Goal: Task Accomplishment & Management: Manage account settings

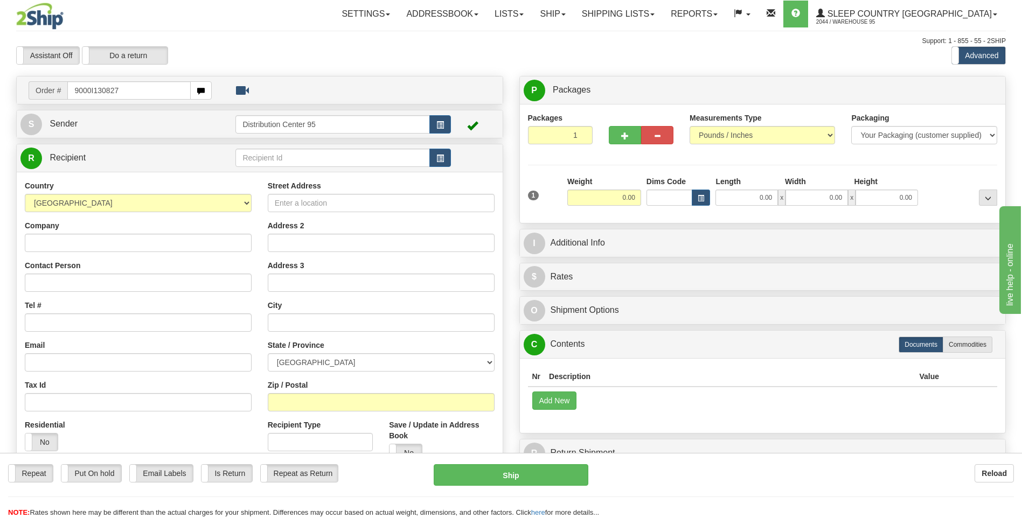
type input "9000I130827"
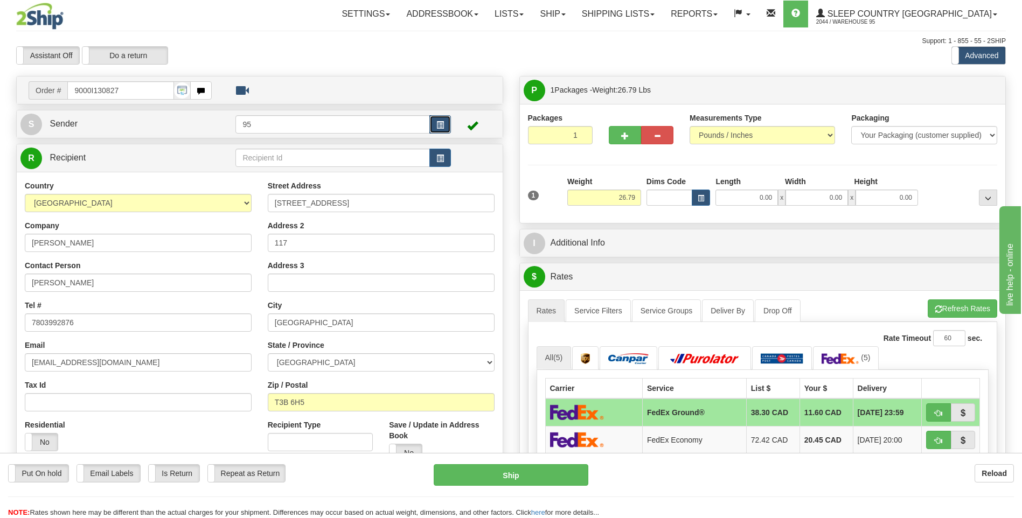
click at [434, 128] on button "button" at bounding box center [440, 124] width 22 height 18
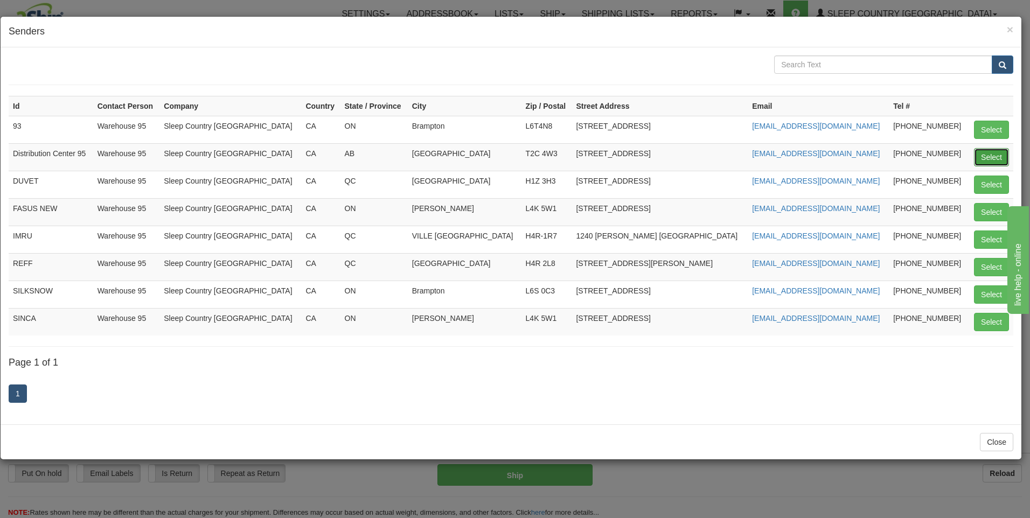
click at [993, 160] on button "Select" at bounding box center [991, 157] width 35 height 18
type input "Distribution Center 95"
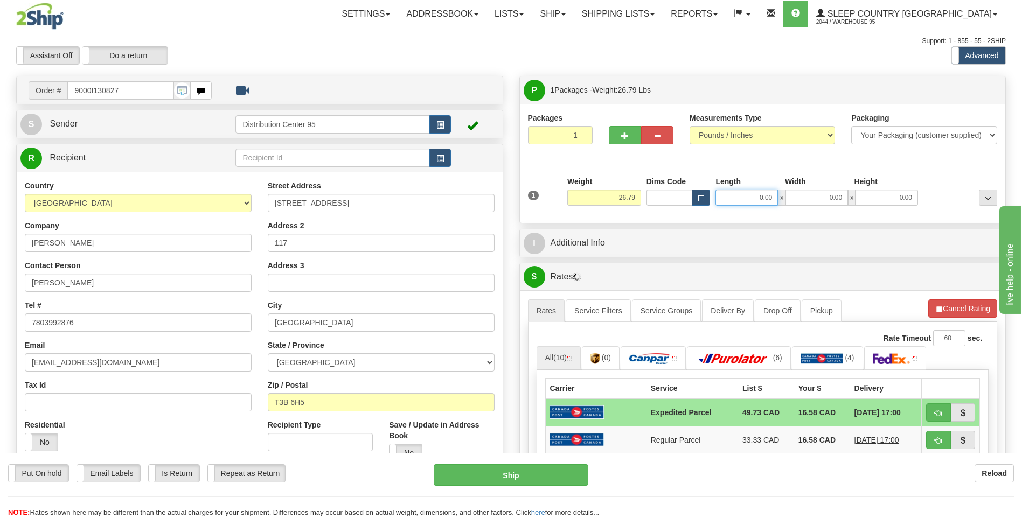
click at [746, 195] on input "0.00" at bounding box center [747, 198] width 63 height 16
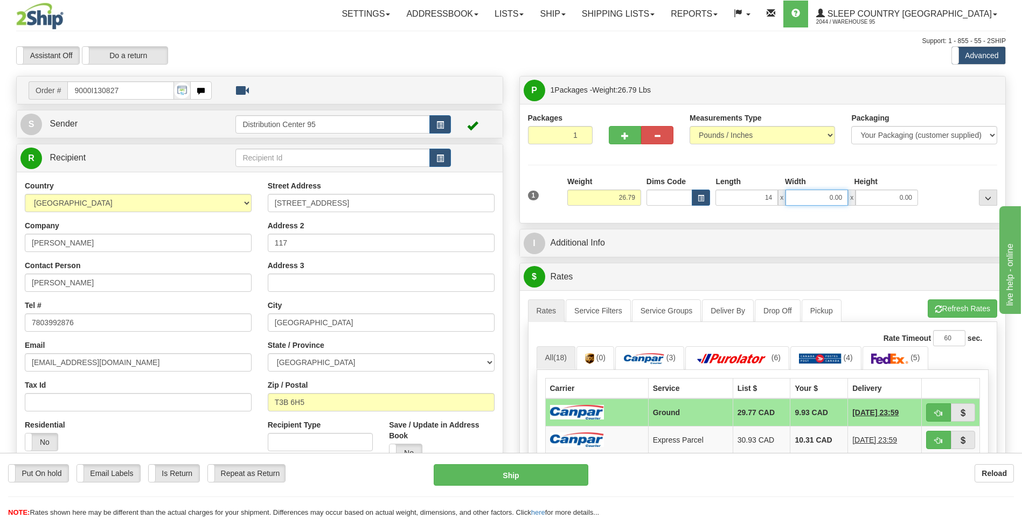
type input "14.00"
click at [820, 200] on input "0.00" at bounding box center [817, 198] width 63 height 16
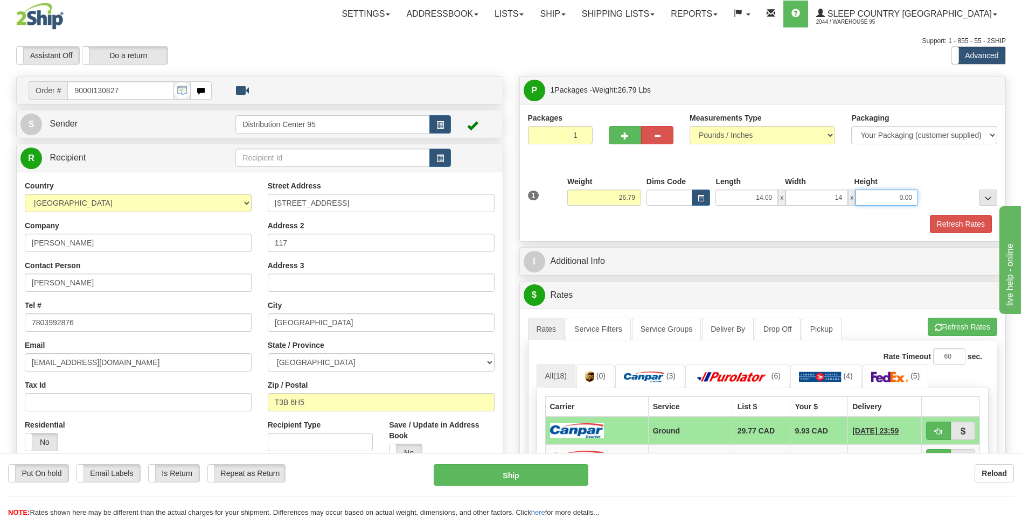
type input "14.00"
click at [897, 203] on input "0.00" at bounding box center [887, 198] width 63 height 16
type input "40.00"
click at [655, 221] on div "Refresh Rates" at bounding box center [762, 224] width 475 height 18
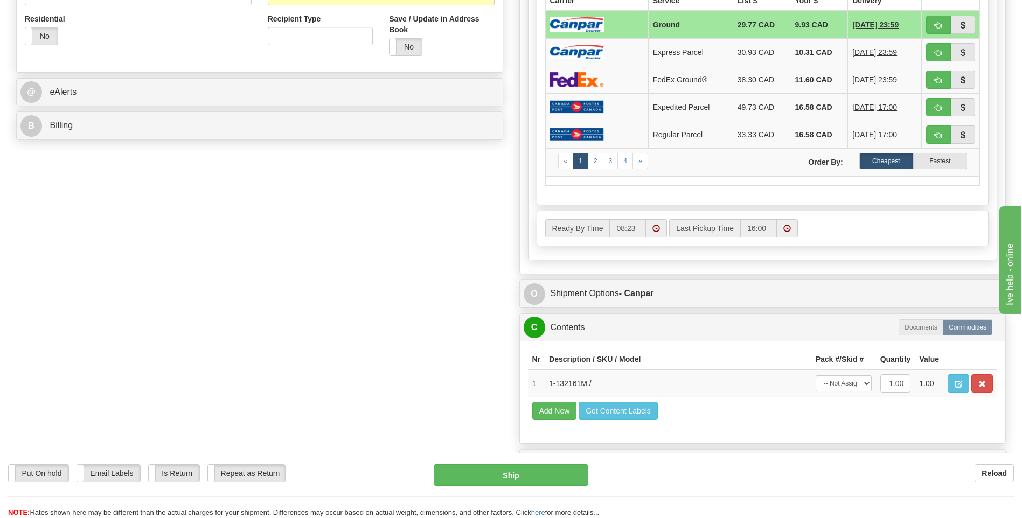
scroll to position [431, 0]
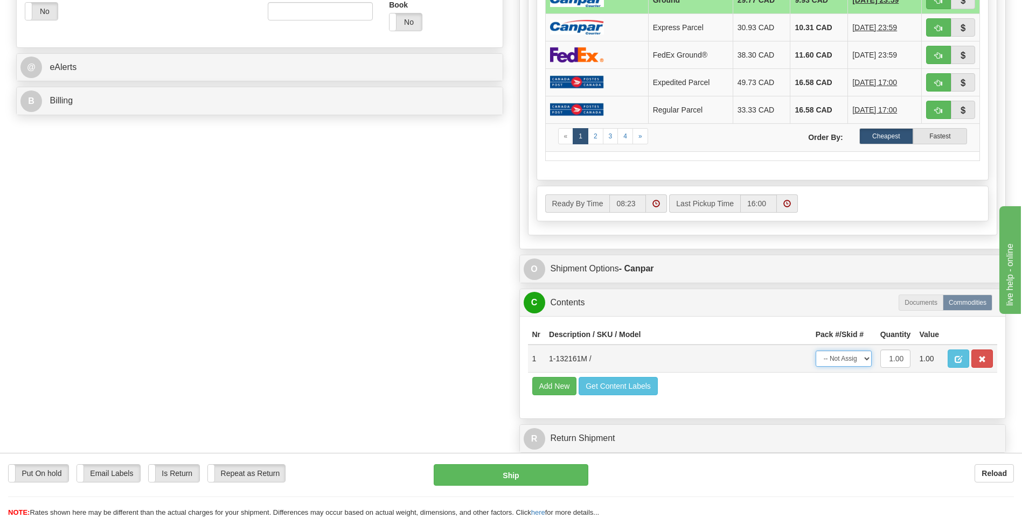
click at [851, 362] on select "-- Not Assigned -- Package 1" at bounding box center [844, 359] width 56 height 16
select select "0"
click at [816, 351] on select "-- Not Assigned -- Package 1" at bounding box center [844, 359] width 56 height 16
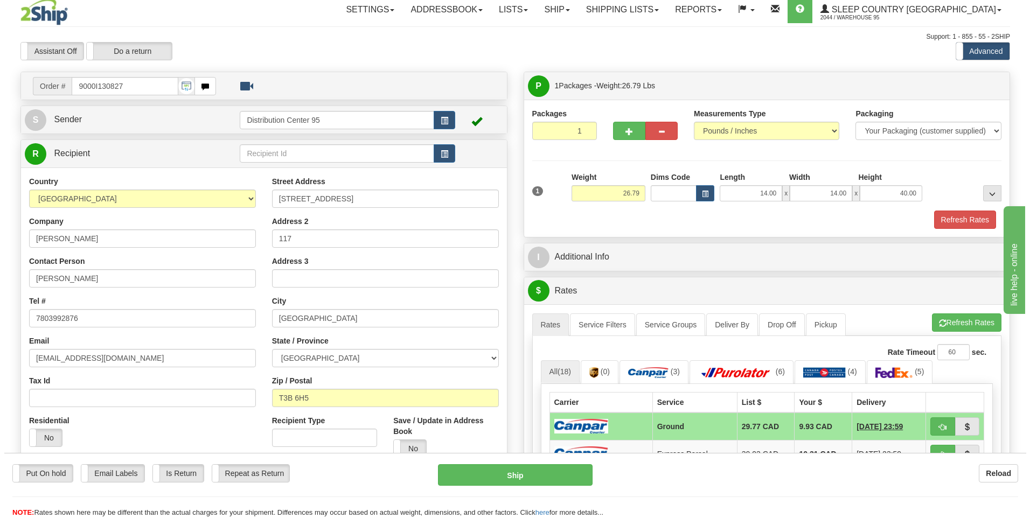
scroll to position [0, 0]
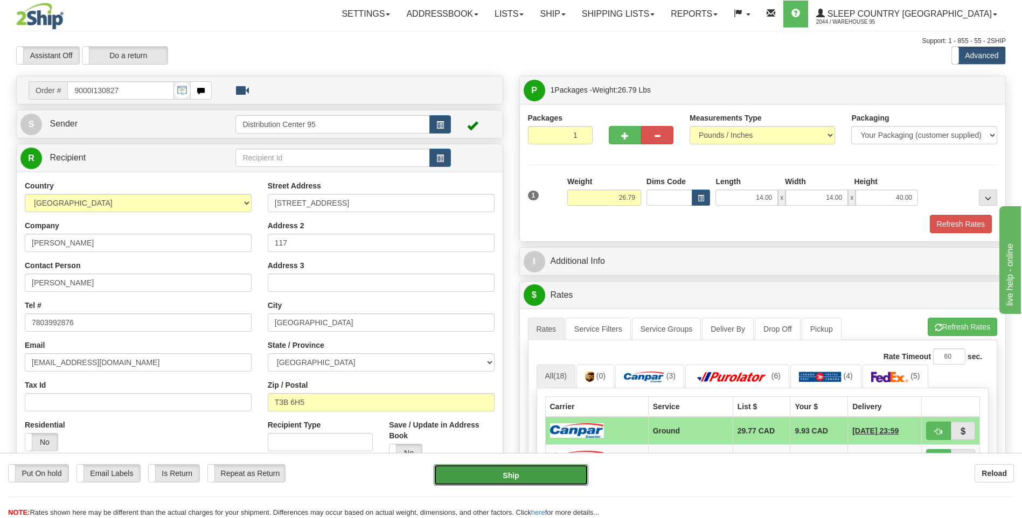
click at [515, 476] on button "Ship" at bounding box center [511, 475] width 154 height 22
type input "1"
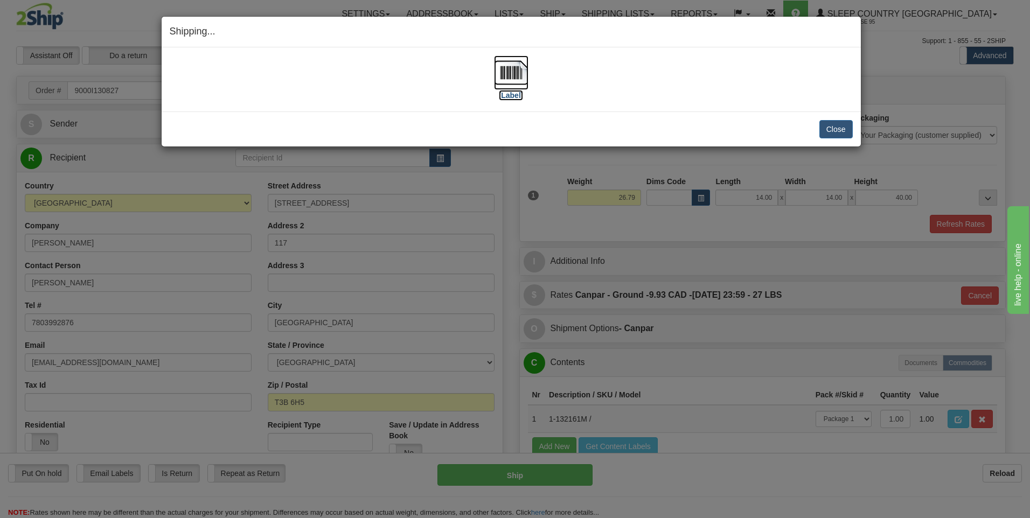
click at [511, 95] on label "[Label]" at bounding box center [511, 95] width 25 height 11
click at [512, 95] on label "[Label]" at bounding box center [511, 95] width 25 height 11
click at [844, 126] on button "Close" at bounding box center [836, 129] width 33 height 18
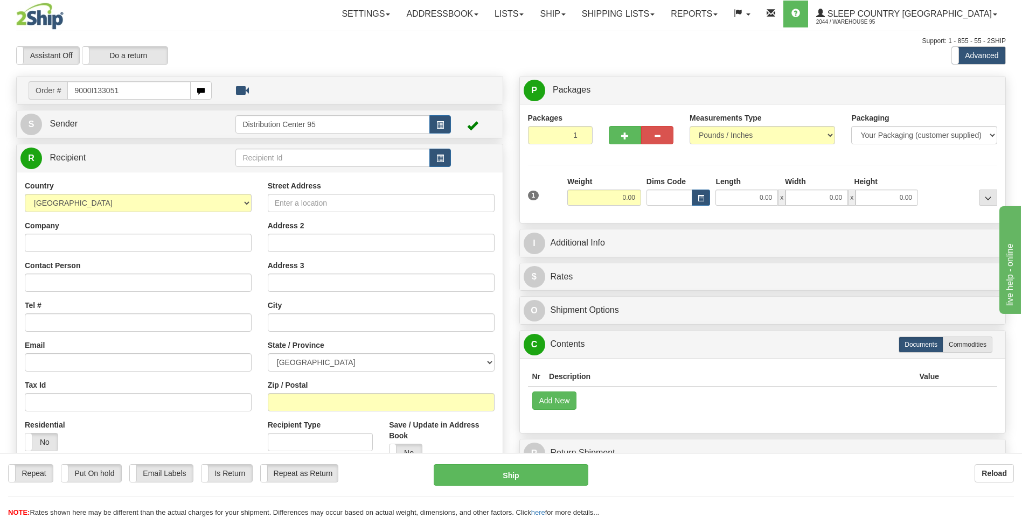
type input "9000I133051"
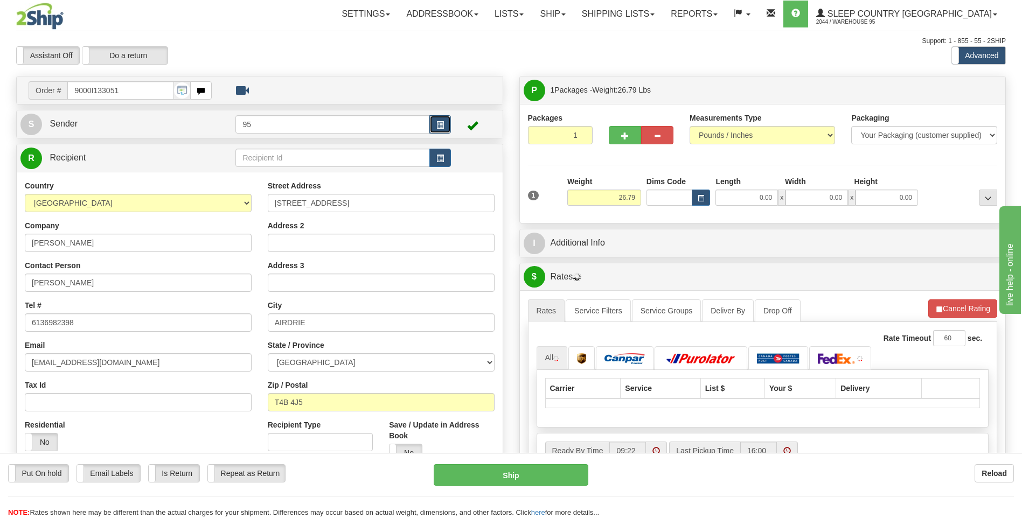
click at [445, 127] on button "button" at bounding box center [440, 124] width 22 height 18
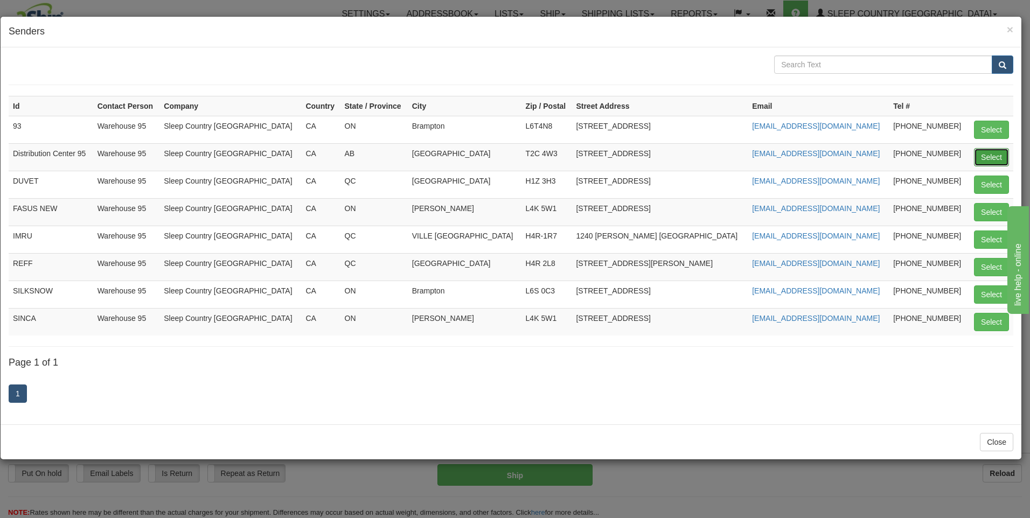
click at [997, 160] on button "Select" at bounding box center [991, 157] width 35 height 18
type input "Distribution Center 95"
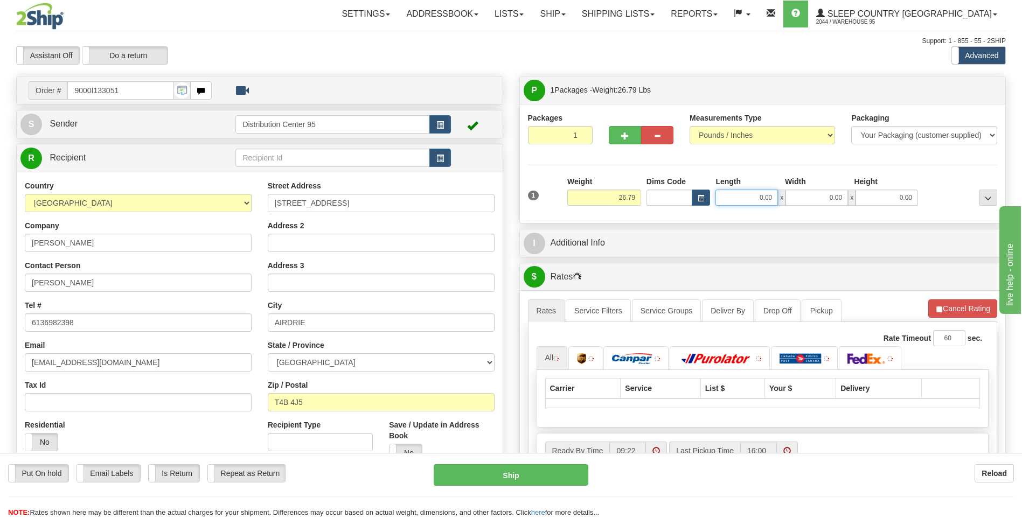
click at [753, 195] on input "0.00" at bounding box center [747, 198] width 63 height 16
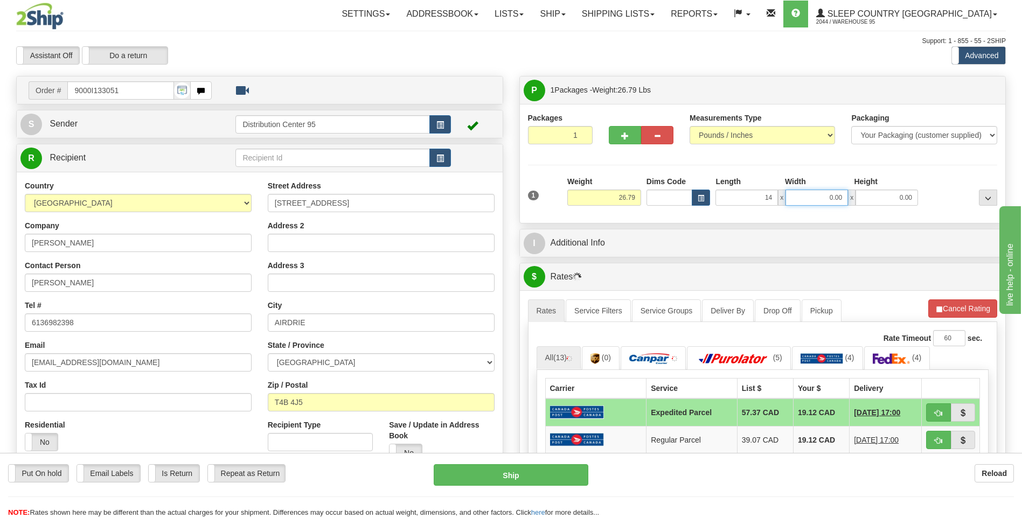
type input "14.00"
click at [814, 197] on input "0.00" at bounding box center [817, 198] width 63 height 16
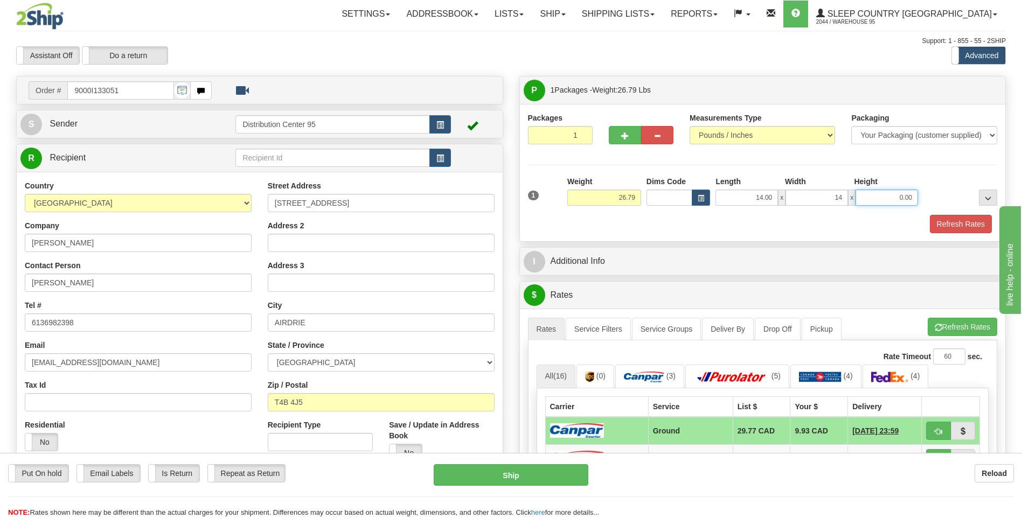
type input "14.00"
click at [892, 192] on input "0.00" at bounding box center [887, 198] width 63 height 16
type input "40.00"
click at [922, 174] on div "Packages 1 1 Measurements Type" at bounding box center [763, 173] width 470 height 121
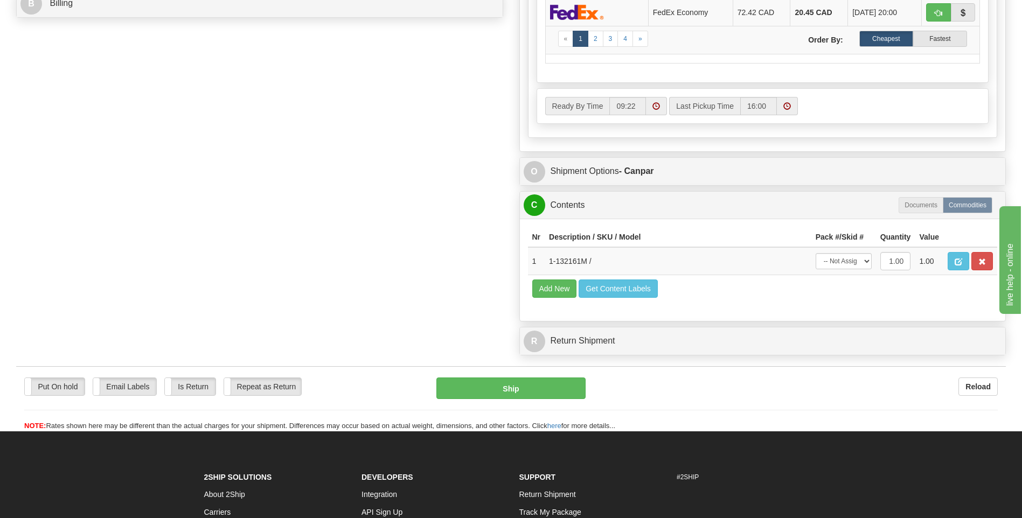
scroll to position [539, 0]
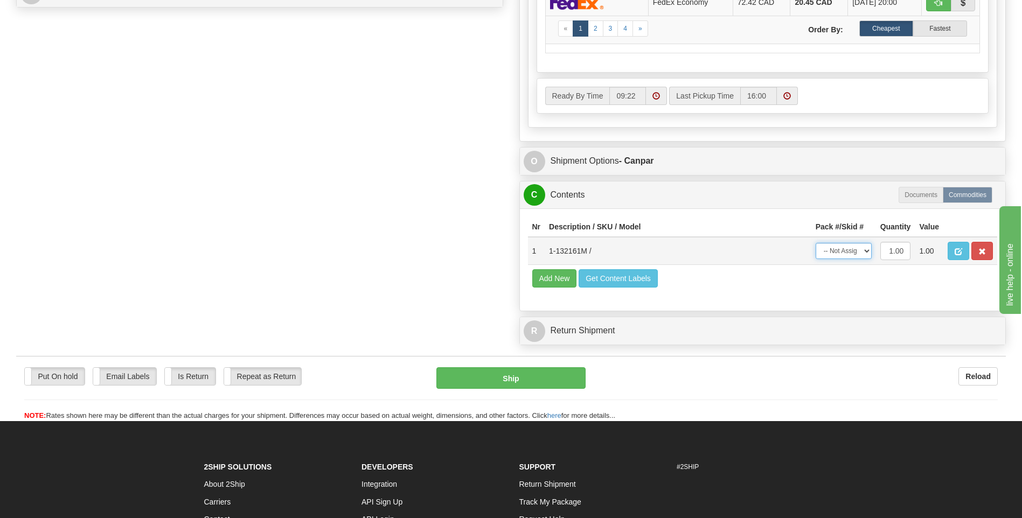
click at [849, 249] on select "-- Not Assigned -- Package 1" at bounding box center [844, 251] width 56 height 16
select select "0"
click at [816, 243] on select "-- Not Assigned -- Package 1" at bounding box center [844, 251] width 56 height 16
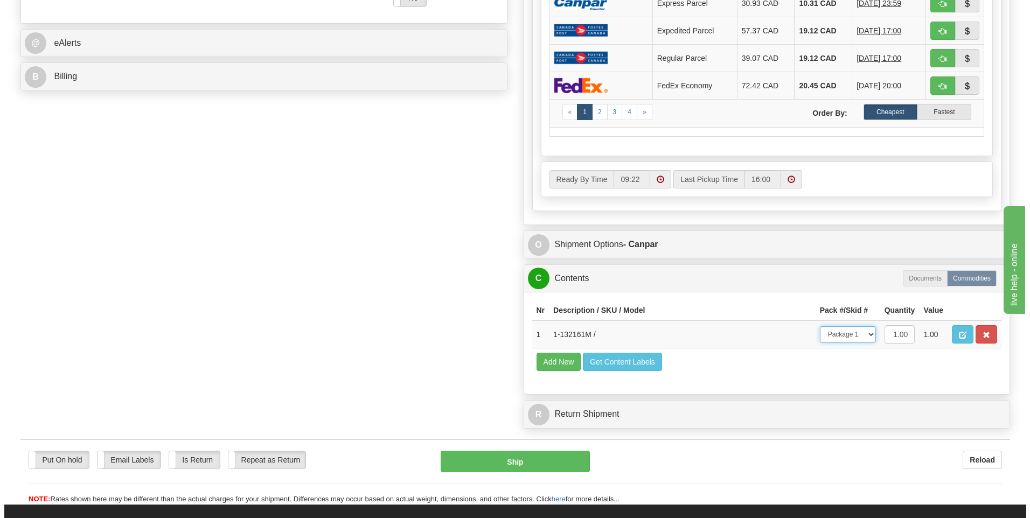
scroll to position [485, 0]
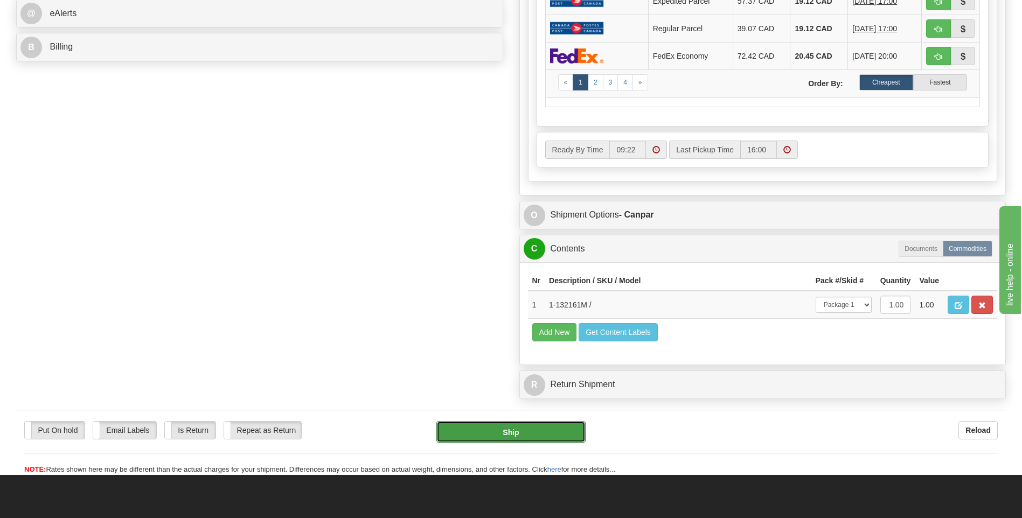
click at [536, 433] on button "Ship" at bounding box center [510, 432] width 149 height 22
type input "1"
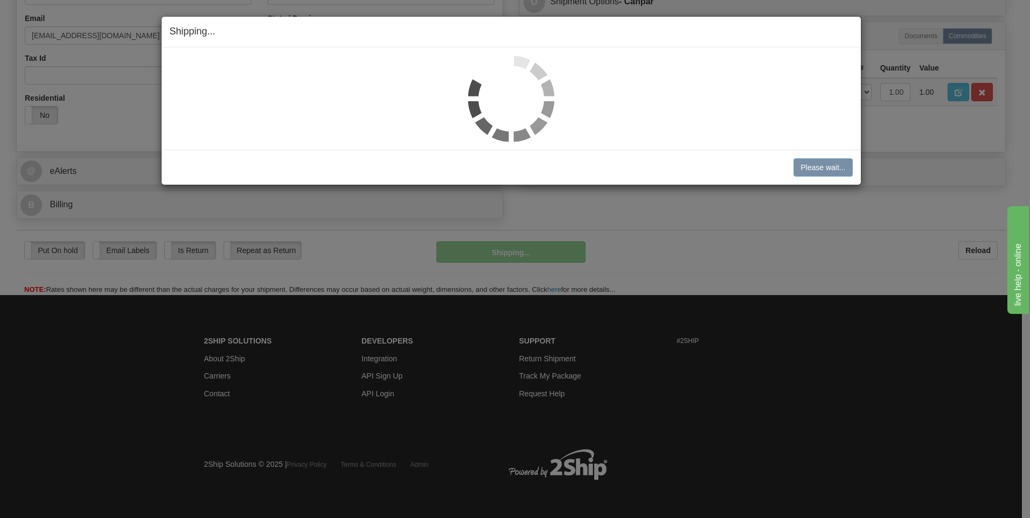
scroll to position [328, 0]
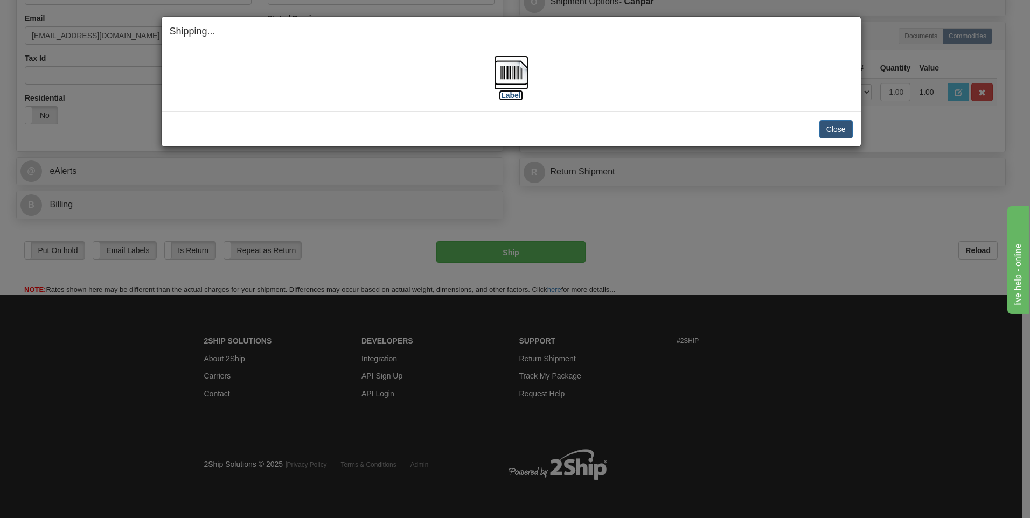
click at [509, 95] on label "[Label]" at bounding box center [511, 95] width 25 height 11
click at [840, 128] on button "Close" at bounding box center [836, 129] width 33 height 18
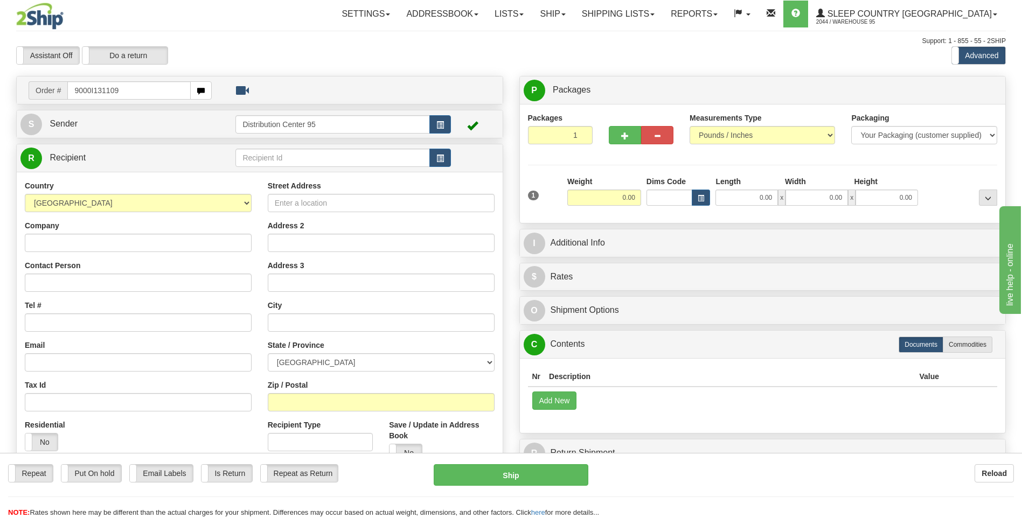
type input "9000I131109"
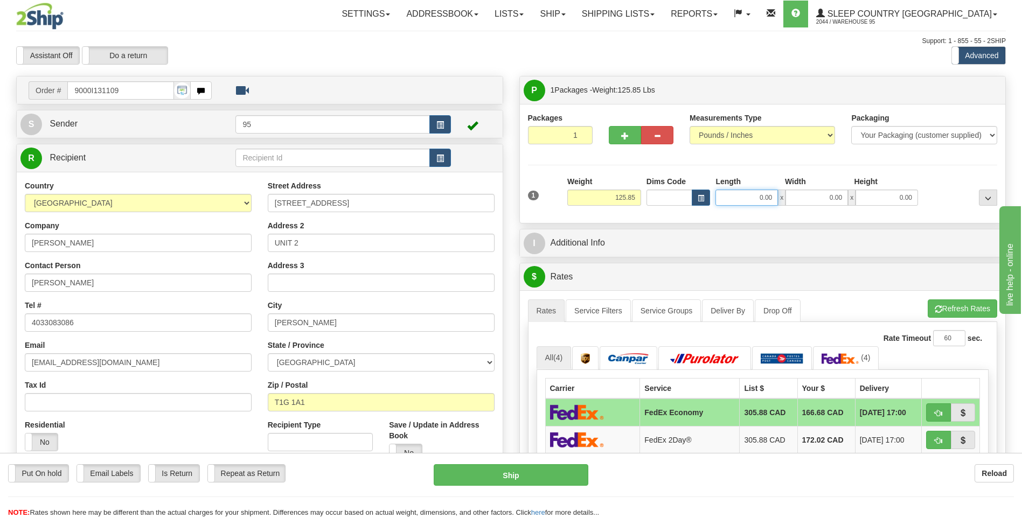
click at [729, 198] on input "0.00" at bounding box center [747, 198] width 63 height 16
type input "80"
type input "2"
type input "80.00"
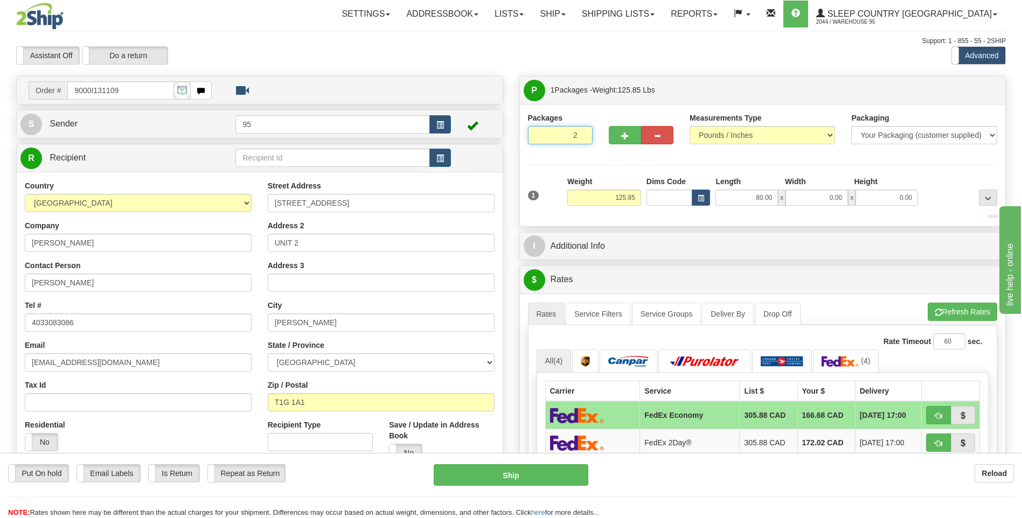
type input "2"
radio input "true"
click at [580, 134] on input "2" at bounding box center [560, 135] width 65 height 18
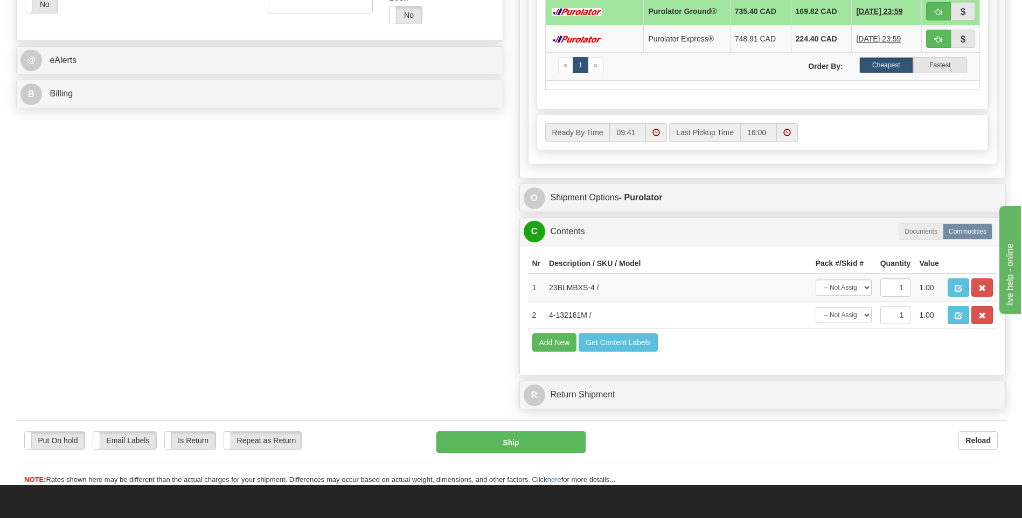
scroll to position [431, 0]
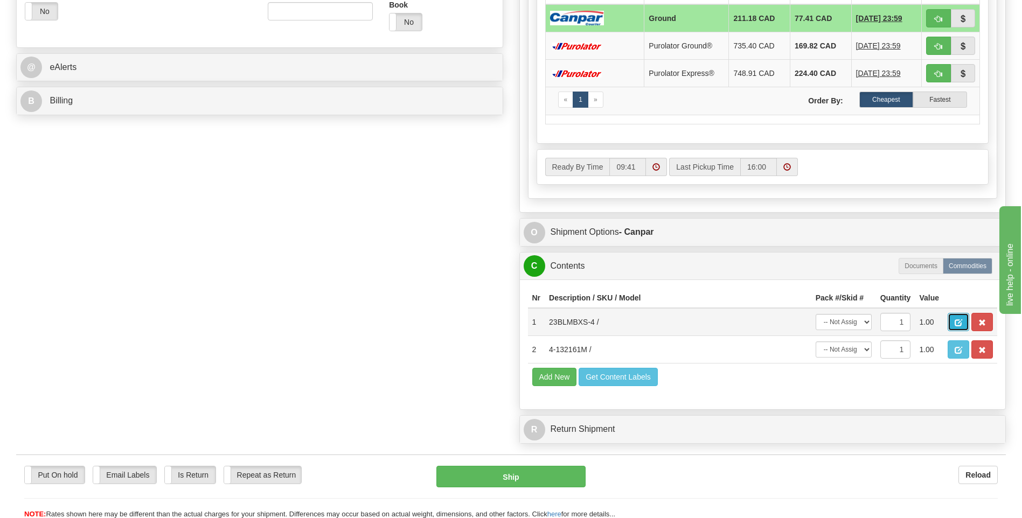
click at [960, 322] on span "button" at bounding box center [959, 323] width 8 height 7
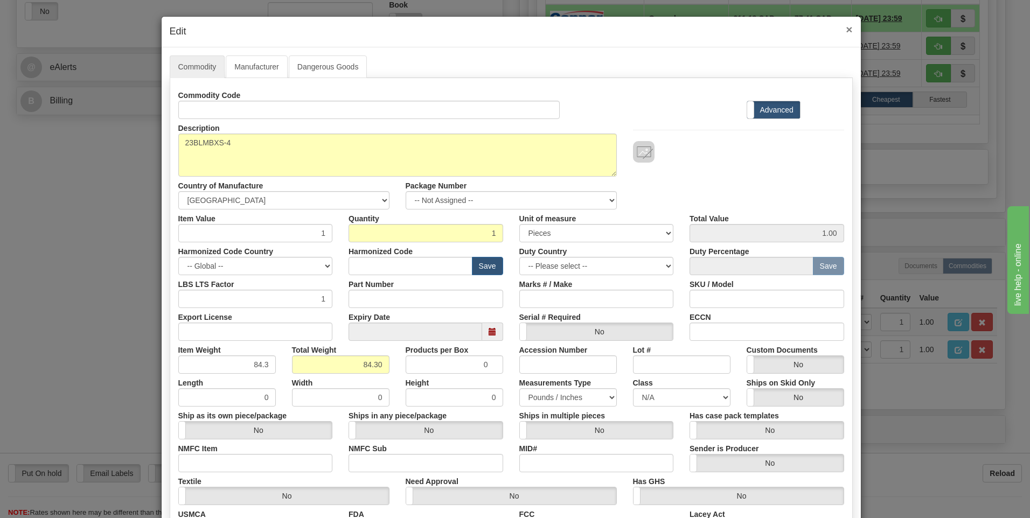
click at [846, 27] on span "×" at bounding box center [849, 29] width 6 height 12
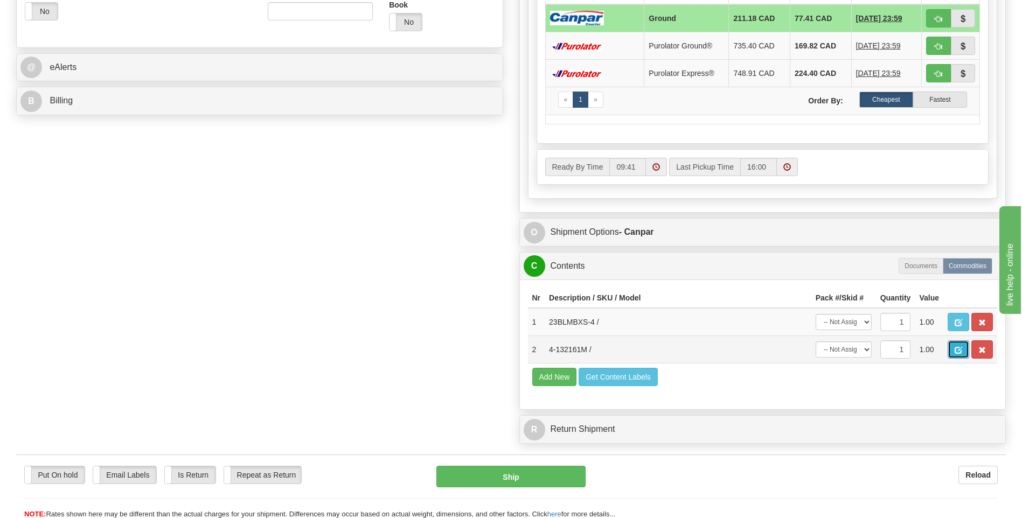
click at [953, 347] on button "button" at bounding box center [959, 350] width 22 height 18
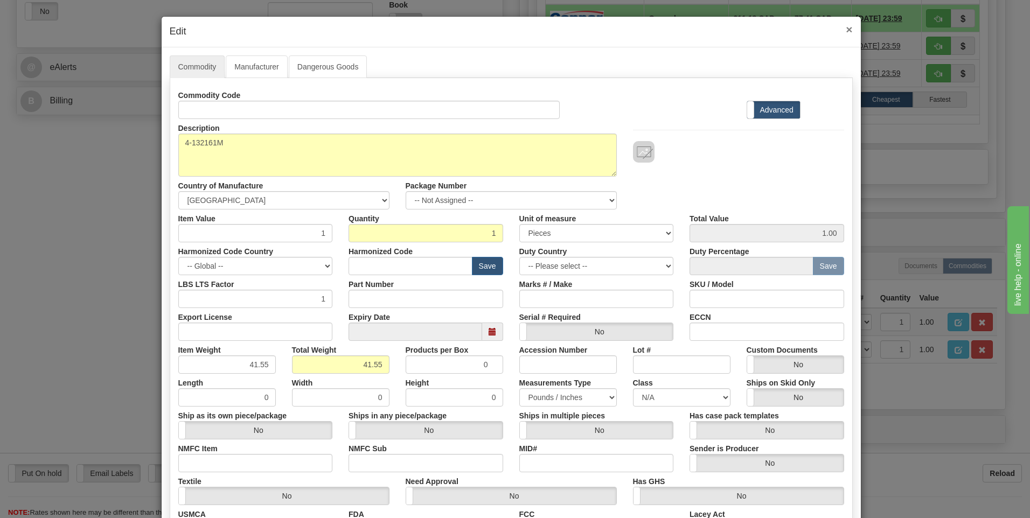
click at [846, 30] on span "×" at bounding box center [849, 29] width 6 height 12
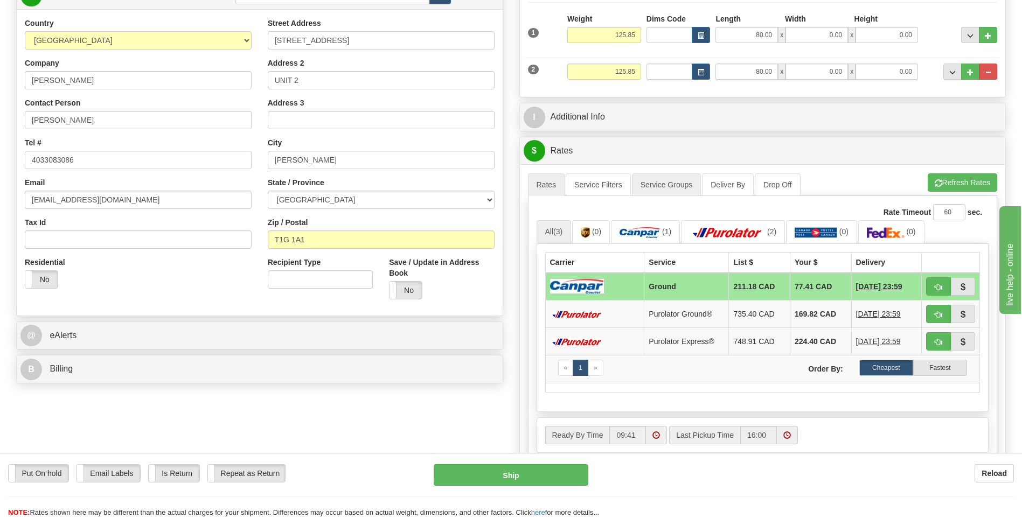
scroll to position [162, 0]
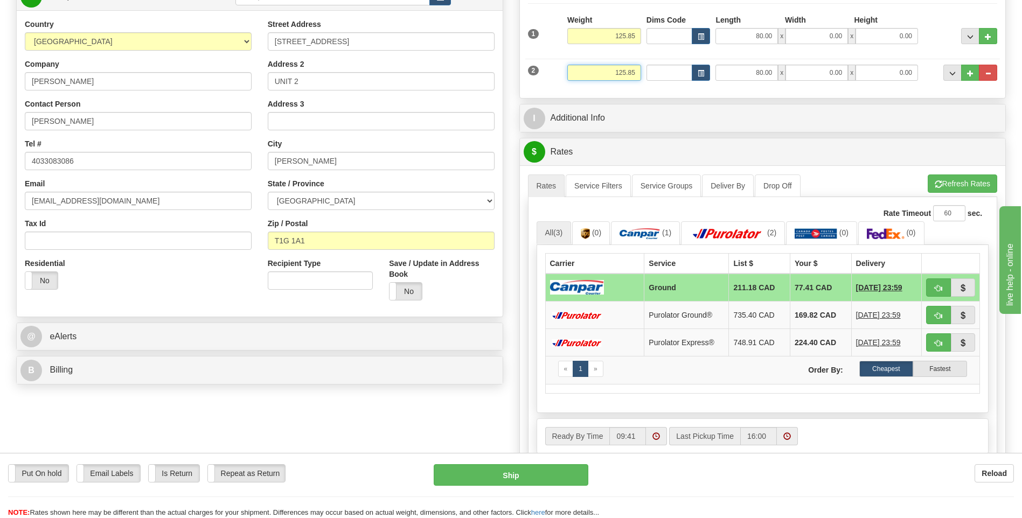
click at [639, 79] on input "125.85" at bounding box center [604, 73] width 74 height 16
type input "1"
click at [635, 35] on input "125.85" at bounding box center [604, 36] width 74 height 16
type input "40.00"
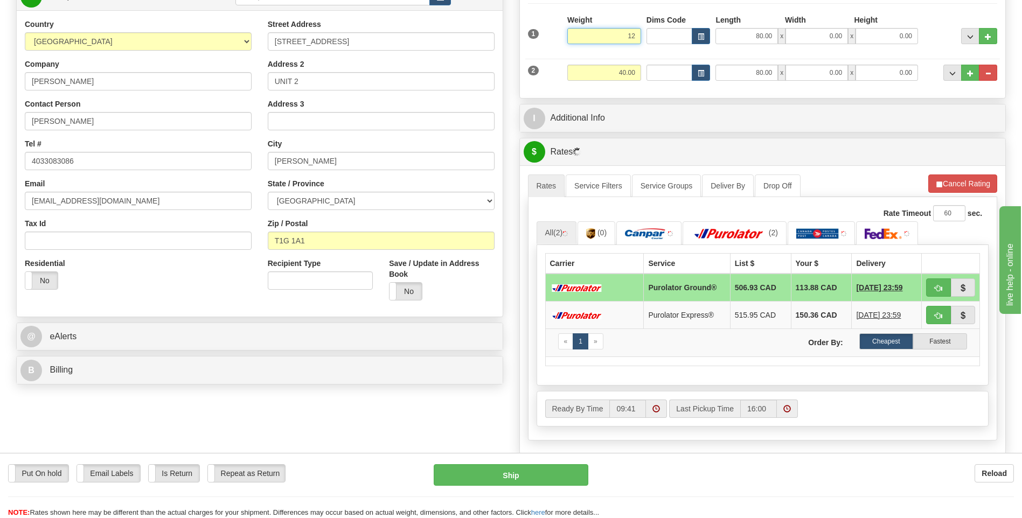
type input "1"
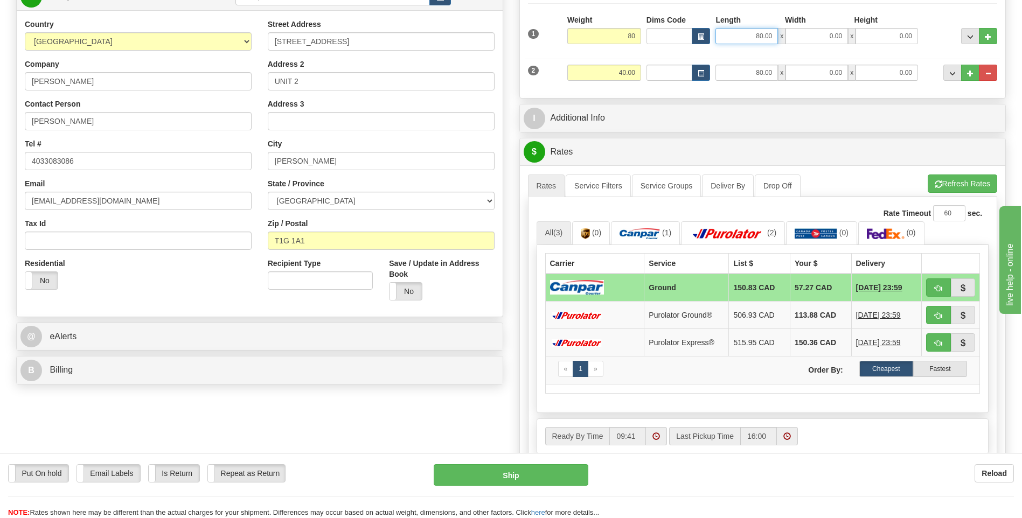
type input "80.00"
click at [743, 36] on input "80.00" at bounding box center [747, 36] width 63 height 16
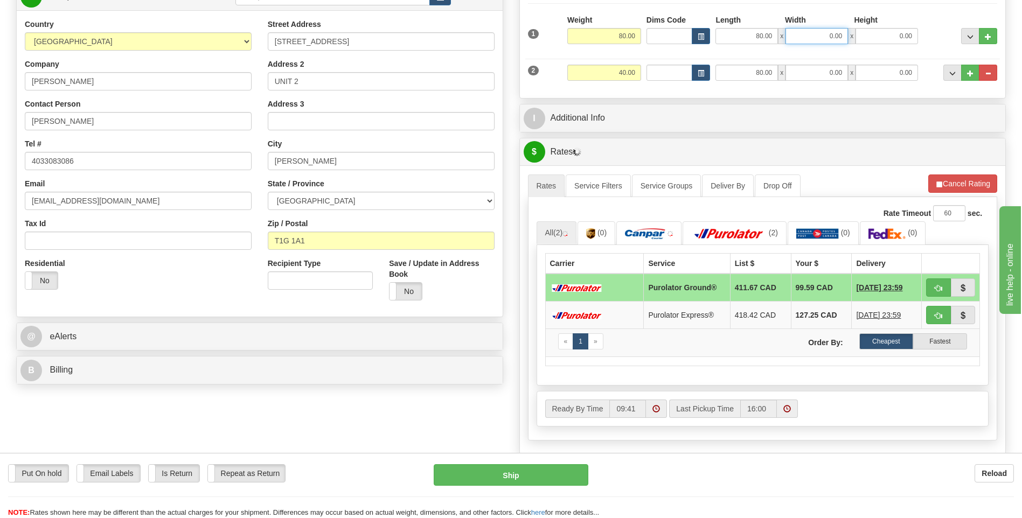
click at [814, 37] on input "0.00" at bounding box center [817, 36] width 63 height 16
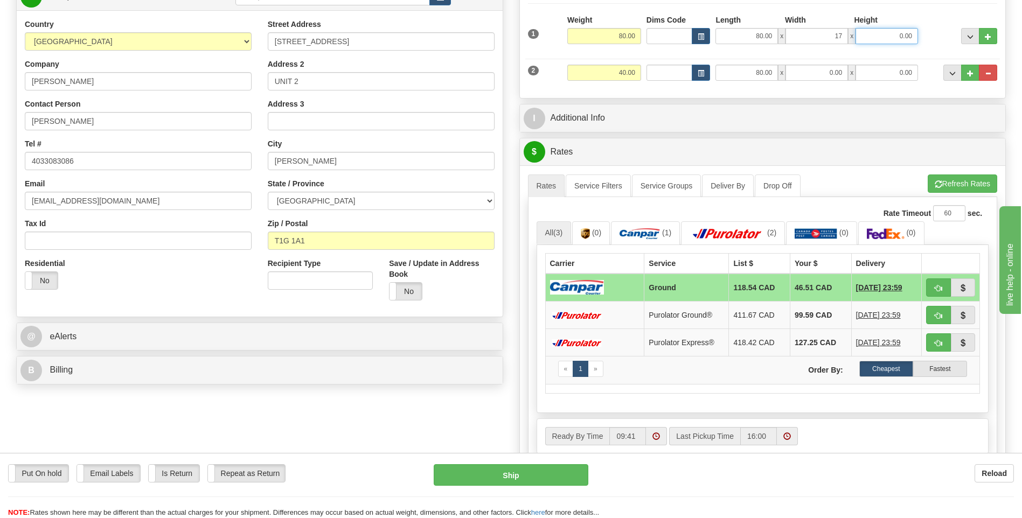
type input "17.00"
click at [883, 37] on input "0.00" at bounding box center [887, 36] width 63 height 16
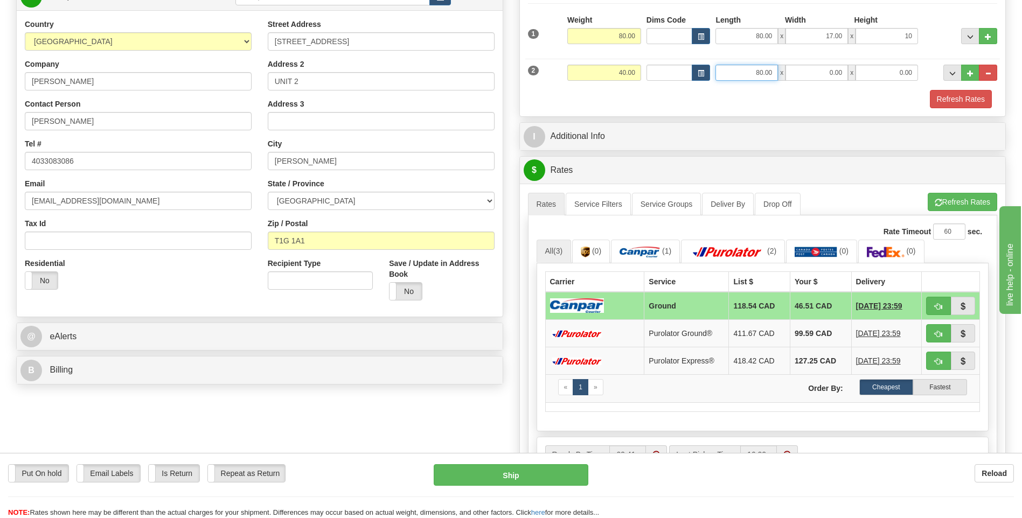
type input "10.00"
click at [724, 75] on input "80.00" at bounding box center [747, 73] width 63 height 16
drag, startPoint x: 773, startPoint y: 72, endPoint x: 746, endPoint y: 72, distance: 26.9
click at [746, 72] on input "80.00" at bounding box center [747, 73] width 63 height 16
type input "17.00"
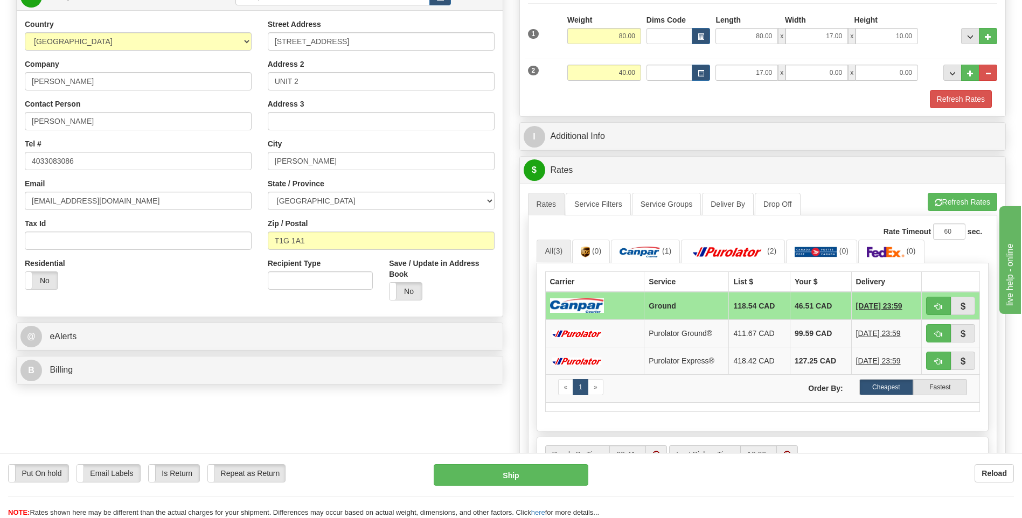
click at [815, 82] on div "2 Weight 40.00 Dims Code Length Width Height" at bounding box center [762, 71] width 475 height 36
click at [815, 75] on input "0.00" at bounding box center [817, 73] width 63 height 16
type input "17.00"
click at [880, 73] on input "0.00" at bounding box center [887, 73] width 63 height 16
type input "41.00"
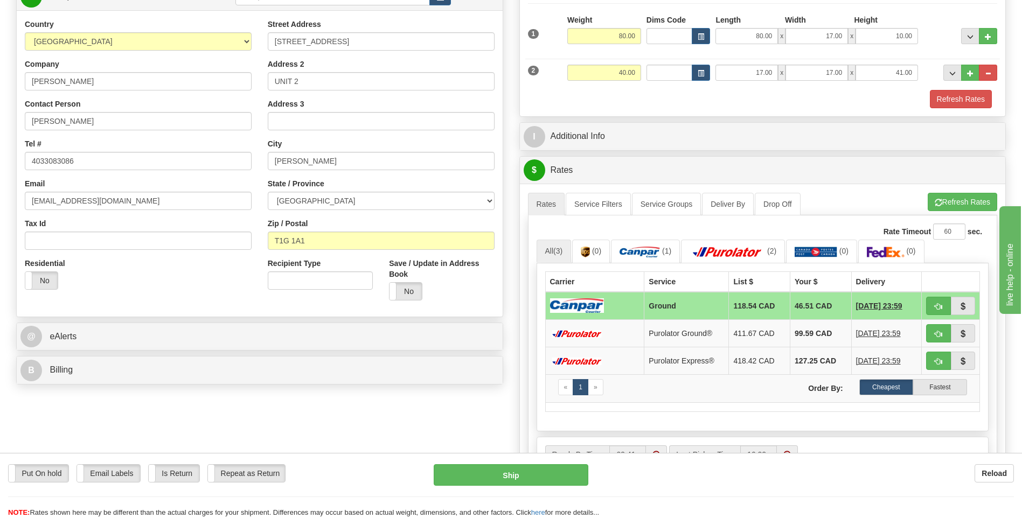
click at [709, 103] on div "Refresh Rates" at bounding box center [762, 99] width 475 height 18
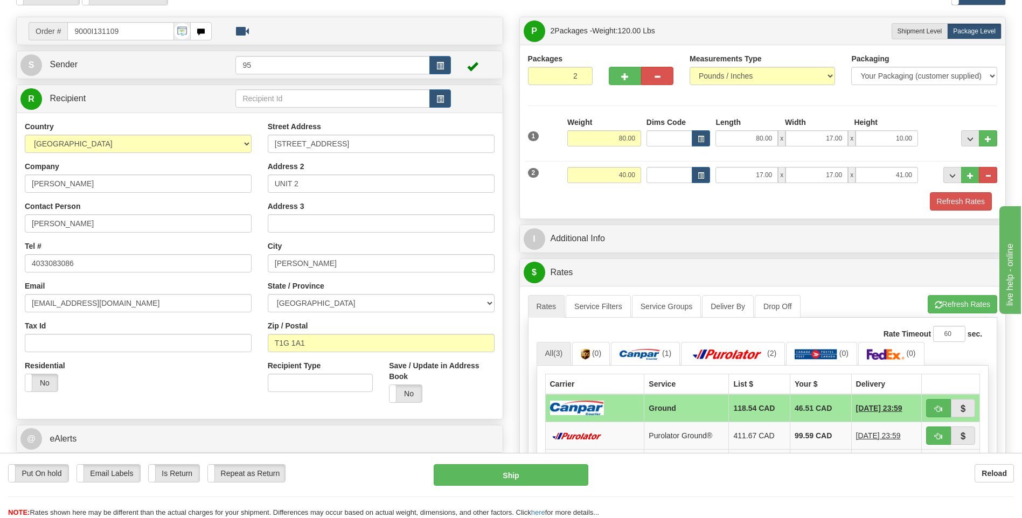
scroll to position [108, 0]
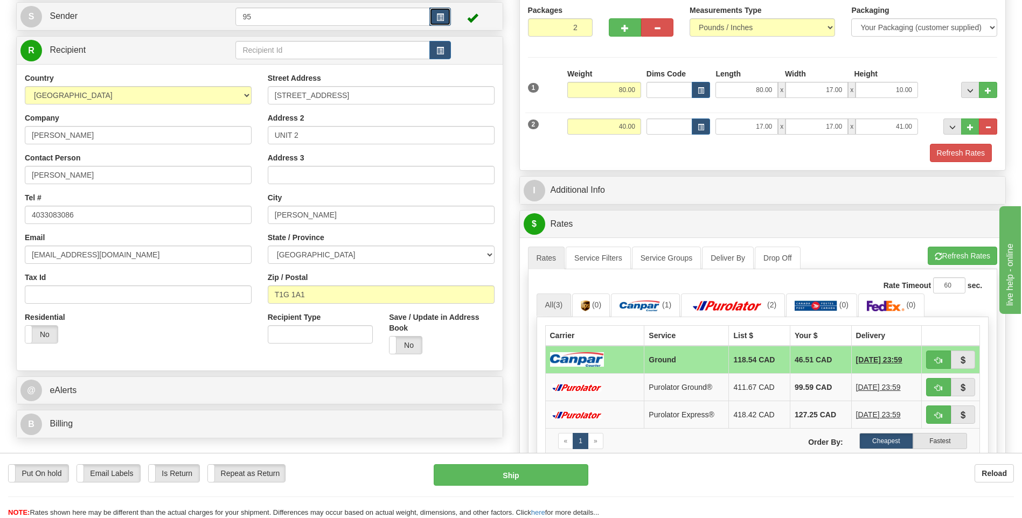
click at [436, 14] on span "button" at bounding box center [440, 17] width 8 height 7
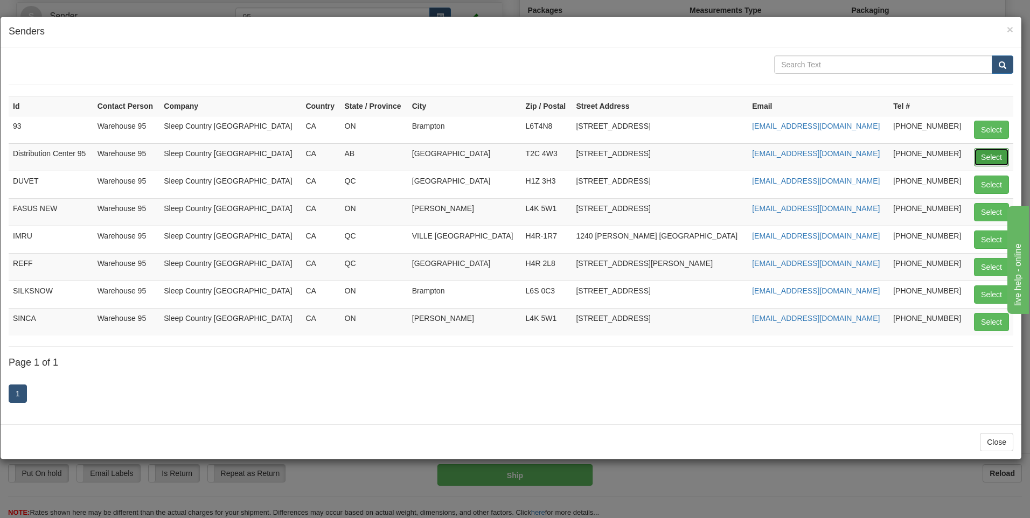
click at [985, 151] on button "Select" at bounding box center [991, 157] width 35 height 18
type input "Distribution Center 95"
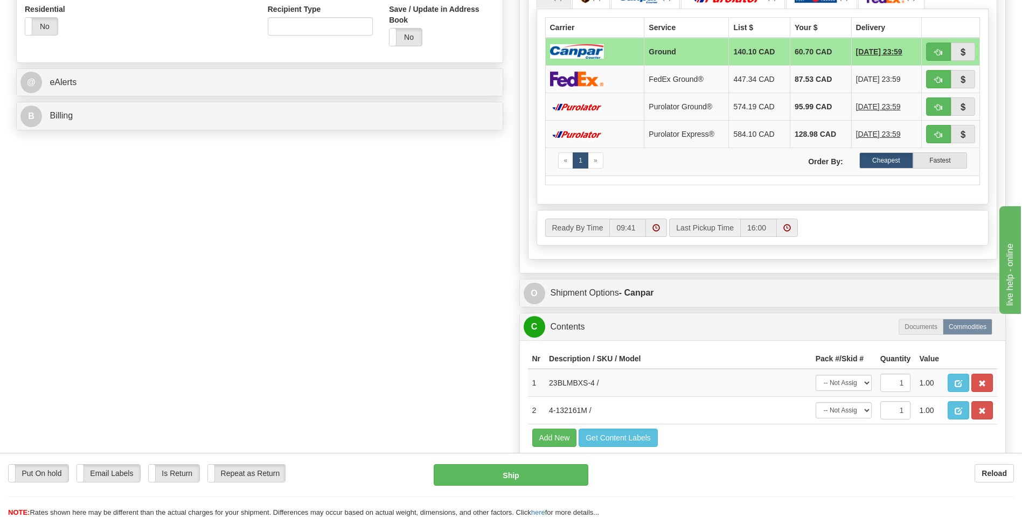
scroll to position [431, 0]
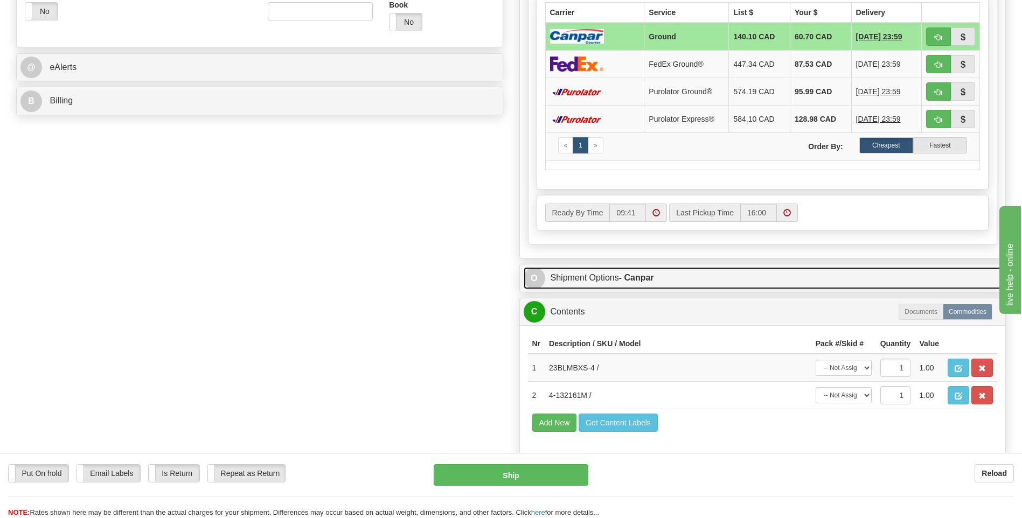
click at [591, 281] on link "O Shipment Options - Canpar" at bounding box center [763, 278] width 478 height 22
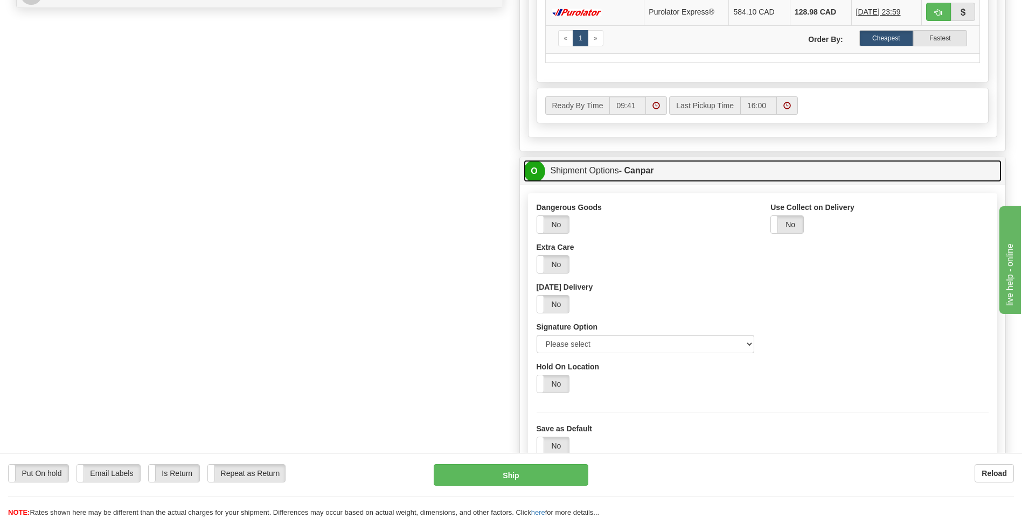
scroll to position [539, 0]
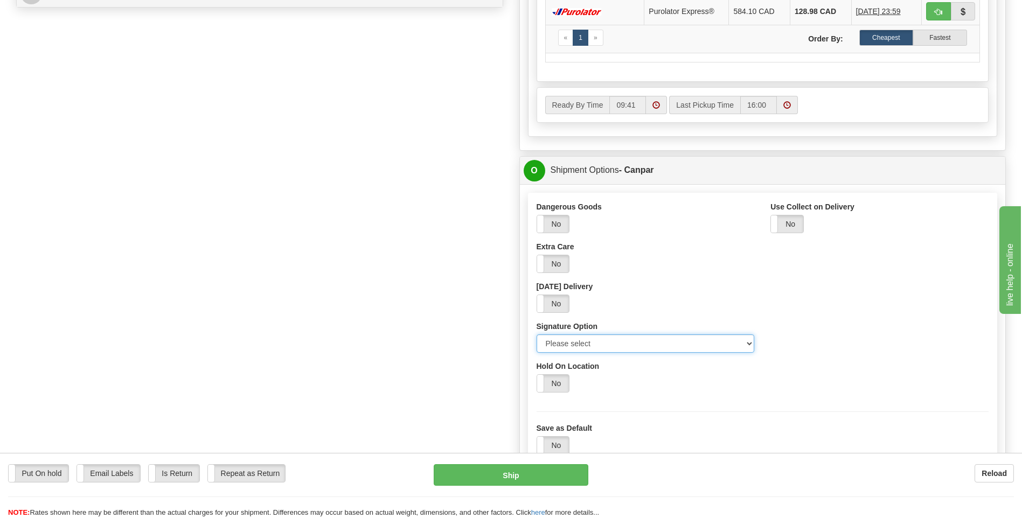
click at [600, 339] on select "Please select No Signature Required Signature Required Adult Signature" at bounding box center [646, 344] width 218 height 18
select select "2"
click at [537, 335] on select "Please select No Signature Required Signature Required Adult Signature" at bounding box center [646, 344] width 218 height 18
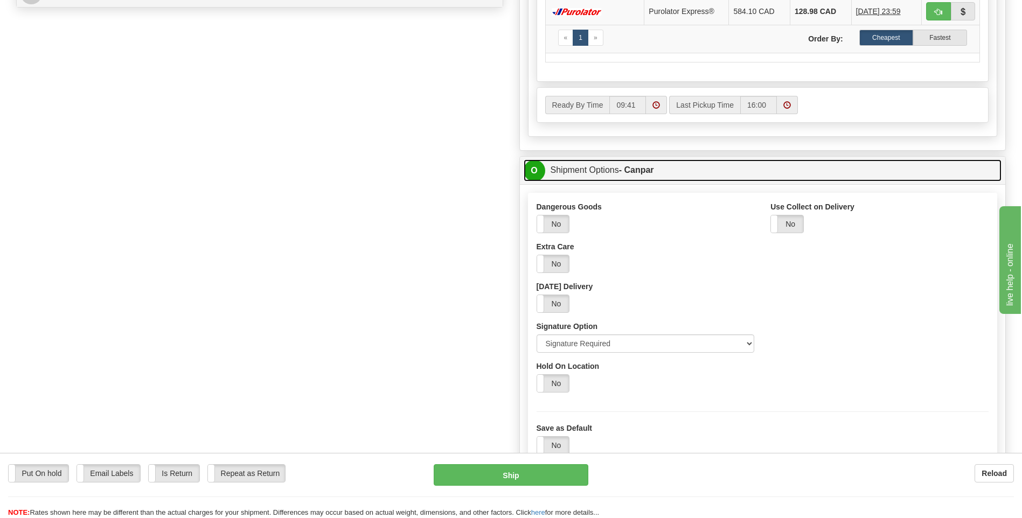
click at [578, 169] on link "O Shipment Options - Canpar" at bounding box center [763, 170] width 478 height 22
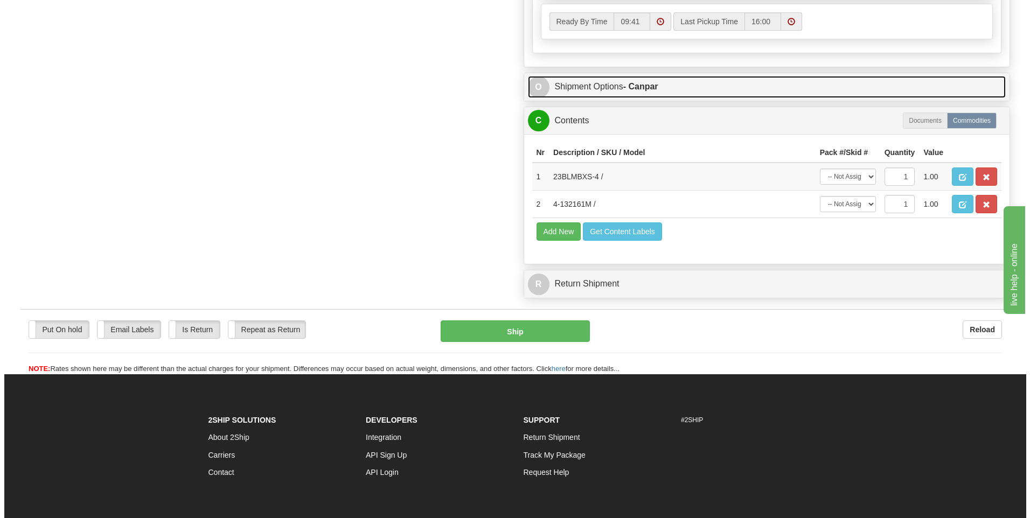
scroll to position [647, 0]
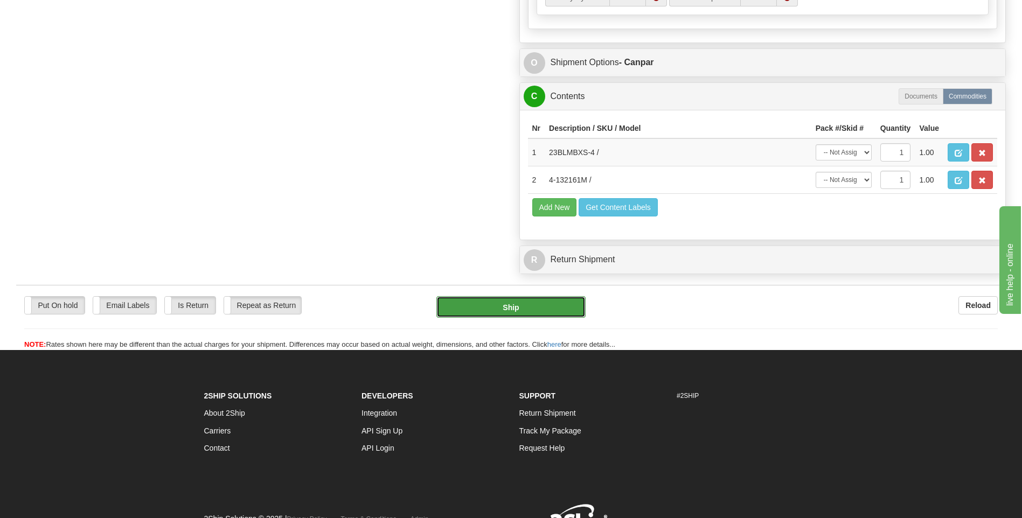
click at [549, 300] on button "Ship" at bounding box center [510, 307] width 149 height 22
type input "1"
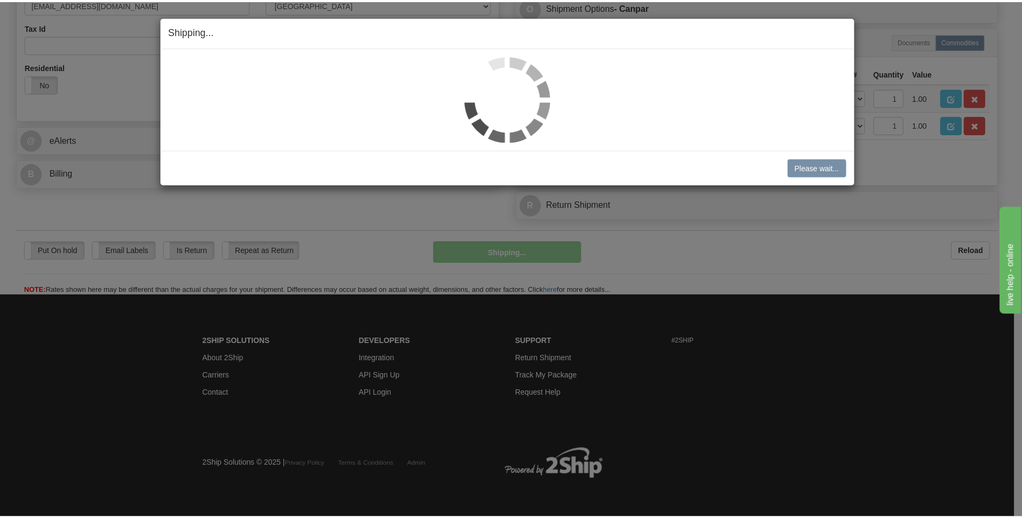
scroll to position [358, 0]
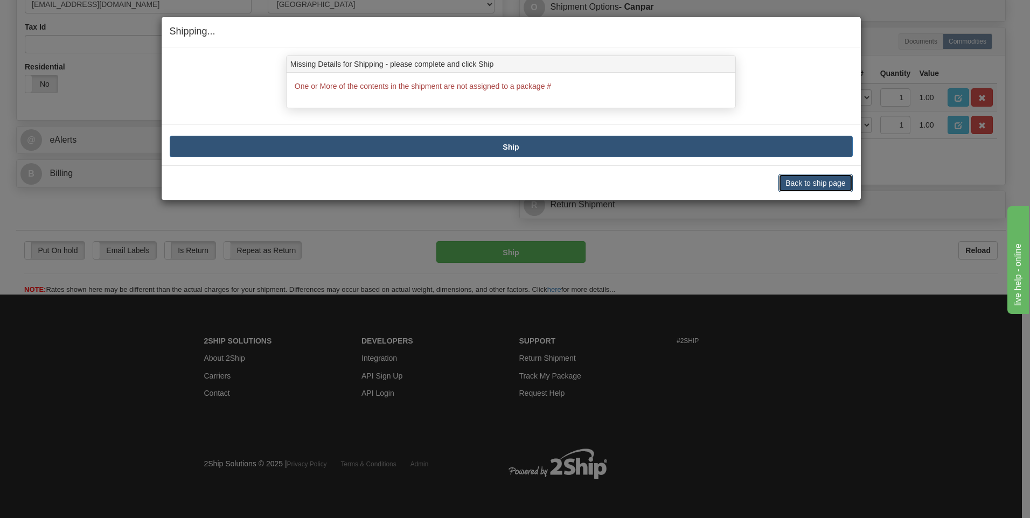
click at [802, 182] on button "Back to ship page" at bounding box center [816, 183] width 74 height 18
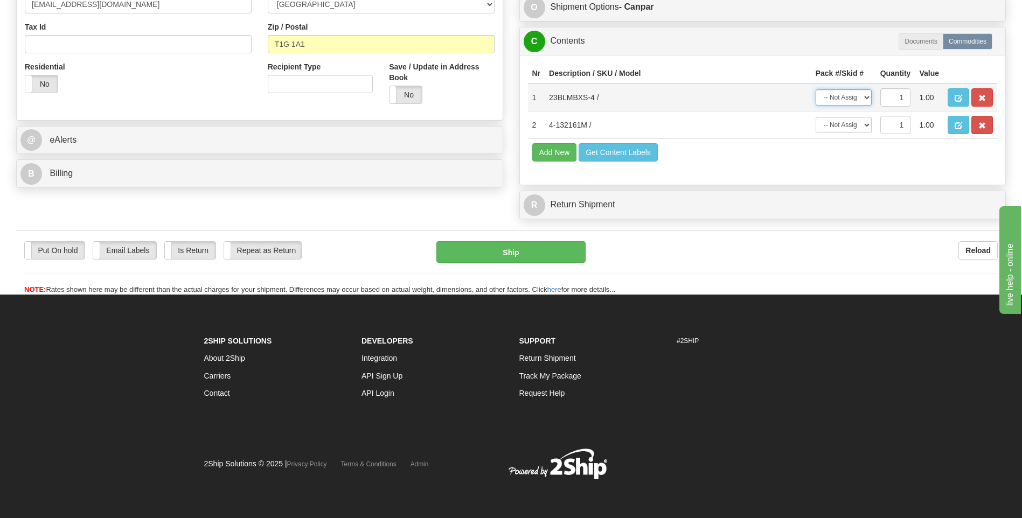
click at [855, 98] on select "-- Not Assigned -- Package 1 Package 2" at bounding box center [844, 97] width 56 height 16
select select "0"
click at [816, 89] on select "-- Not Assigned -- Package 1 Package 2" at bounding box center [844, 97] width 56 height 16
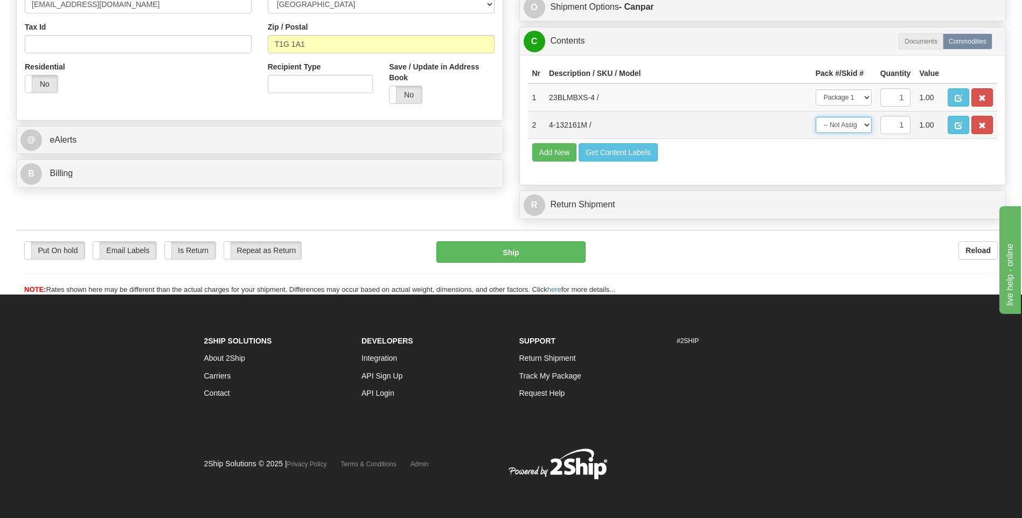
click at [845, 127] on select "-- Not Assigned -- Package 1 Package 2" at bounding box center [844, 125] width 56 height 16
select select "1"
click at [816, 117] on select "-- Not Assigned -- Package 1 Package 2" at bounding box center [844, 125] width 56 height 16
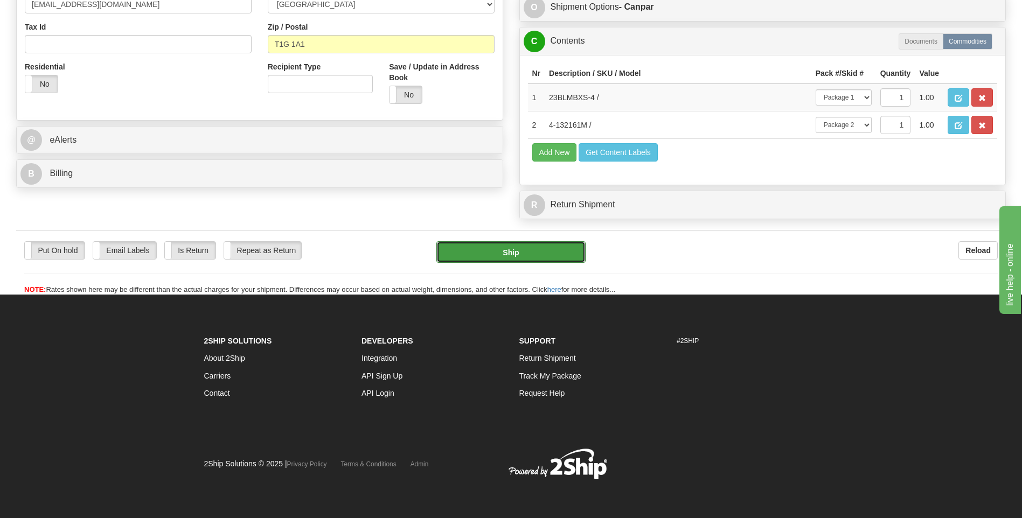
click at [522, 249] on button "Ship" at bounding box center [510, 252] width 149 height 22
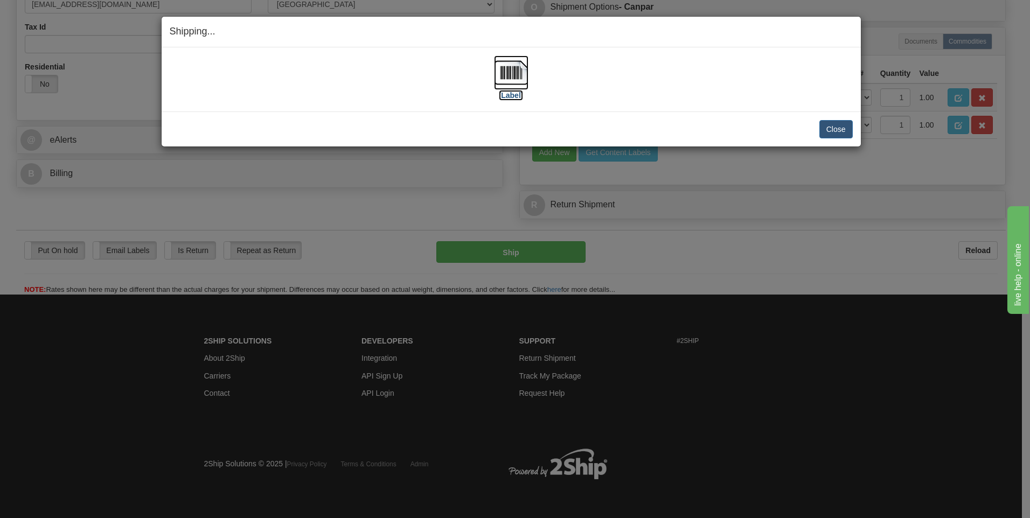
click at [513, 94] on label "[Label]" at bounding box center [511, 95] width 25 height 11
click at [829, 126] on button "Close" at bounding box center [836, 129] width 33 height 18
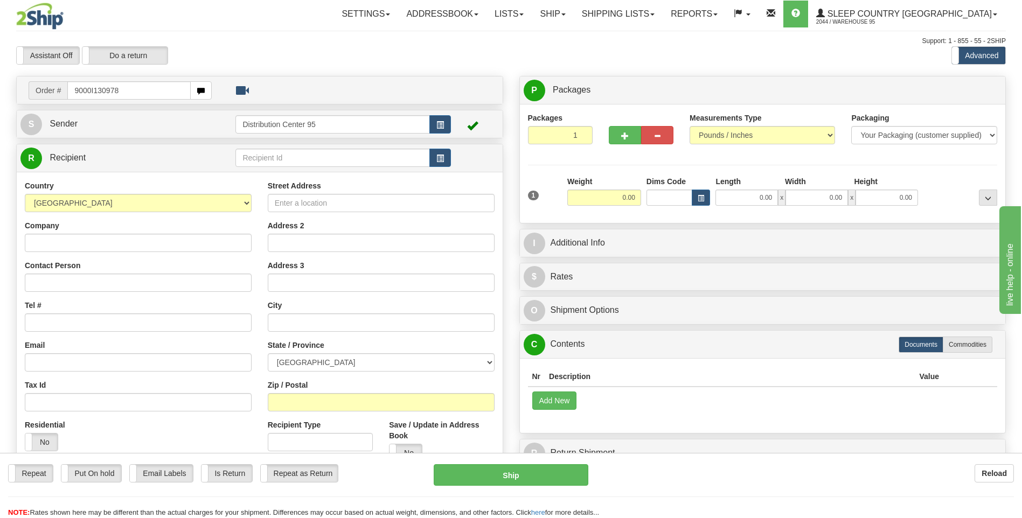
type input "9000I130978"
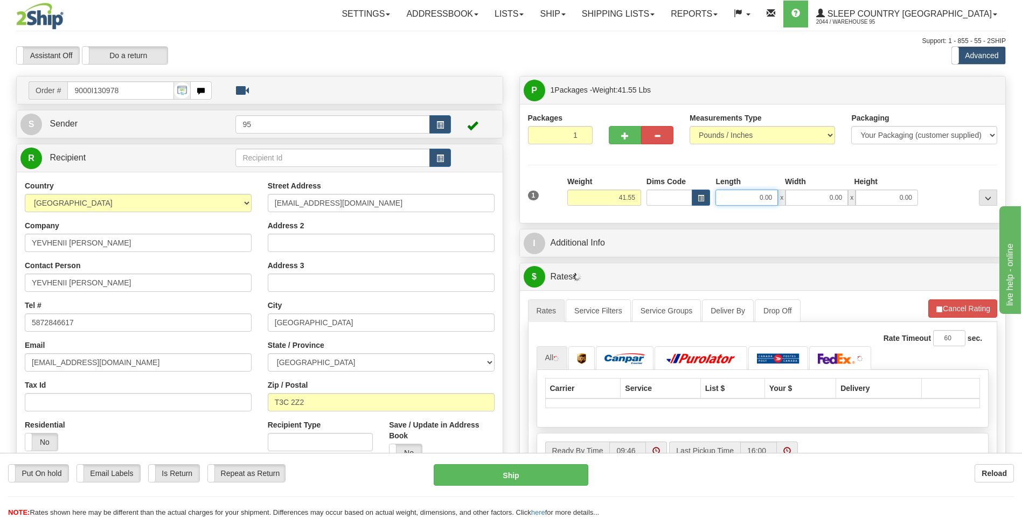
click at [761, 200] on input "0.00" at bounding box center [747, 198] width 63 height 16
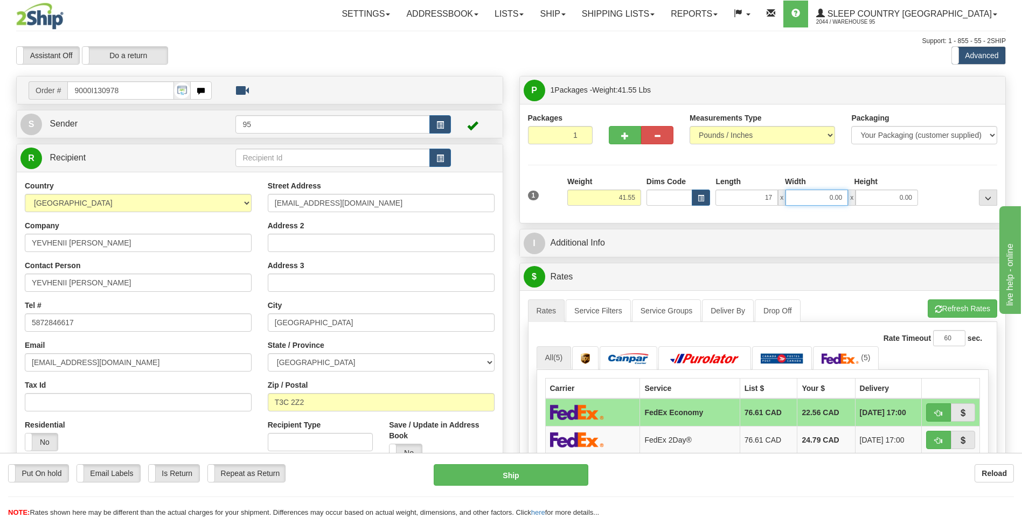
type input "17.00"
click at [800, 203] on input "0.00" at bounding box center [817, 198] width 63 height 16
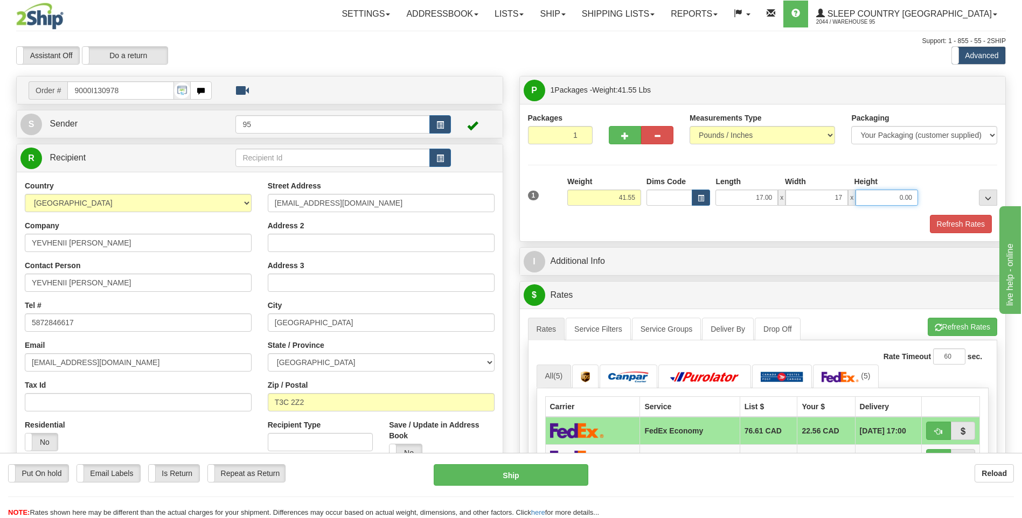
type input "17.00"
click at [878, 194] on input "0.00" at bounding box center [887, 198] width 63 height 16
type input "41.00"
drag, startPoint x: 890, startPoint y: 178, endPoint x: 879, endPoint y: 176, distance: 11.1
click at [890, 178] on div "Height" at bounding box center [886, 182] width 70 height 13
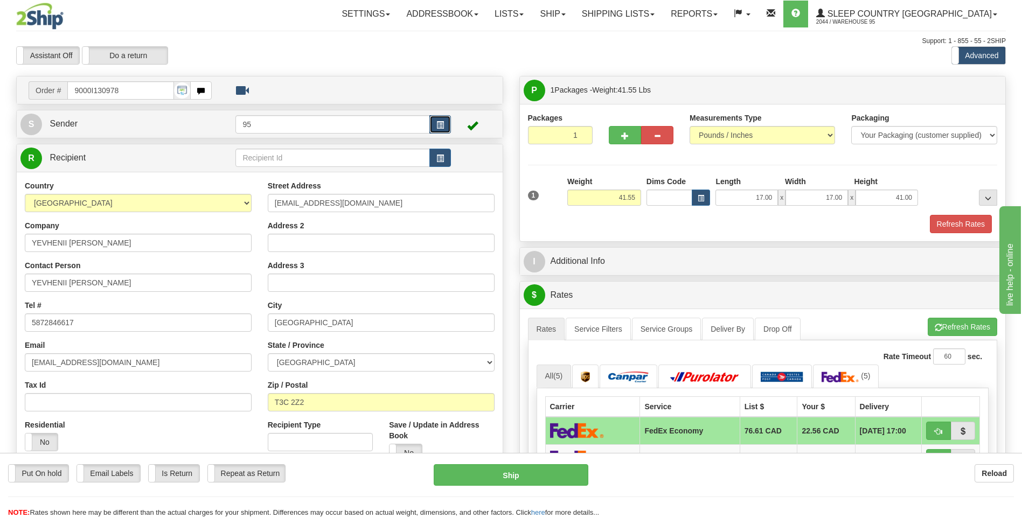
click at [433, 122] on button "button" at bounding box center [440, 124] width 22 height 18
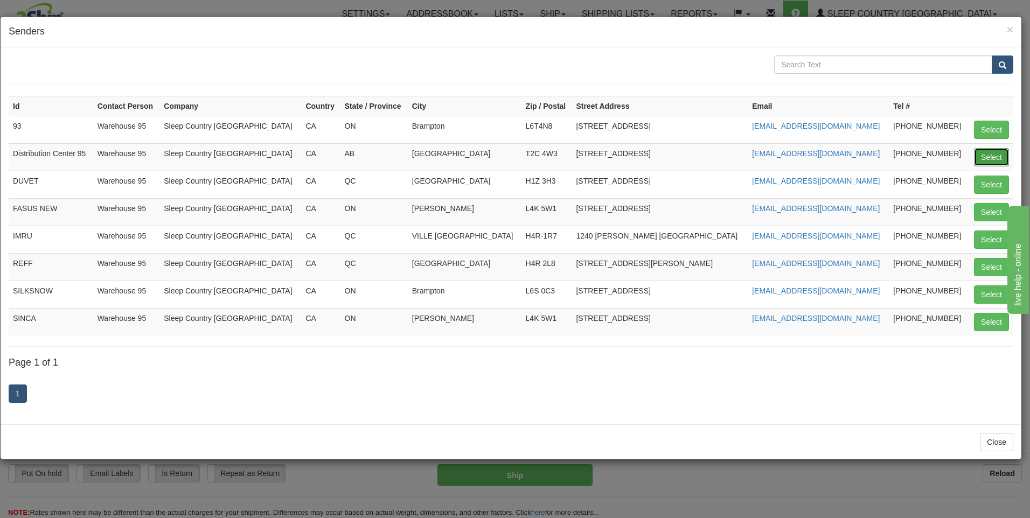
click at [987, 156] on button "Select" at bounding box center [991, 157] width 35 height 18
type input "Distribution Center 95"
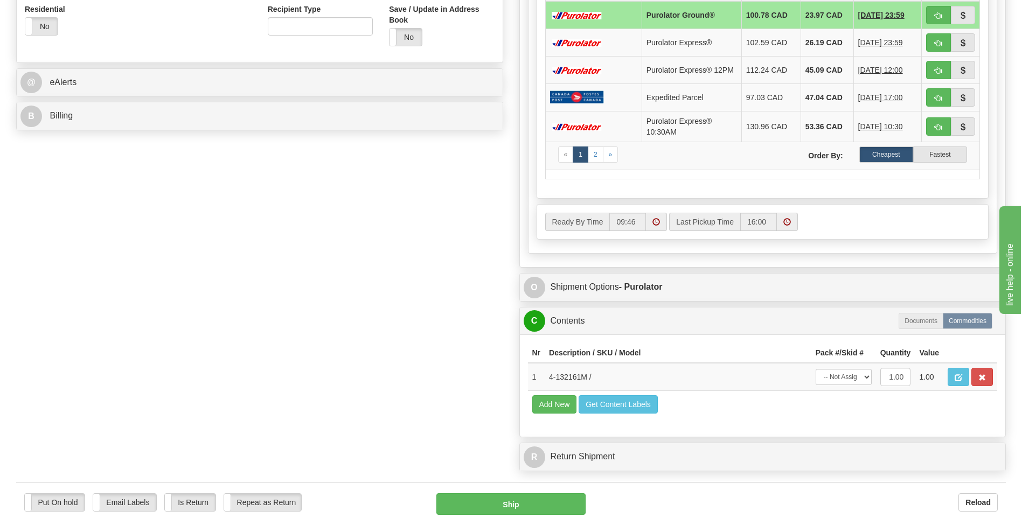
scroll to position [593, 0]
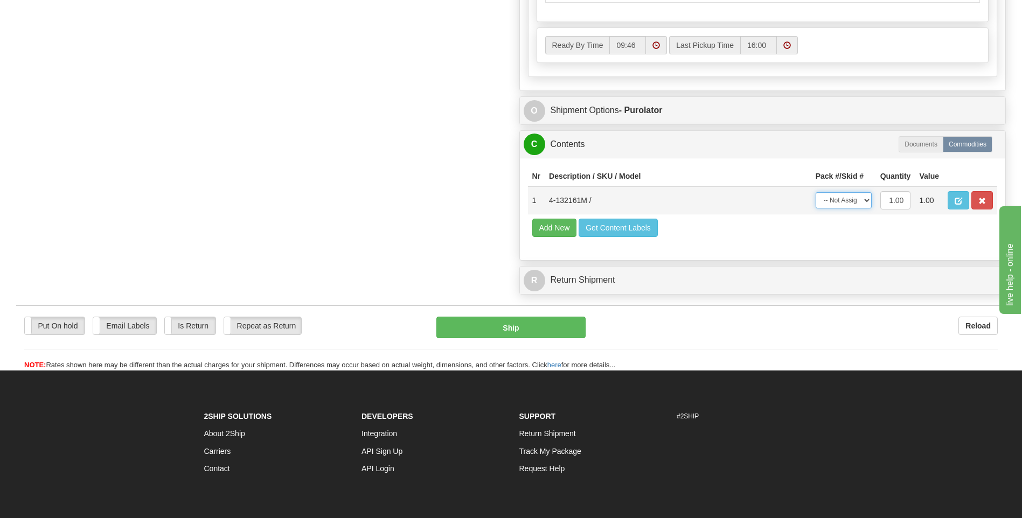
click at [847, 207] on select "-- Not Assigned -- Package 1" at bounding box center [844, 200] width 56 height 16
select select "0"
click at [816, 196] on select "-- Not Assigned -- Package 1" at bounding box center [844, 200] width 56 height 16
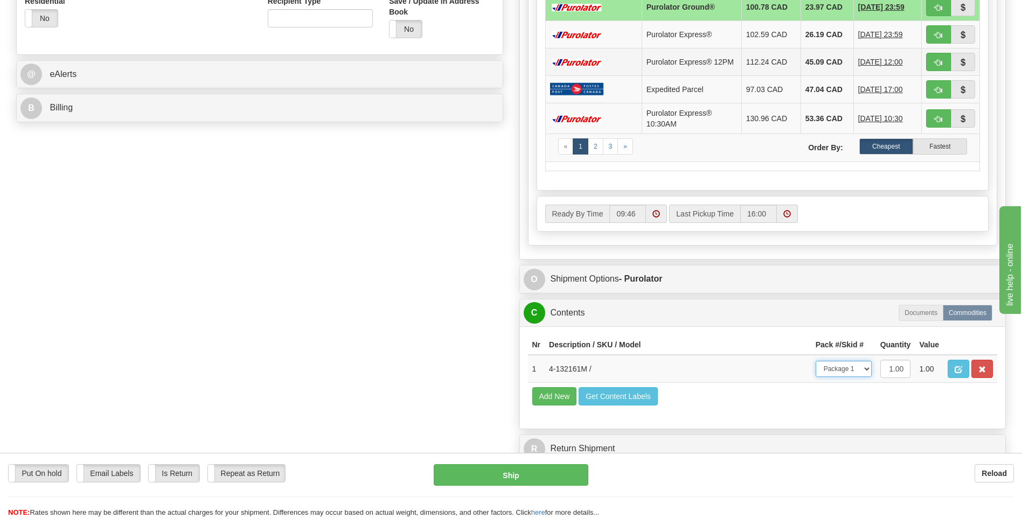
scroll to position [323, 0]
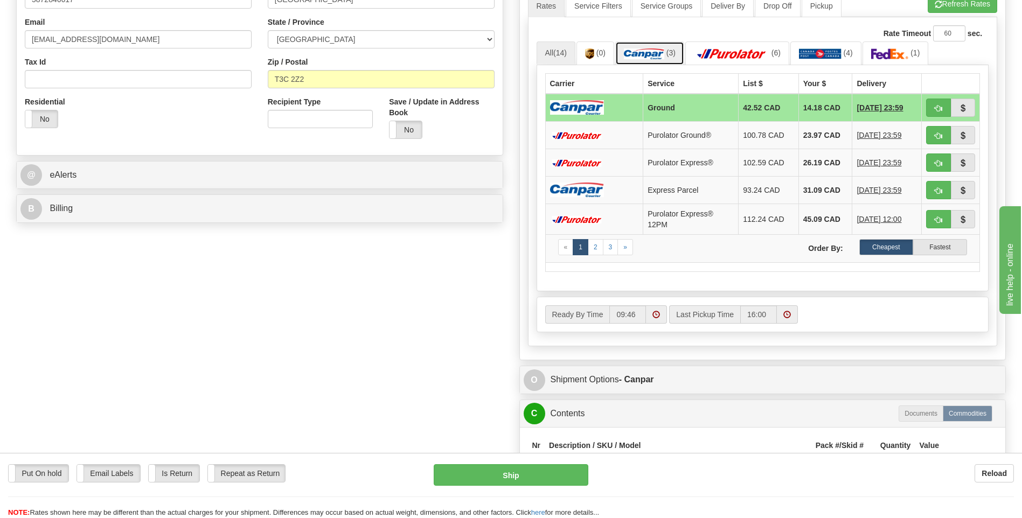
click at [657, 48] on link "(3)" at bounding box center [649, 52] width 69 height 23
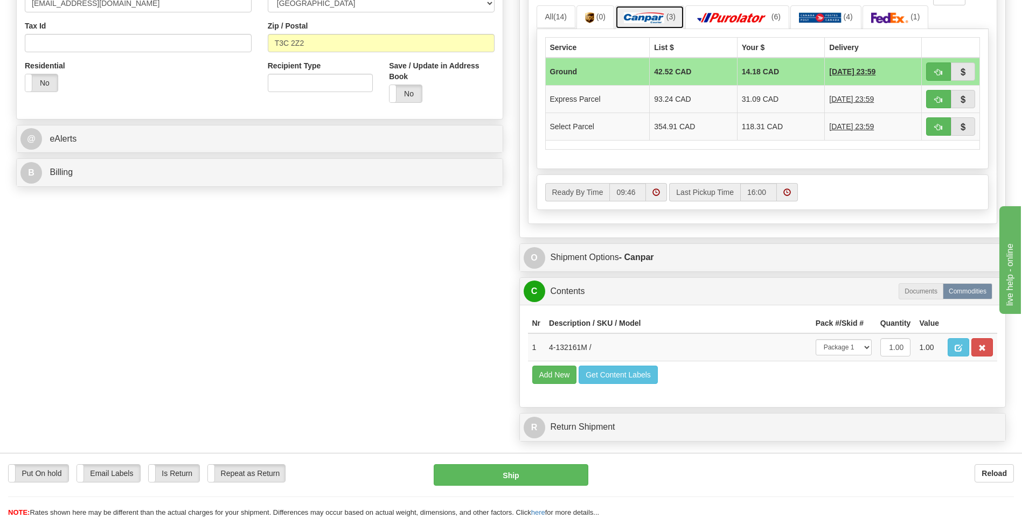
scroll to position [377, 0]
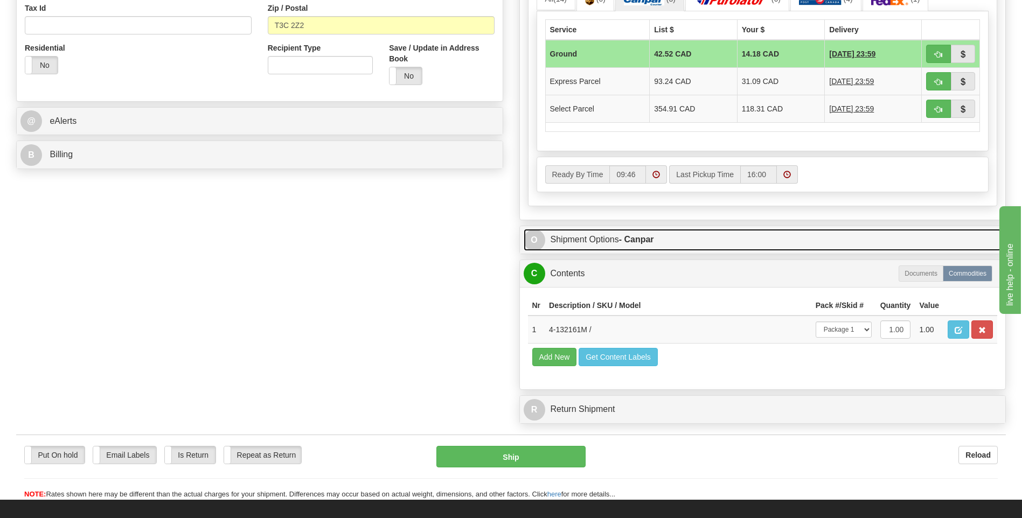
click at [600, 237] on link "O Shipment Options - Canpar" at bounding box center [763, 240] width 478 height 22
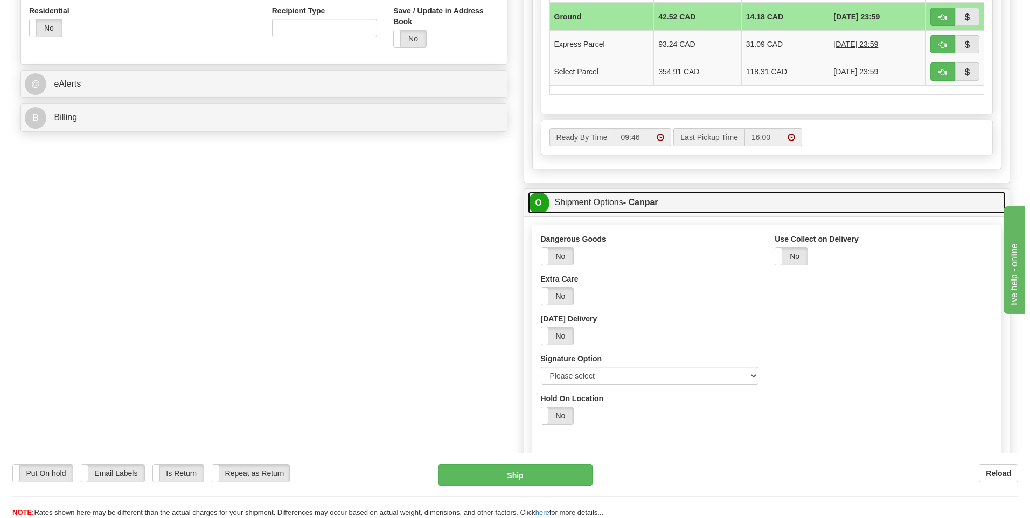
scroll to position [431, 0]
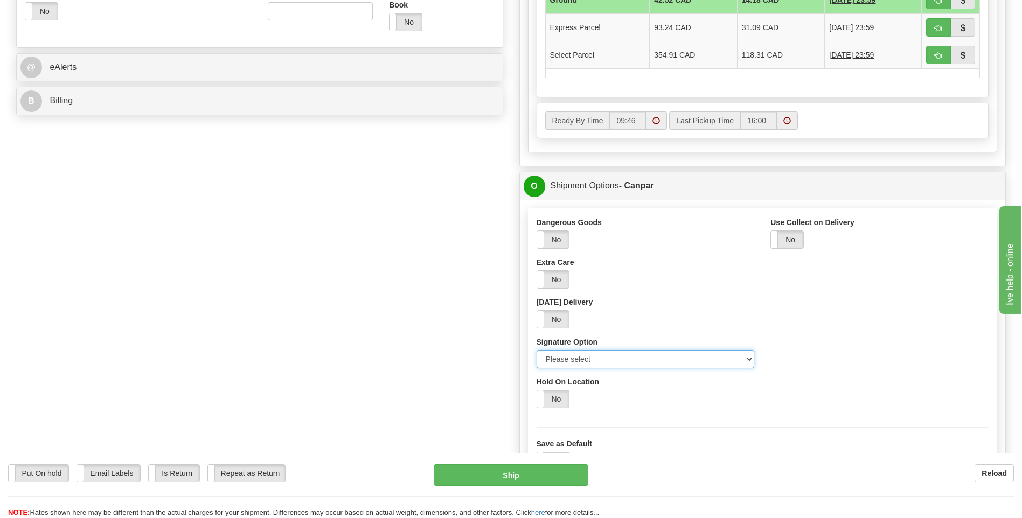
click at [621, 358] on select "Please select No Signature Required Signature Required Adult Signature" at bounding box center [646, 359] width 218 height 18
select select "2"
click at [537, 350] on select "Please select No Signature Required Signature Required Adult Signature" at bounding box center [646, 359] width 218 height 18
click at [556, 466] on button "Ship" at bounding box center [511, 475] width 154 height 22
type input "1"
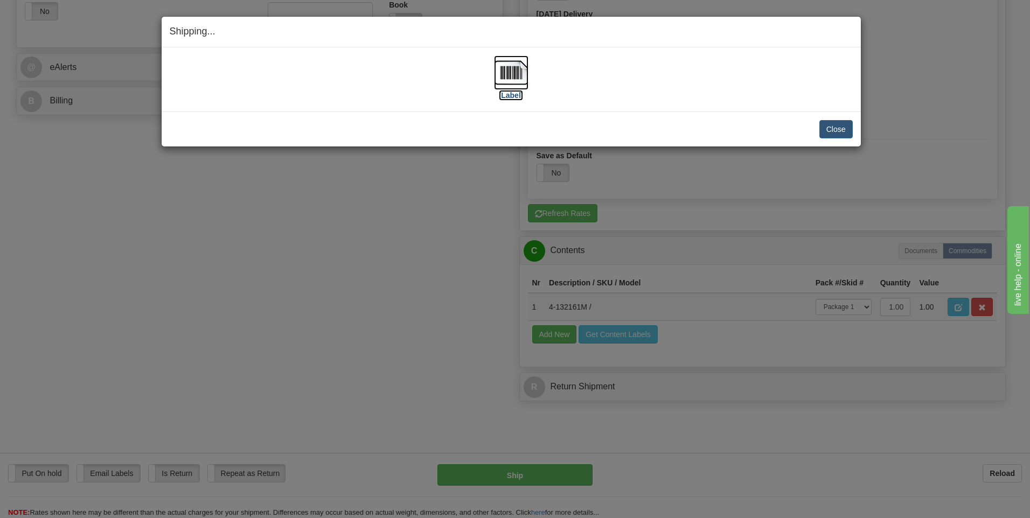
click at [516, 95] on label "[Label]" at bounding box center [511, 95] width 25 height 11
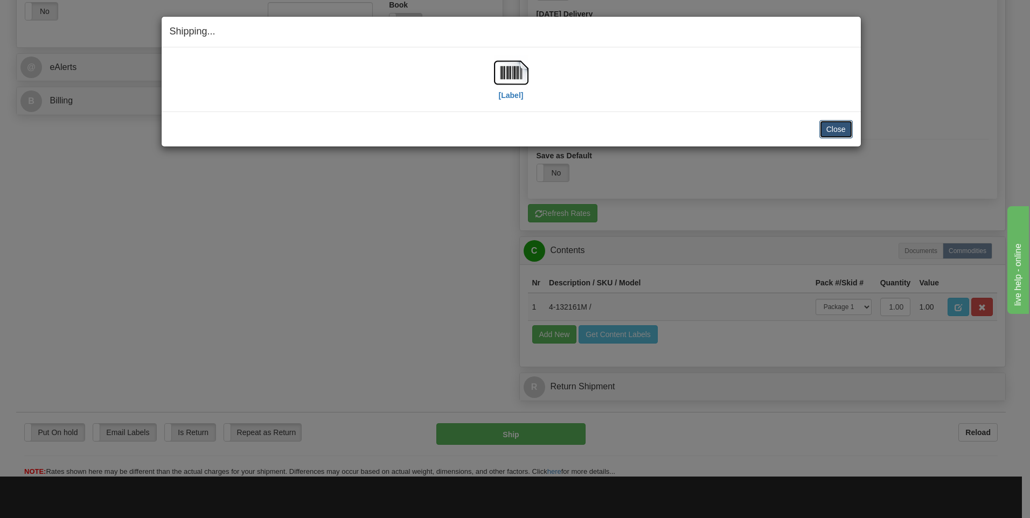
click at [849, 131] on button "Close" at bounding box center [836, 129] width 33 height 18
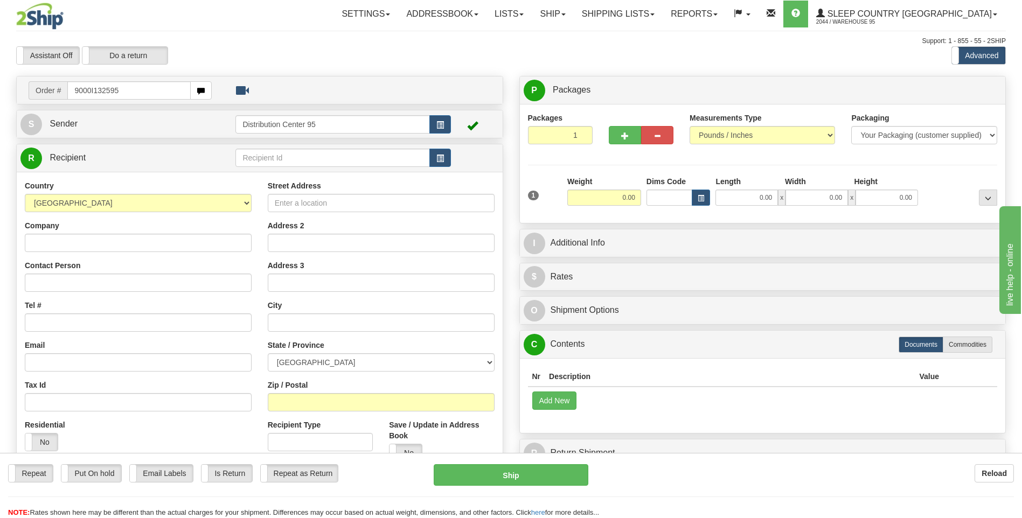
type input "9000I132595"
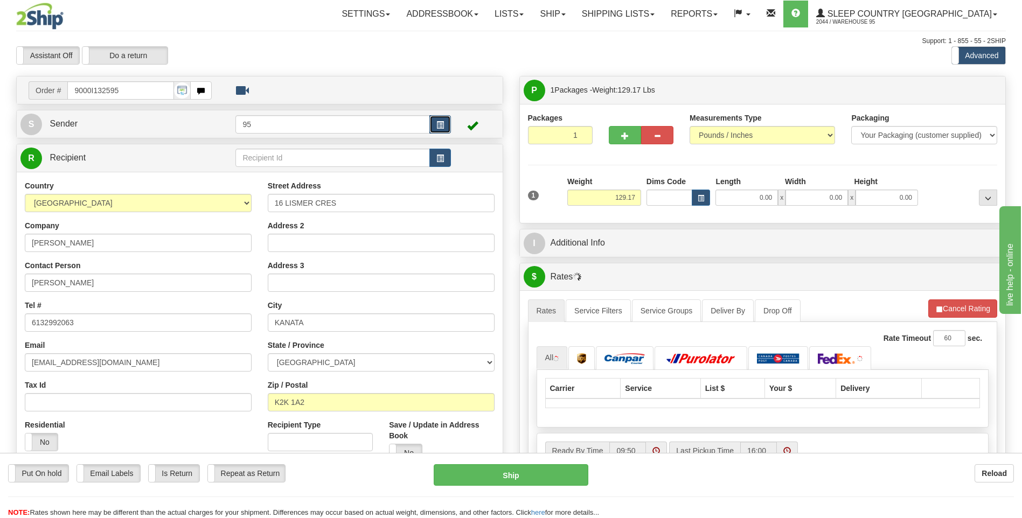
click at [443, 120] on button "button" at bounding box center [440, 124] width 22 height 18
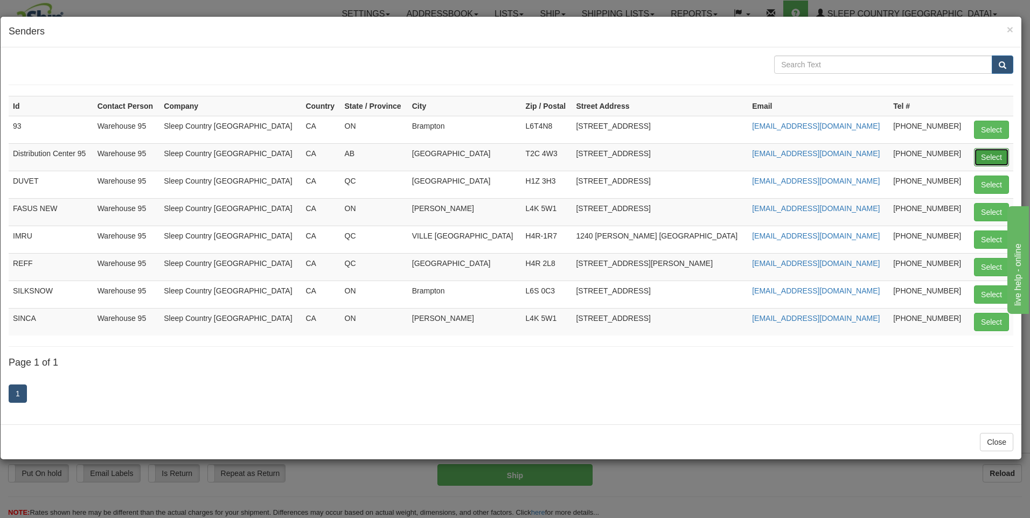
click at [1002, 154] on button "Select" at bounding box center [991, 157] width 35 height 18
type input "Distribution Center 95"
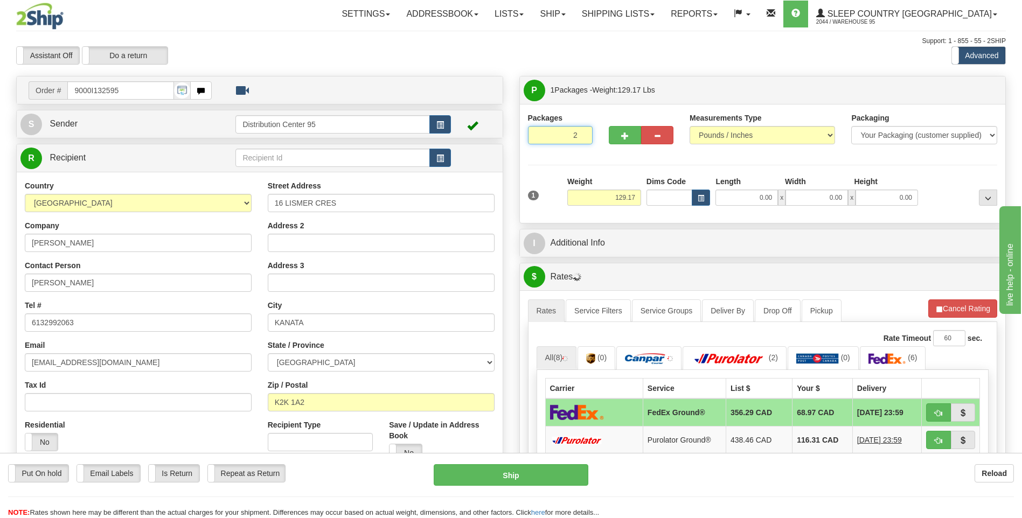
drag, startPoint x: 582, startPoint y: 133, endPoint x: 595, endPoint y: 139, distance: 14.7
type input "2"
radio input "true"
click at [581, 133] on input "2" at bounding box center [560, 135] width 65 height 18
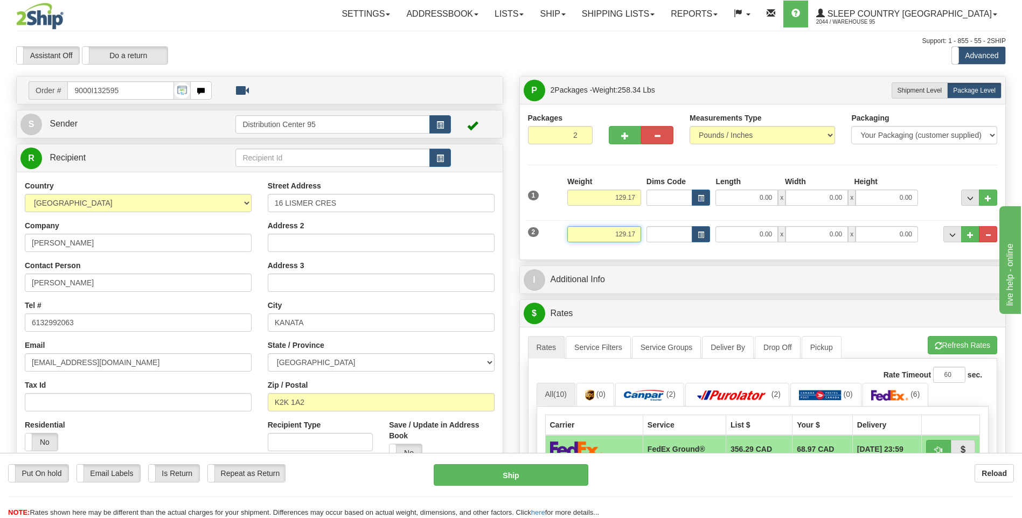
click at [638, 231] on input "129.17" at bounding box center [604, 234] width 74 height 16
type input "1"
click at [638, 195] on input "129.17" at bounding box center [604, 198] width 74 height 16
type input "3.00"
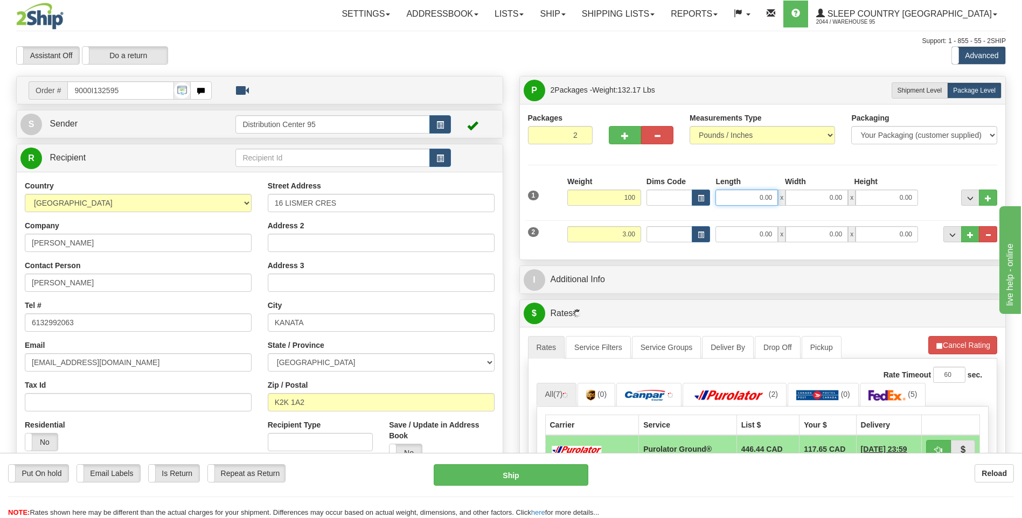
type input "100.00"
click at [745, 204] on input "0.00" at bounding box center [747, 198] width 63 height 16
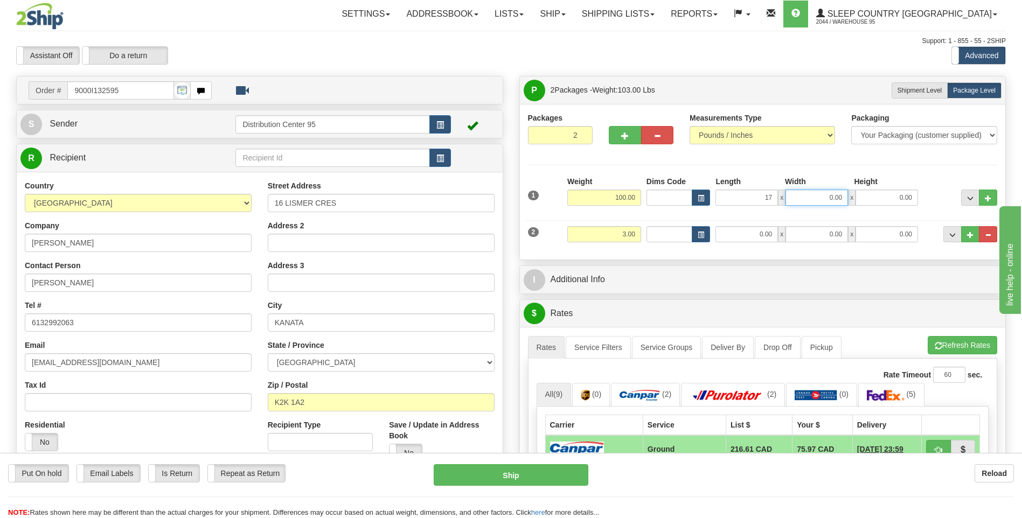
type input "17.00"
click at [820, 193] on input "0.00" at bounding box center [817, 198] width 63 height 16
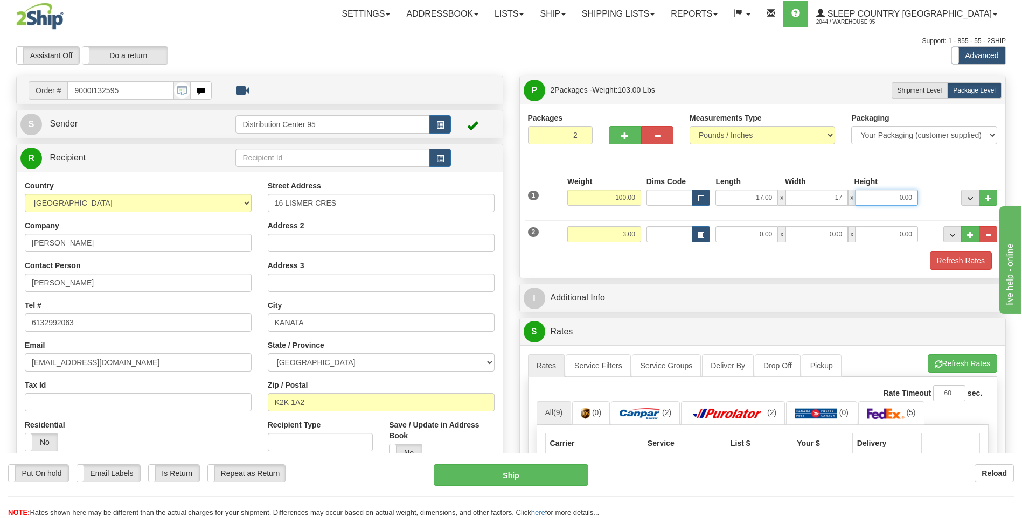
type input "17.00"
click at [871, 195] on input "0.00" at bounding box center [887, 198] width 63 height 16
type input "41.00"
click at [912, 174] on div "Packages 2 2 Measurements Type" at bounding box center [763, 191] width 470 height 157
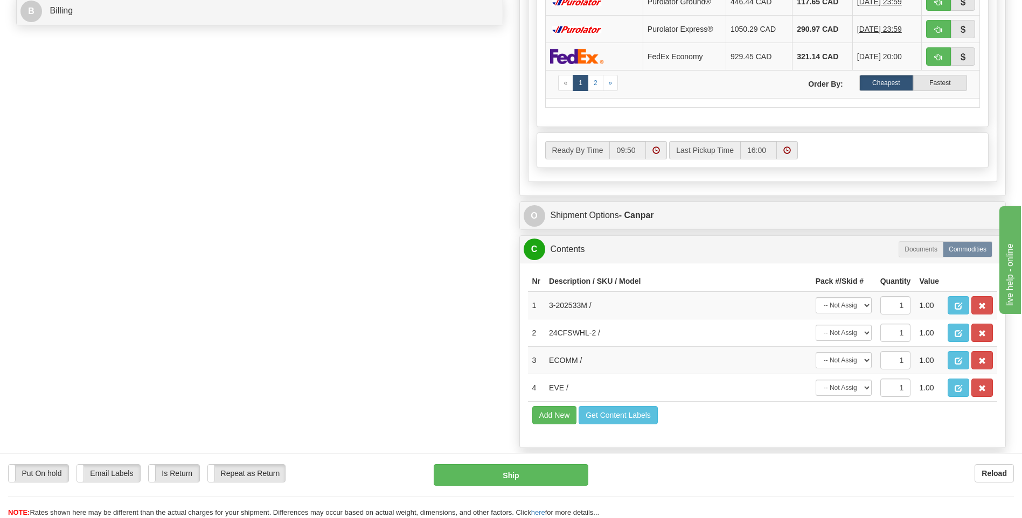
scroll to position [539, 0]
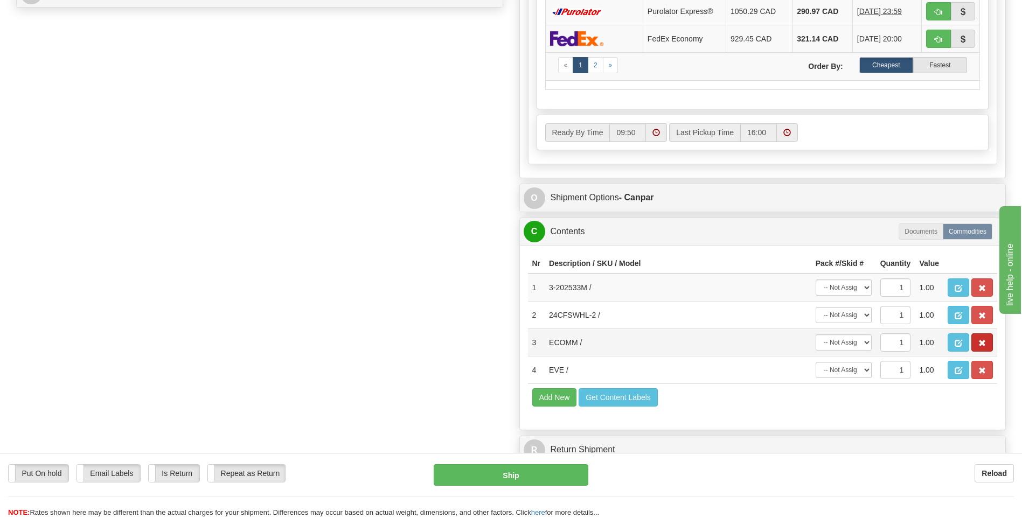
click at [993, 336] on td at bounding box center [971, 342] width 54 height 27
click at [990, 338] on button "button" at bounding box center [983, 343] width 22 height 18
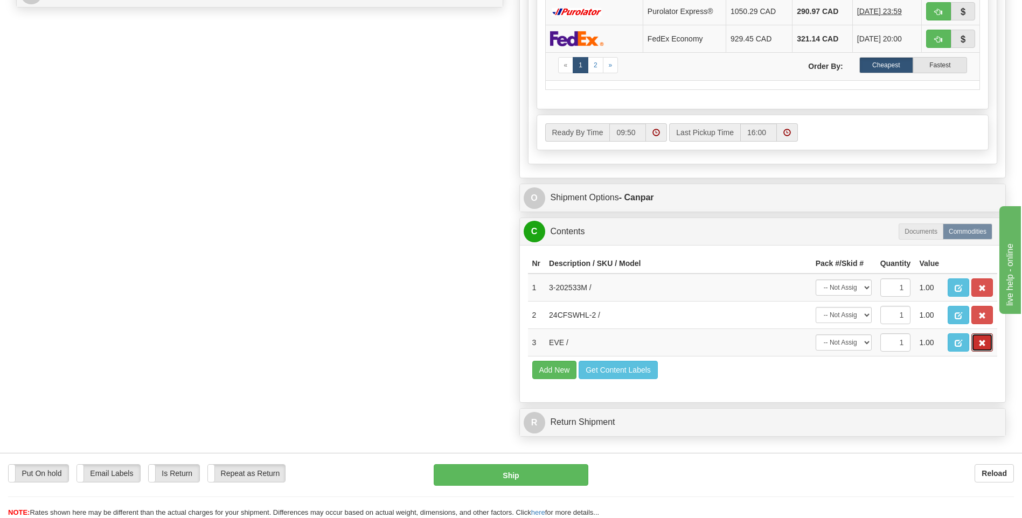
click at [990, 338] on button "button" at bounding box center [983, 343] width 22 height 18
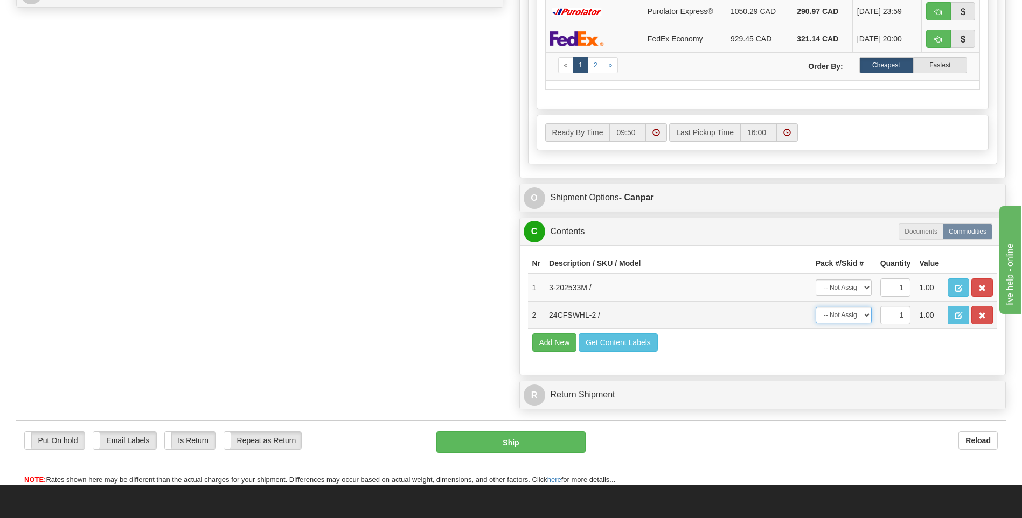
click at [851, 311] on select "-- Not Assigned -- Package 1 Package 2" at bounding box center [844, 315] width 56 height 16
select select "1"
click at [816, 307] on select "-- Not Assigned -- Package 1 Package 2" at bounding box center [844, 315] width 56 height 16
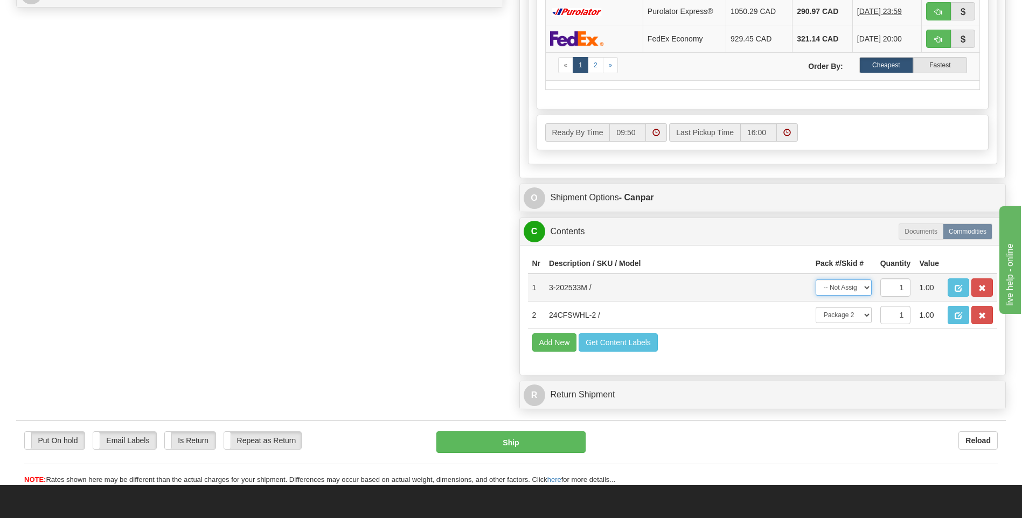
click at [852, 283] on select "-- Not Assigned -- Package 1 Package 2" at bounding box center [844, 288] width 56 height 16
select select "0"
click at [816, 280] on select "-- Not Assigned -- Package 1 Package 2" at bounding box center [844, 288] width 56 height 16
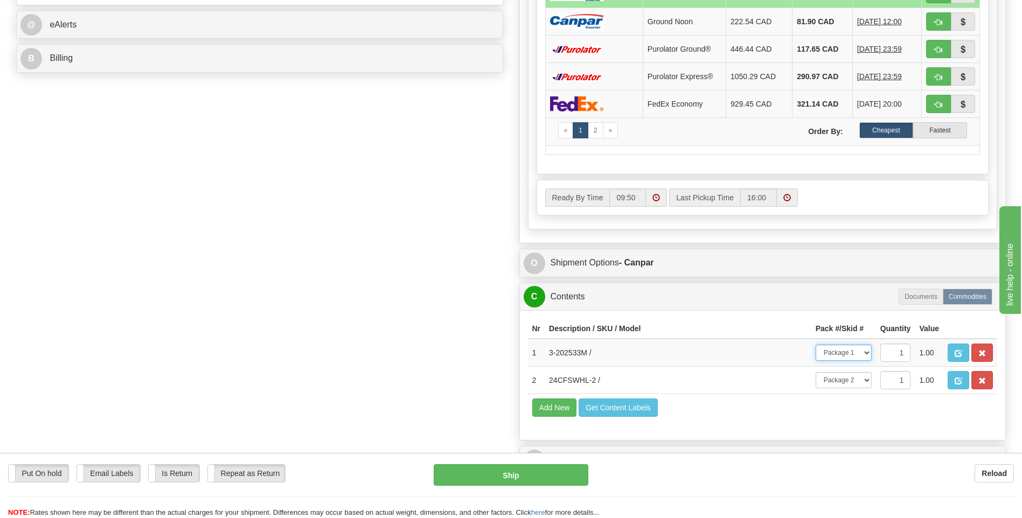
scroll to position [485, 0]
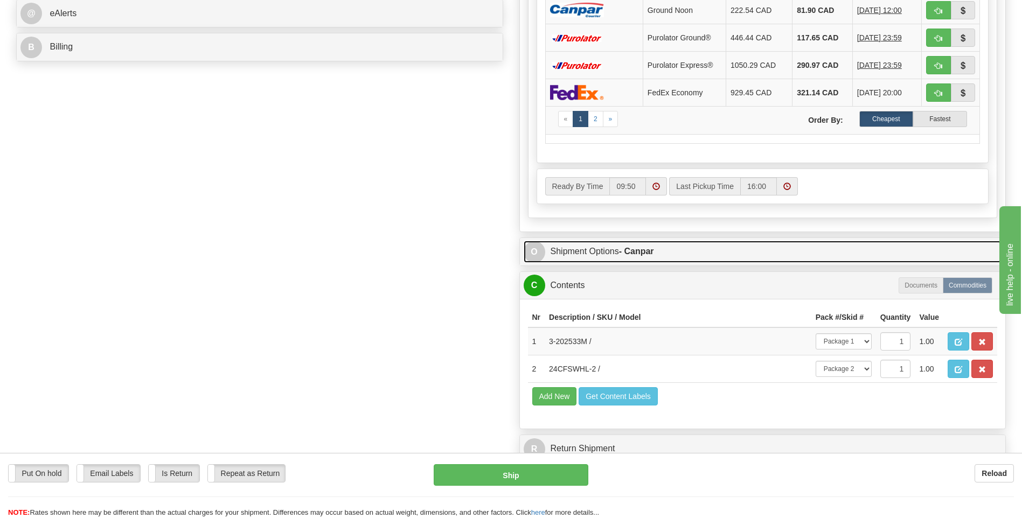
click at [600, 256] on link "O Shipment Options - Canpar" at bounding box center [763, 252] width 478 height 22
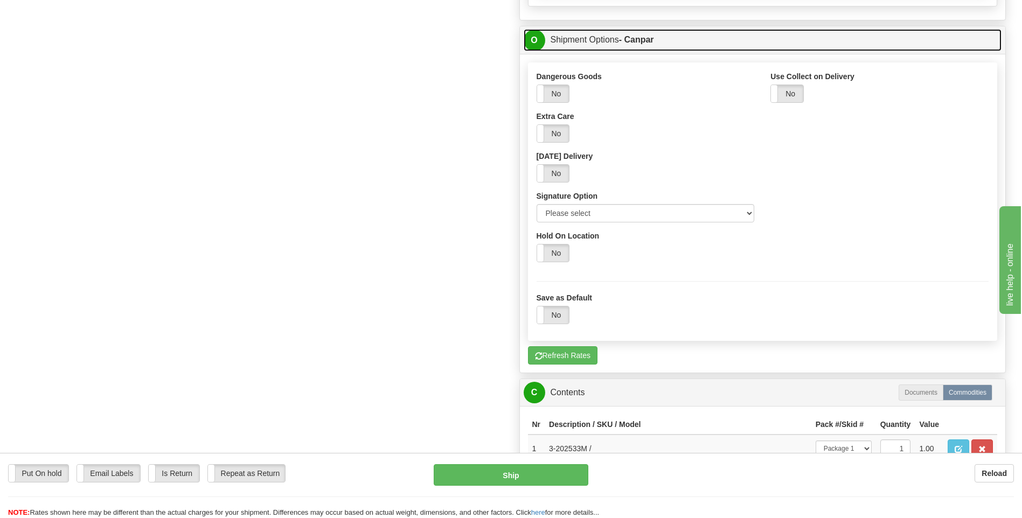
scroll to position [700, 0]
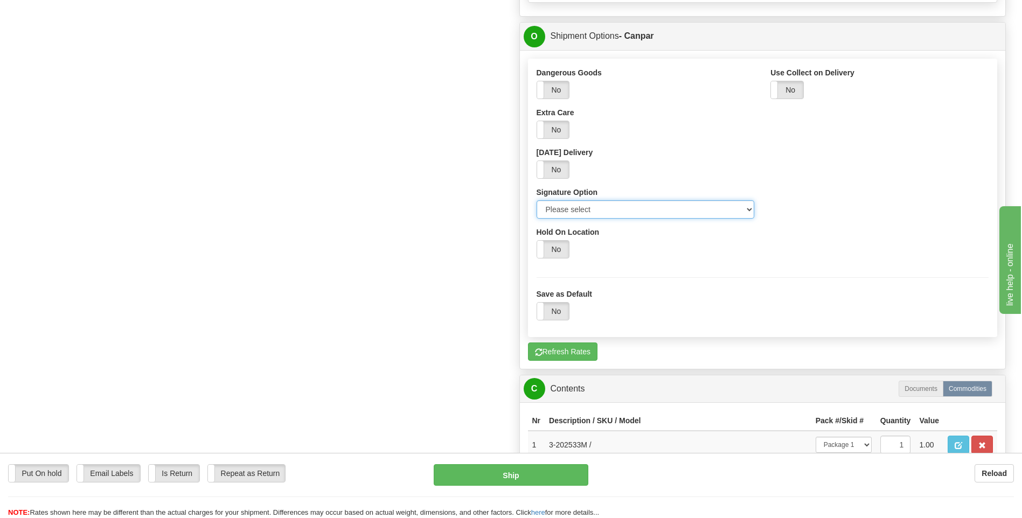
click at [601, 214] on select "Please select No Signature Required Signature Required Adult Signature" at bounding box center [646, 209] width 218 height 18
select select "2"
click at [537, 200] on select "Please select No Signature Required Signature Required Adult Signature" at bounding box center [646, 209] width 218 height 18
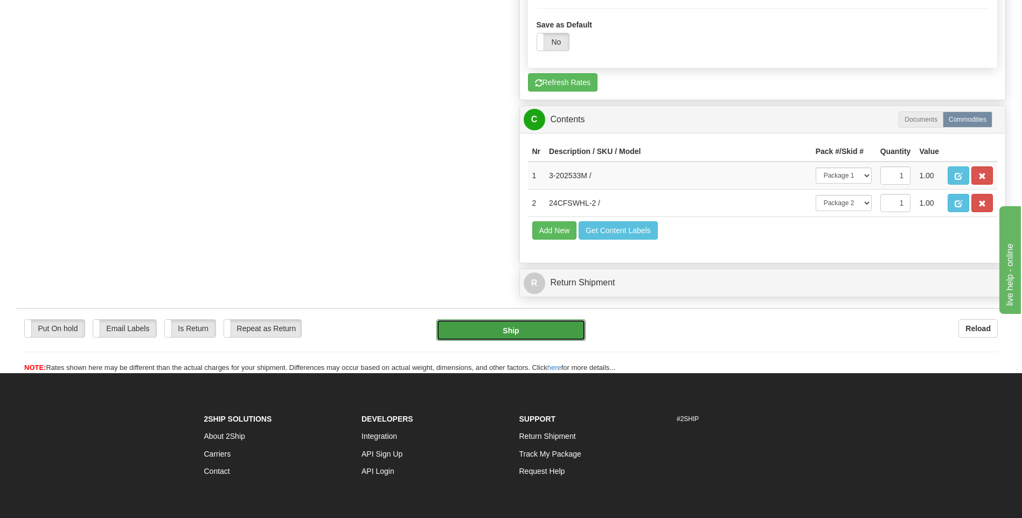
click at [531, 334] on button "Ship" at bounding box center [510, 331] width 149 height 22
type input "1"
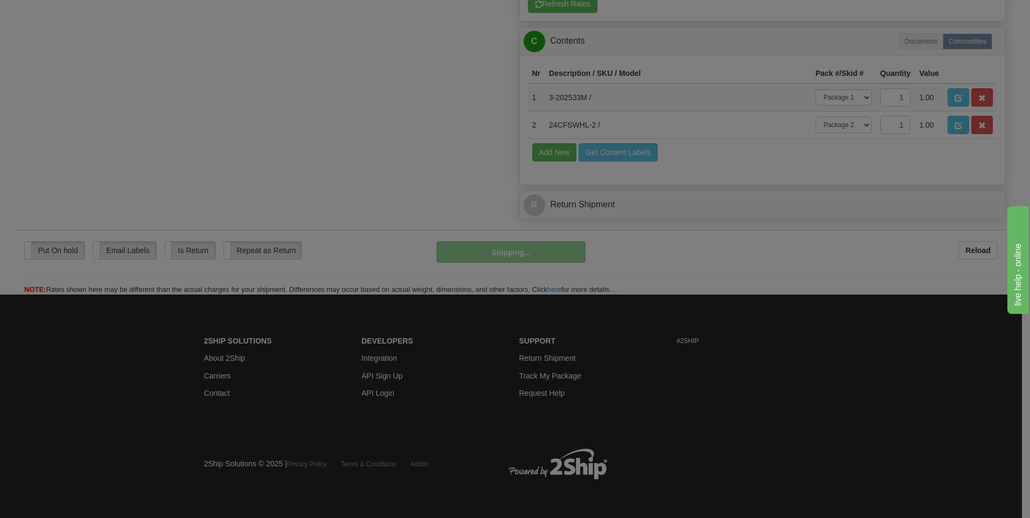
scroll to position [599, 0]
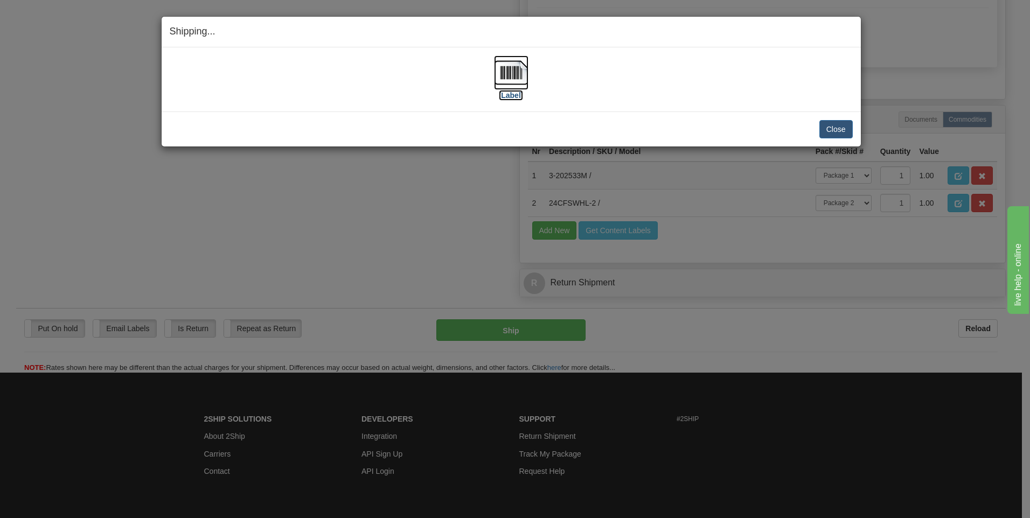
click at [517, 95] on label "[Label]" at bounding box center [511, 95] width 25 height 11
click at [841, 130] on button "Close" at bounding box center [836, 129] width 33 height 18
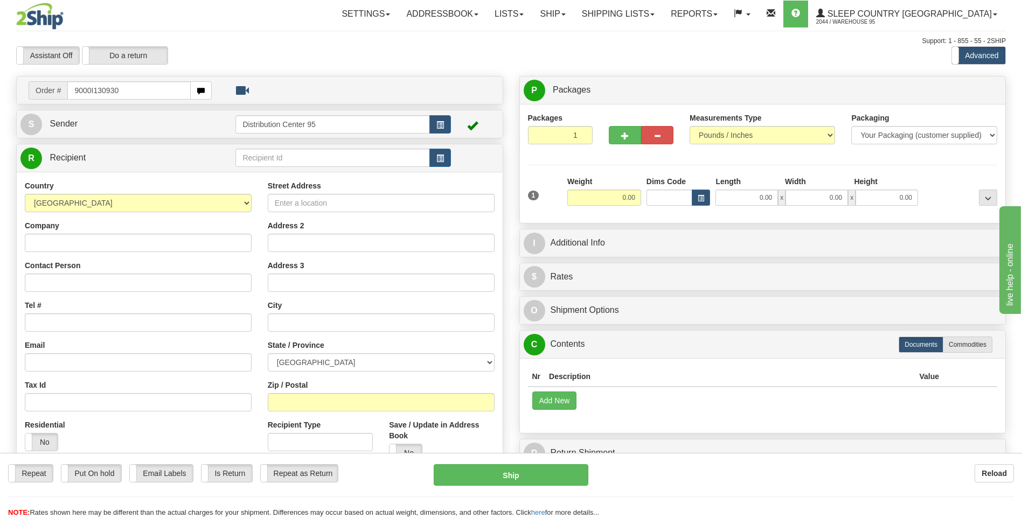
type input "9000I130930"
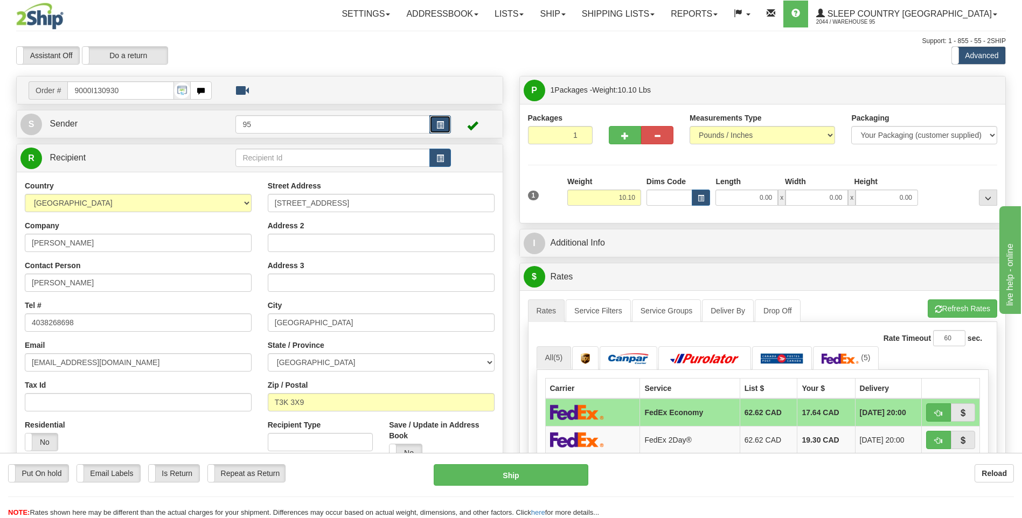
click at [439, 118] on button "button" at bounding box center [440, 124] width 22 height 18
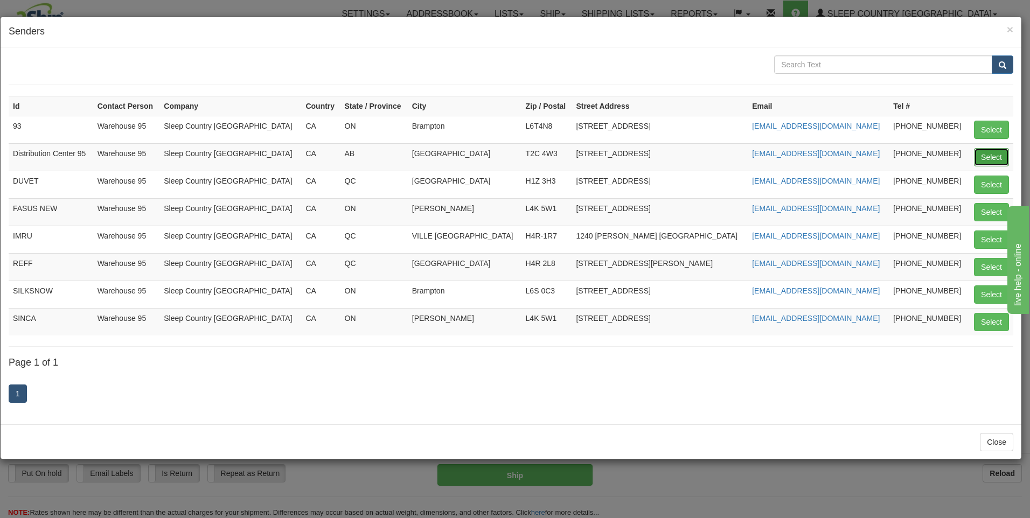
click at [983, 153] on button "Select" at bounding box center [991, 157] width 35 height 18
type input "Distribution Center 95"
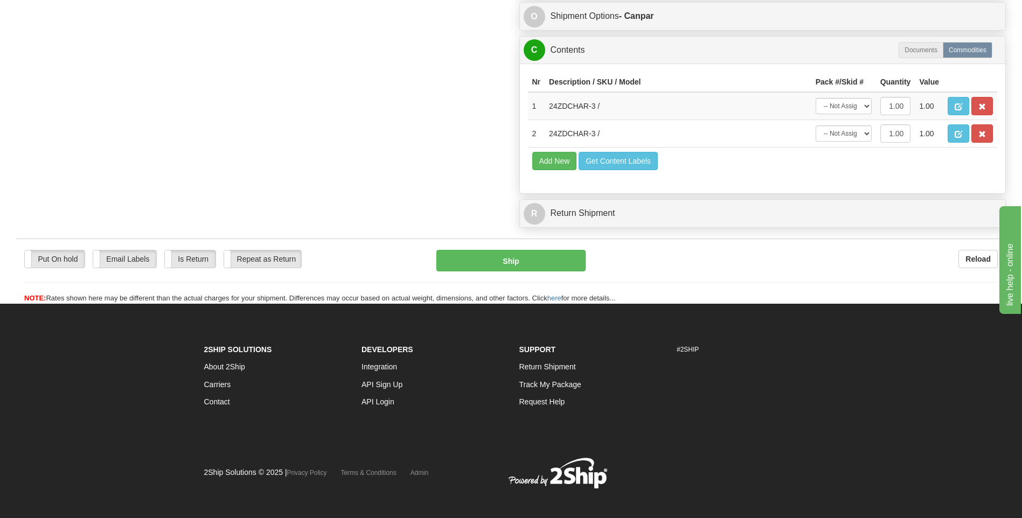
scroll to position [675, 0]
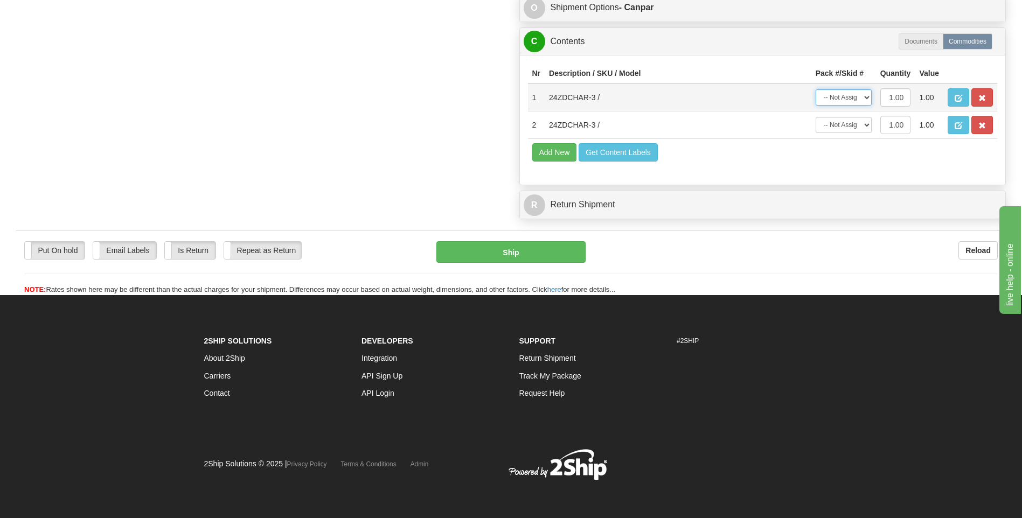
click at [837, 100] on select "-- Not Assigned -- Package 1" at bounding box center [844, 97] width 56 height 16
select select "0"
click at [816, 89] on select "-- Not Assigned -- Package 1" at bounding box center [844, 97] width 56 height 16
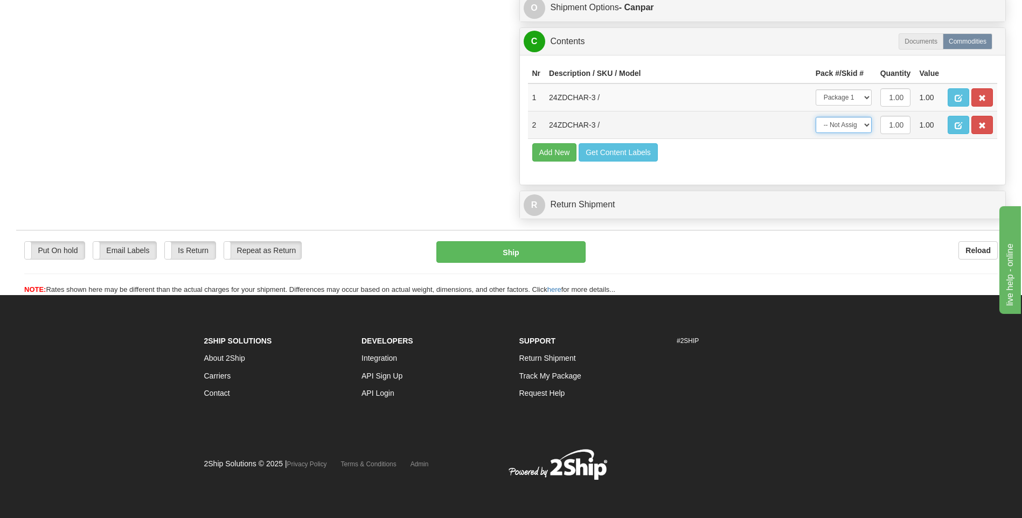
drag, startPoint x: 840, startPoint y: 126, endPoint x: 851, endPoint y: 133, distance: 13.2
click at [840, 126] on select "-- Not Assigned -- Package 1" at bounding box center [844, 125] width 56 height 16
select select "0"
click at [816, 117] on select "-- Not Assigned -- Package 1" at bounding box center [844, 125] width 56 height 16
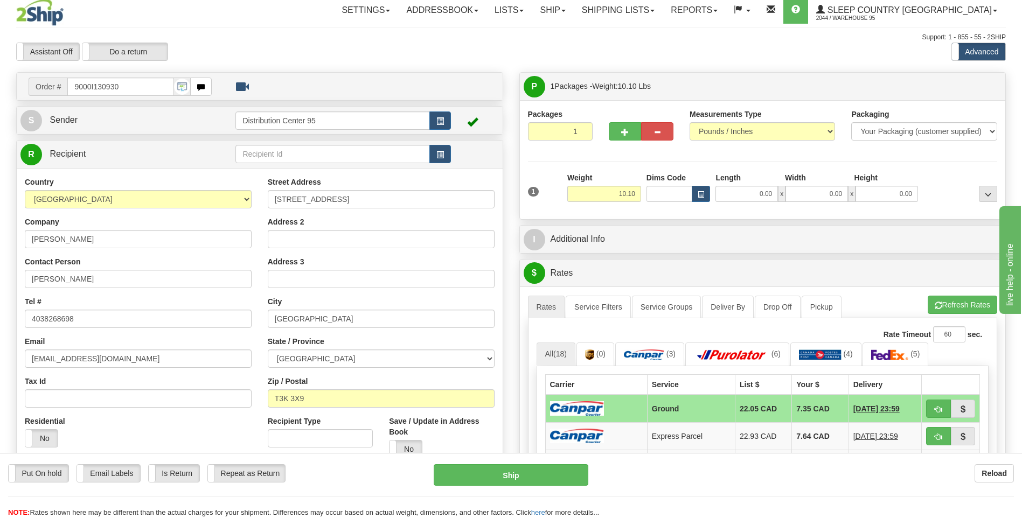
scroll to position [0, 0]
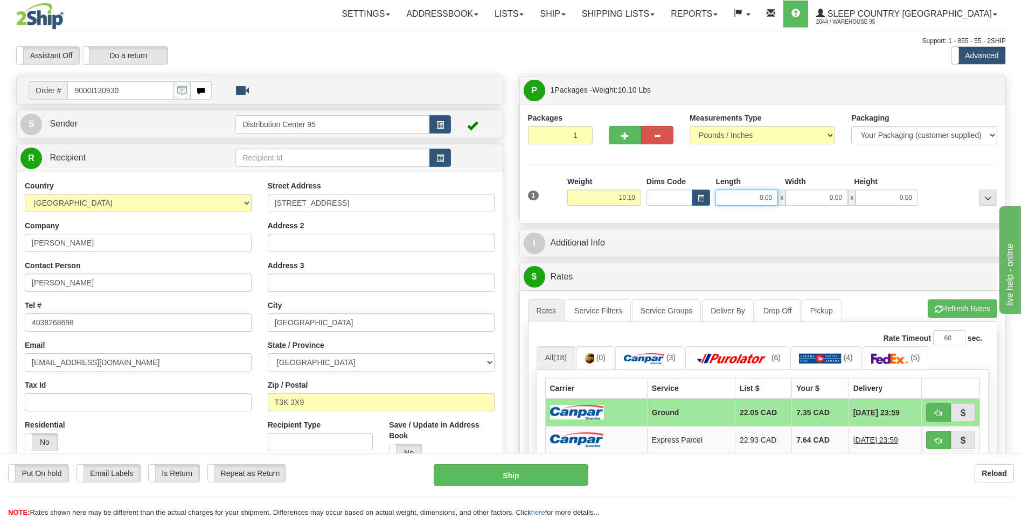
click at [745, 193] on input "0.00" at bounding box center [747, 198] width 63 height 16
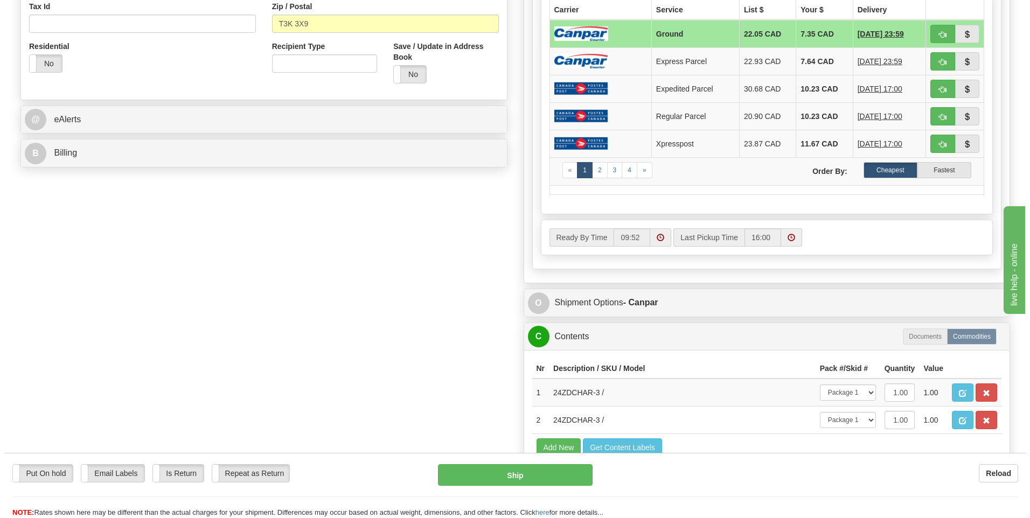
scroll to position [431, 0]
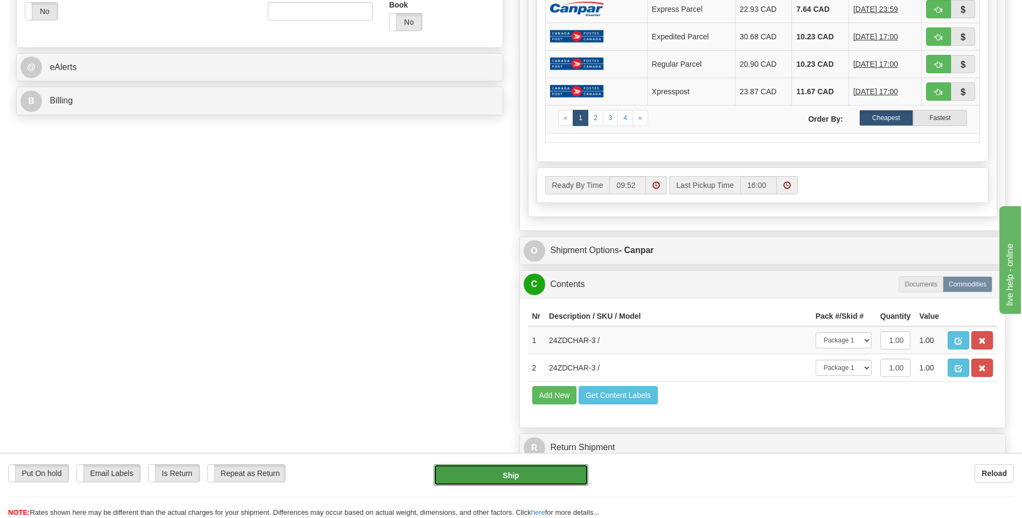
type input "0.00"
click at [486, 476] on button "Ship" at bounding box center [511, 475] width 154 height 22
type input "1"
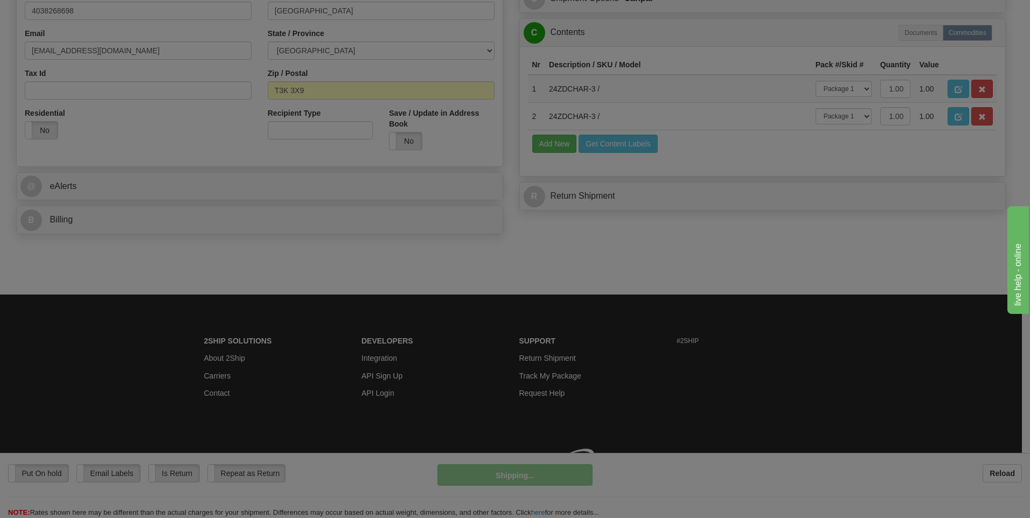
scroll to position [328, 0]
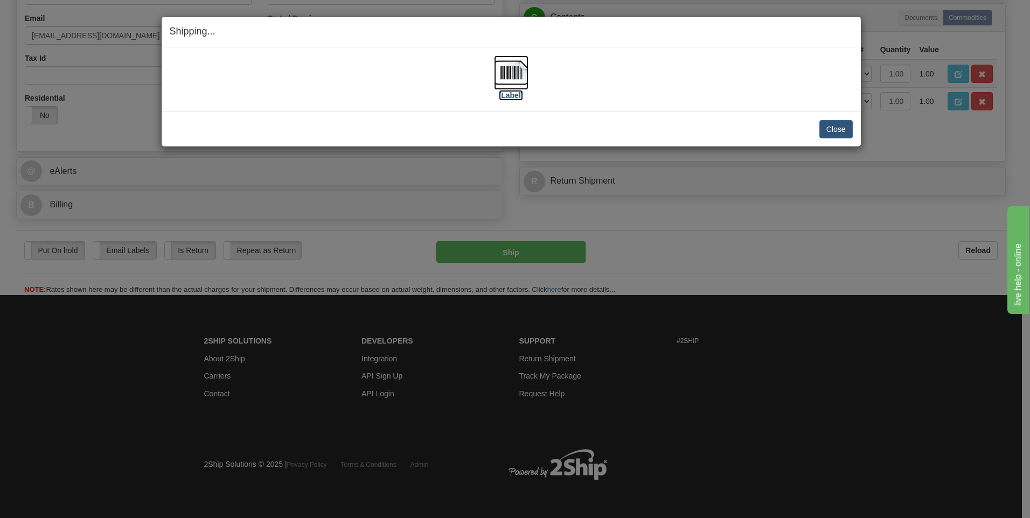
click at [517, 96] on label "[Label]" at bounding box center [511, 95] width 25 height 11
click at [844, 134] on button "Close" at bounding box center [836, 129] width 33 height 18
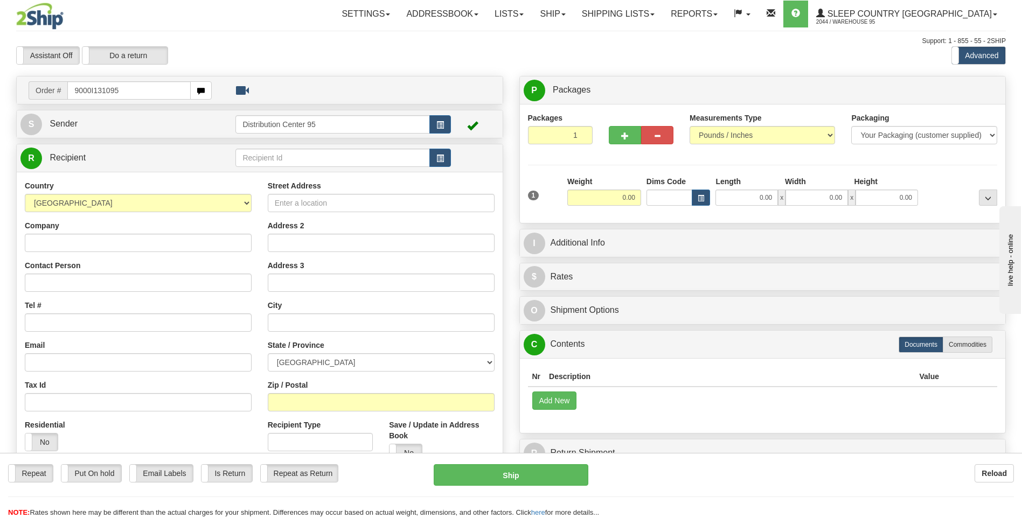
type input "9000I131095"
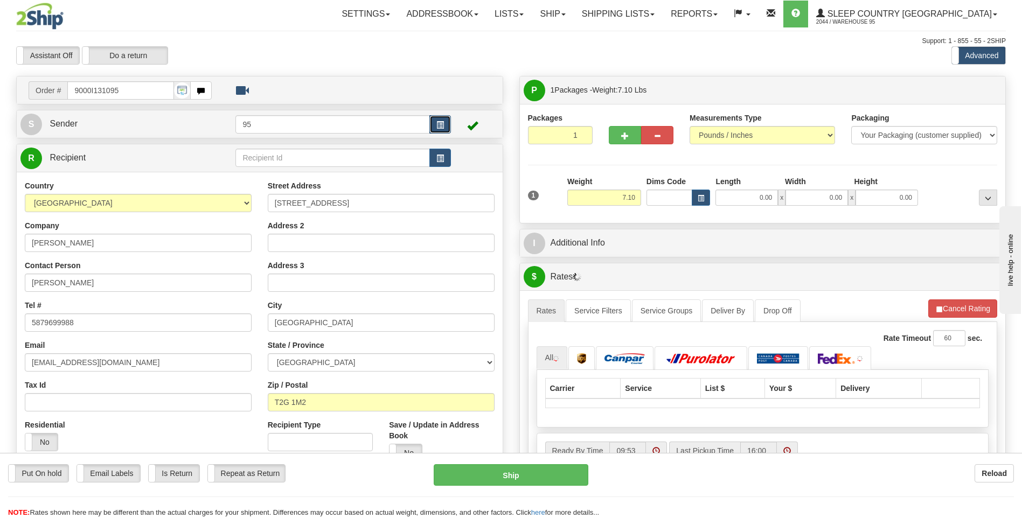
click at [441, 128] on span "button" at bounding box center [440, 125] width 8 height 7
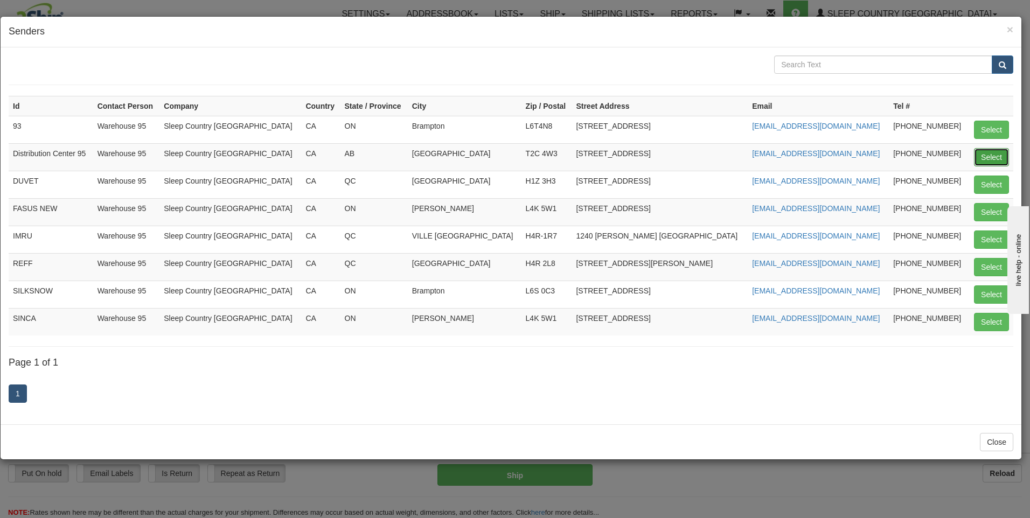
click at [980, 153] on button "Select" at bounding box center [991, 157] width 35 height 18
type input "Distribution Center 95"
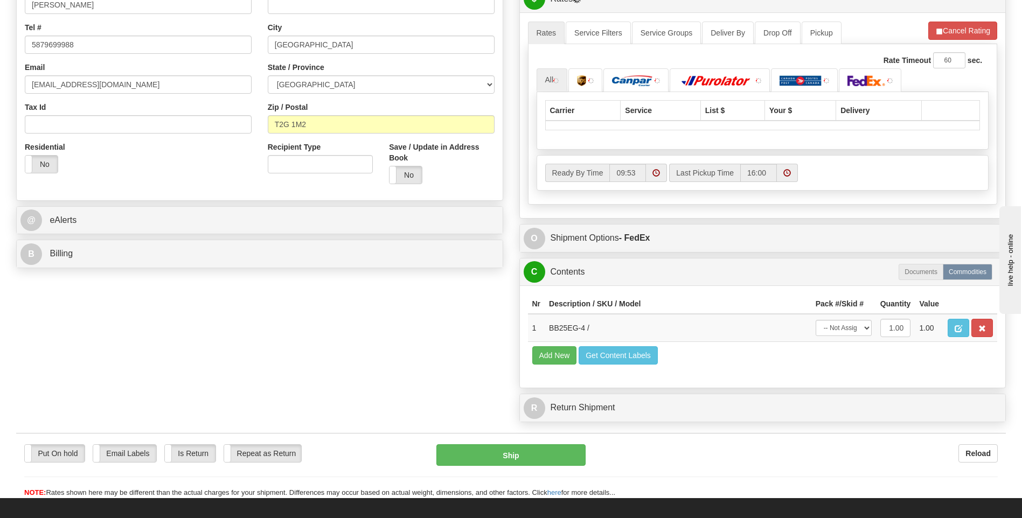
scroll to position [377, 0]
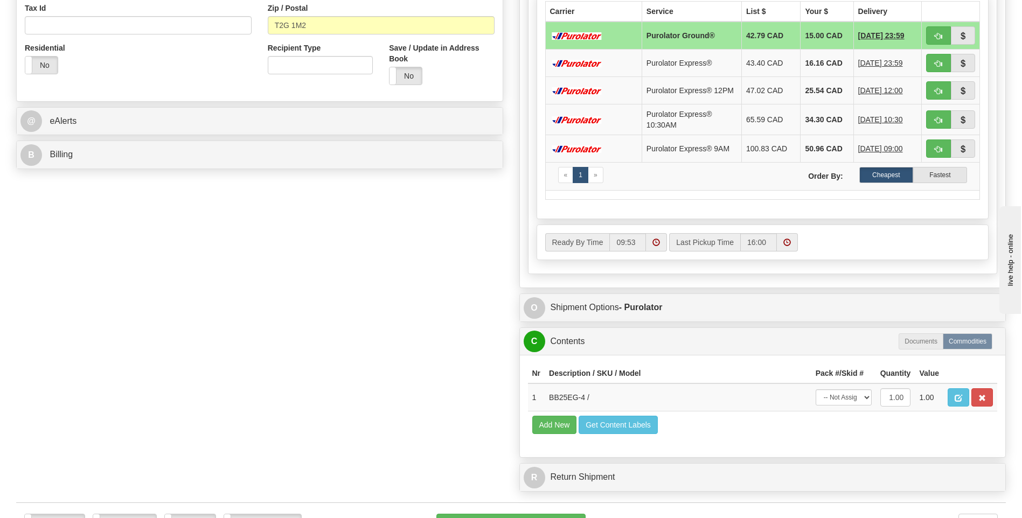
click at [836, 255] on div "Ready By Time 09:53 Last Pickup Time 16:00" at bounding box center [763, 242] width 452 height 34
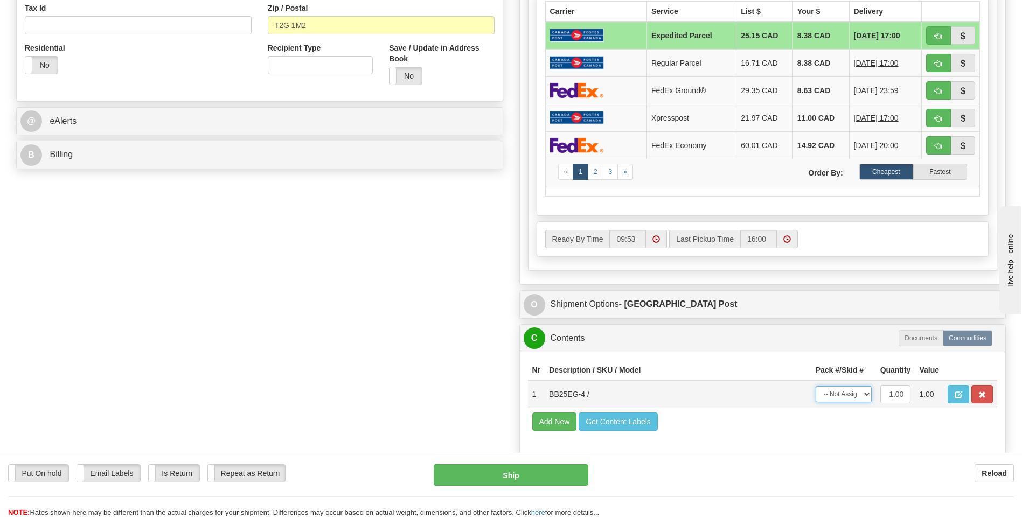
click at [841, 391] on select "-- Not Assigned -- Package 1" at bounding box center [844, 394] width 56 height 16
select select "0"
click at [816, 386] on select "-- Not Assigned -- Package 1" at bounding box center [844, 394] width 56 height 16
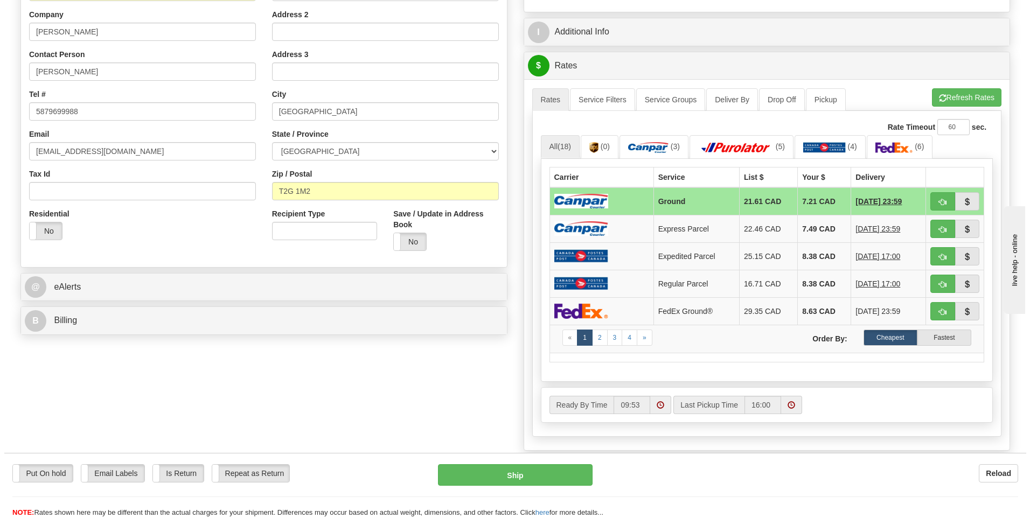
scroll to position [216, 0]
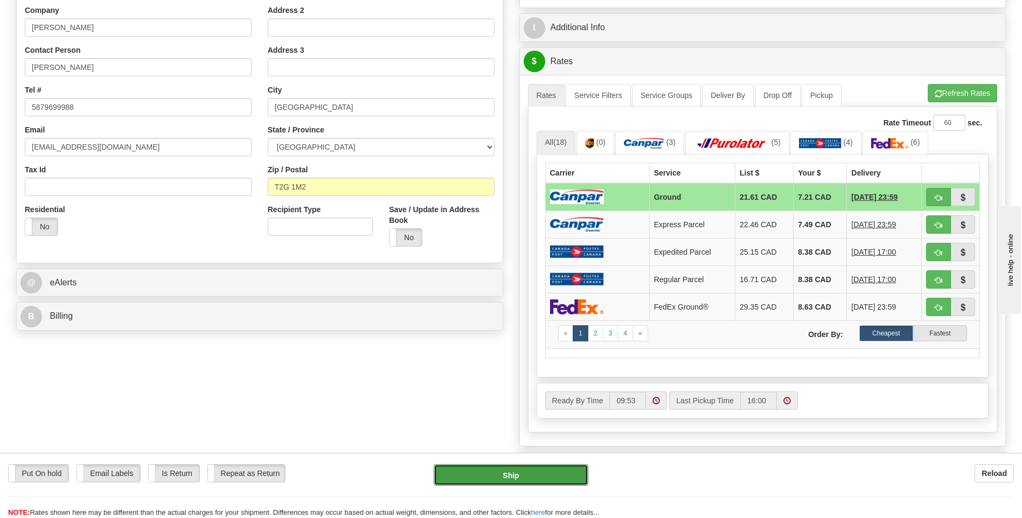
click at [490, 464] on button "Ship" at bounding box center [511, 475] width 154 height 22
type input "1"
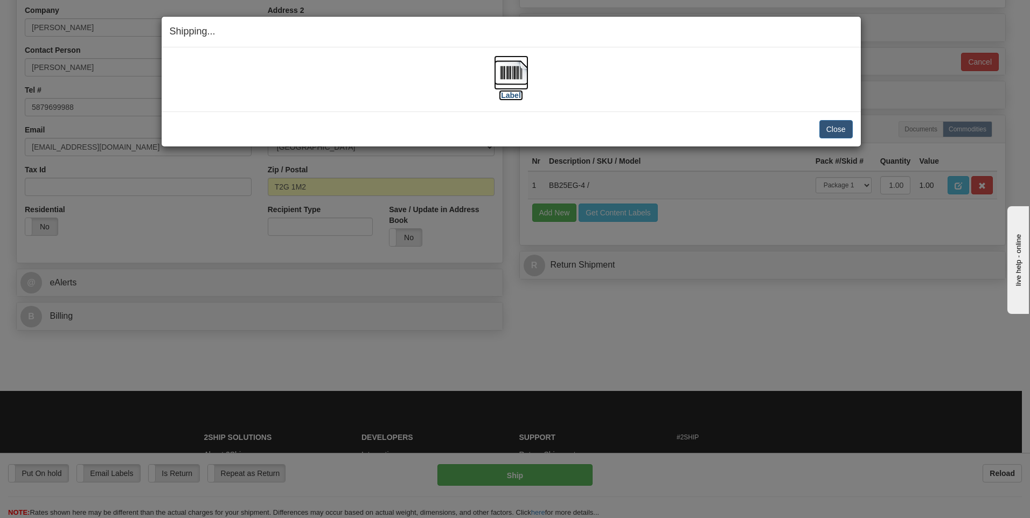
click at [512, 94] on label "[Label]" at bounding box center [511, 95] width 25 height 11
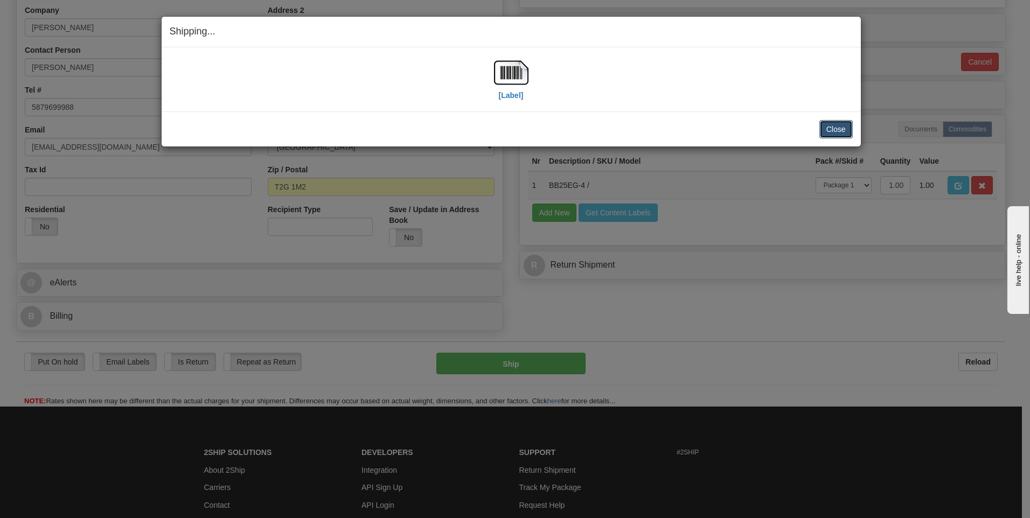
click at [840, 127] on button "Close" at bounding box center [836, 129] width 33 height 18
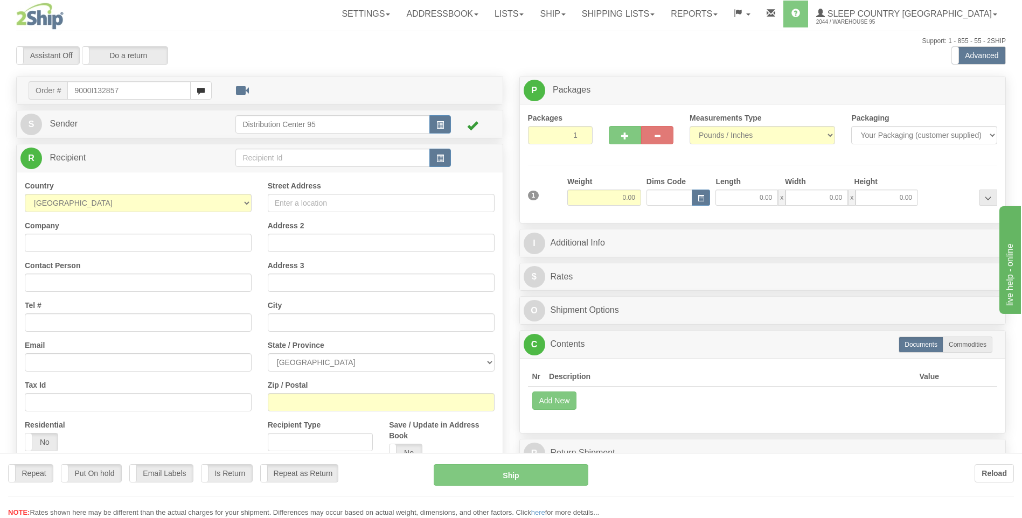
type input "9000I132857"
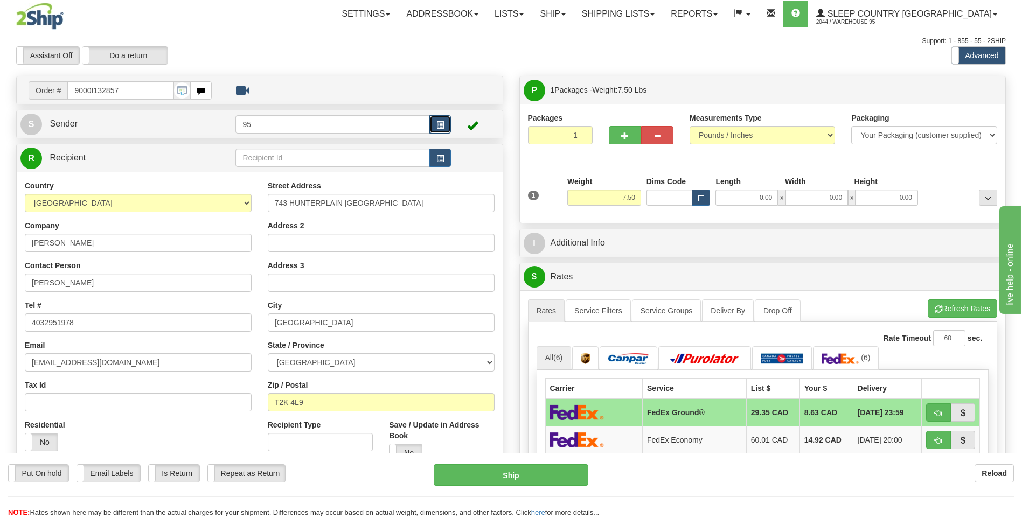
click at [443, 129] on button "button" at bounding box center [440, 124] width 22 height 18
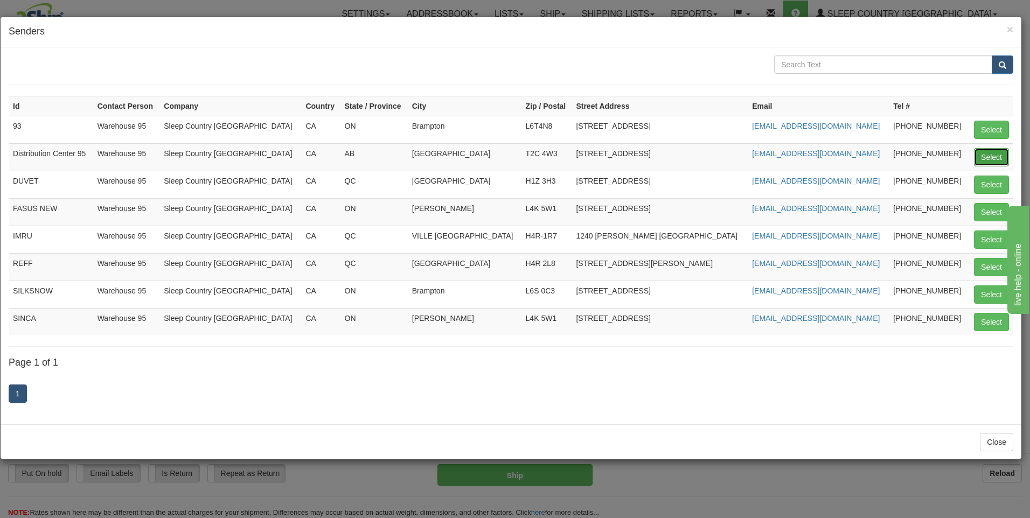
click at [996, 150] on button "Select" at bounding box center [991, 157] width 35 height 18
type input "Distribution Center 95"
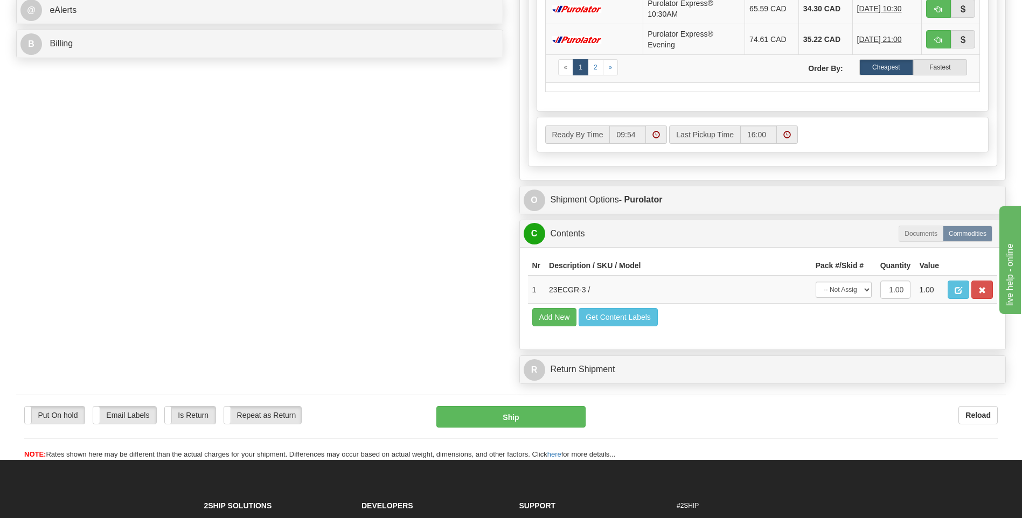
scroll to position [494, 0]
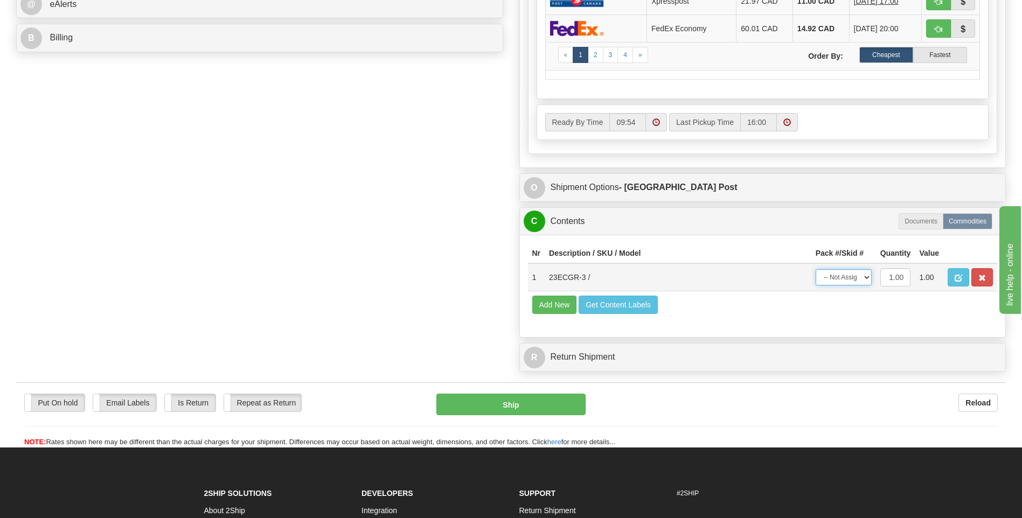
click at [851, 280] on select "-- Not Assigned -- Package 1" at bounding box center [844, 277] width 56 height 16
select select "0"
click at [816, 269] on select "-- Not Assigned -- Package 1" at bounding box center [844, 277] width 56 height 16
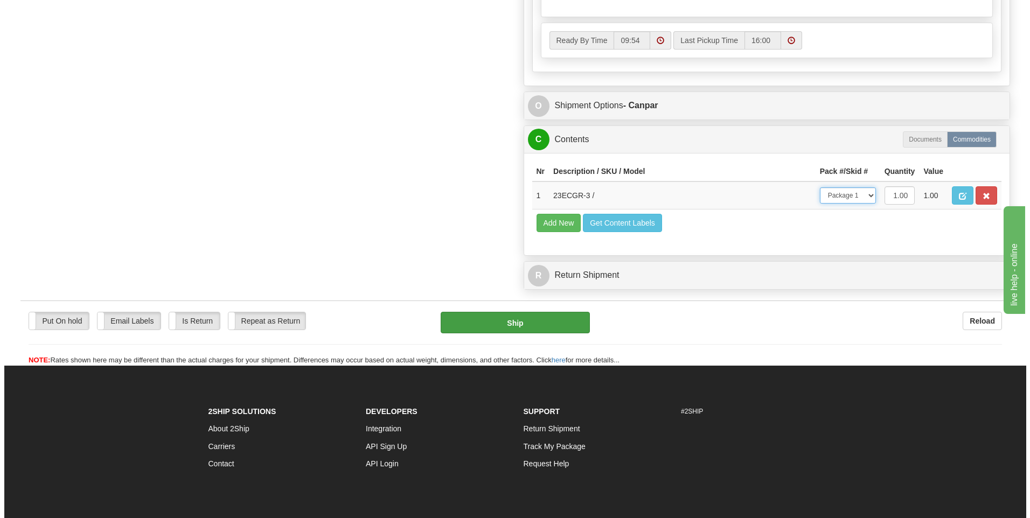
scroll to position [593, 0]
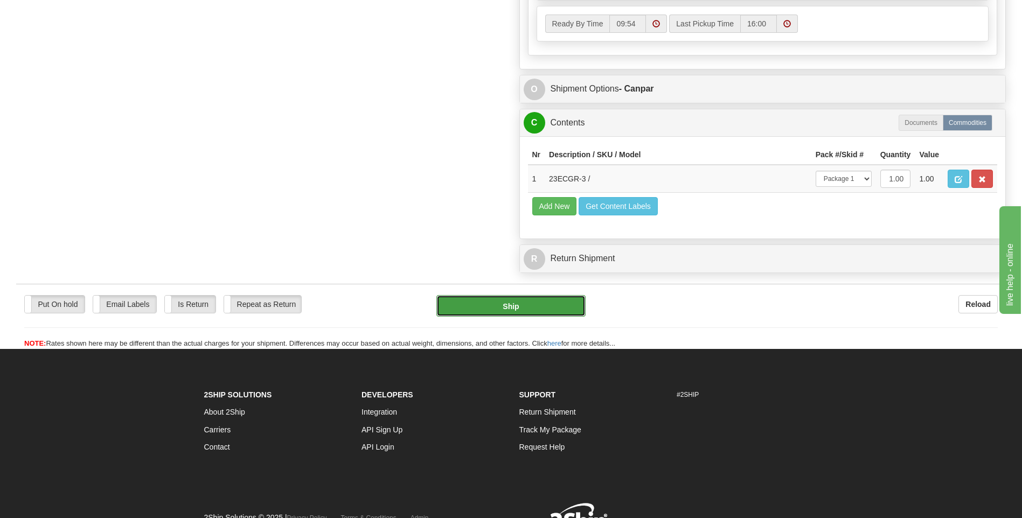
click at [549, 304] on button "Ship" at bounding box center [510, 306] width 149 height 22
type input "1"
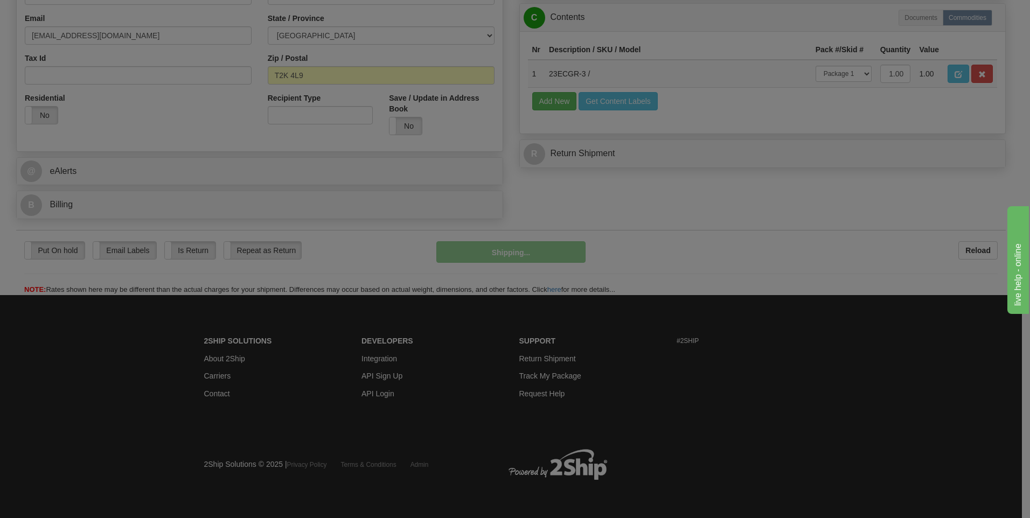
scroll to position [328, 0]
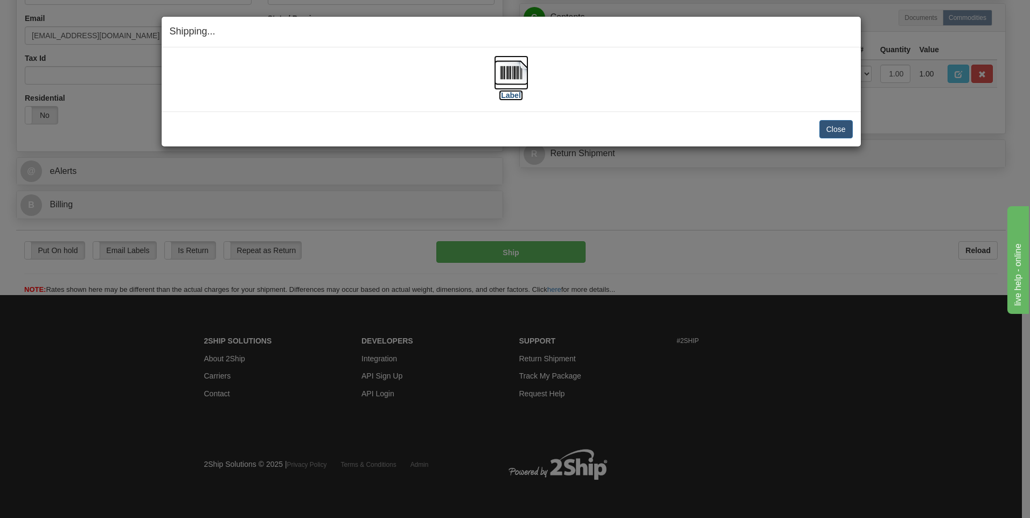
click at [519, 97] on label "[Label]" at bounding box center [511, 95] width 25 height 11
click at [834, 124] on button "Close" at bounding box center [836, 129] width 33 height 18
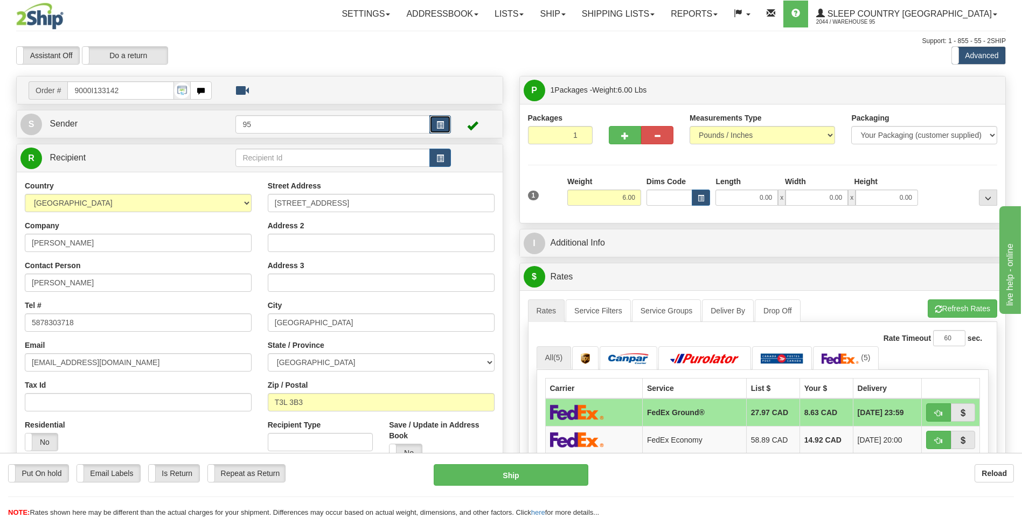
click at [440, 132] on button "button" at bounding box center [440, 124] width 22 height 18
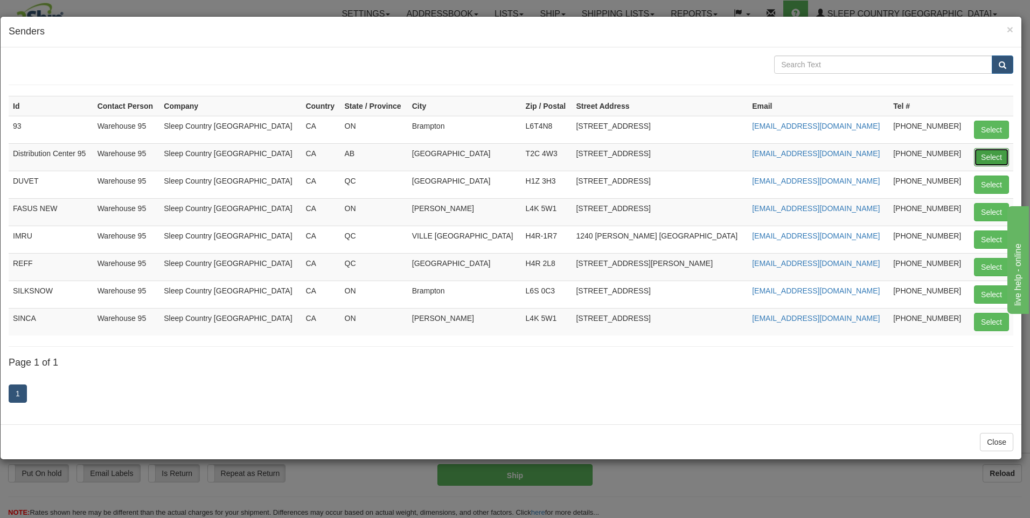
click at [1008, 154] on button "Select" at bounding box center [991, 157] width 35 height 18
type input "Distribution Center 95"
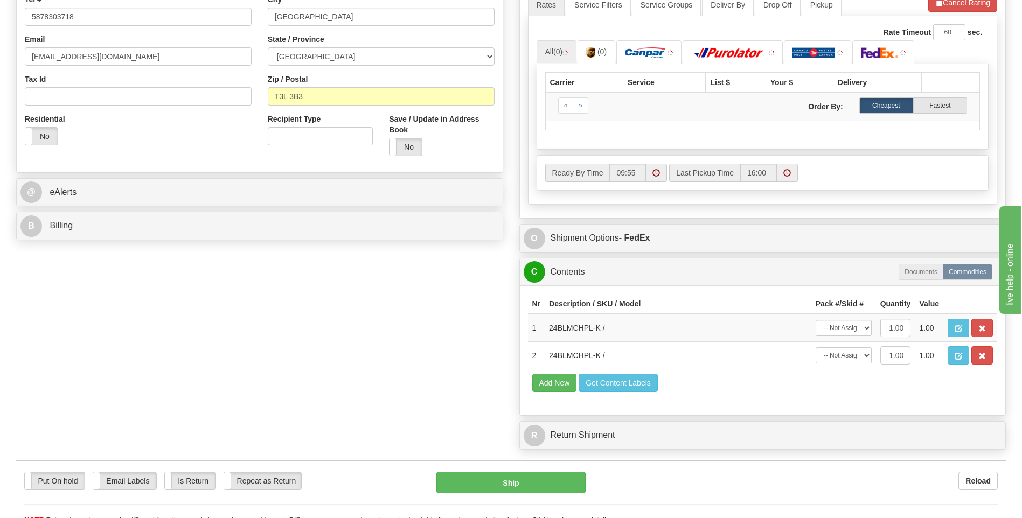
scroll to position [522, 0]
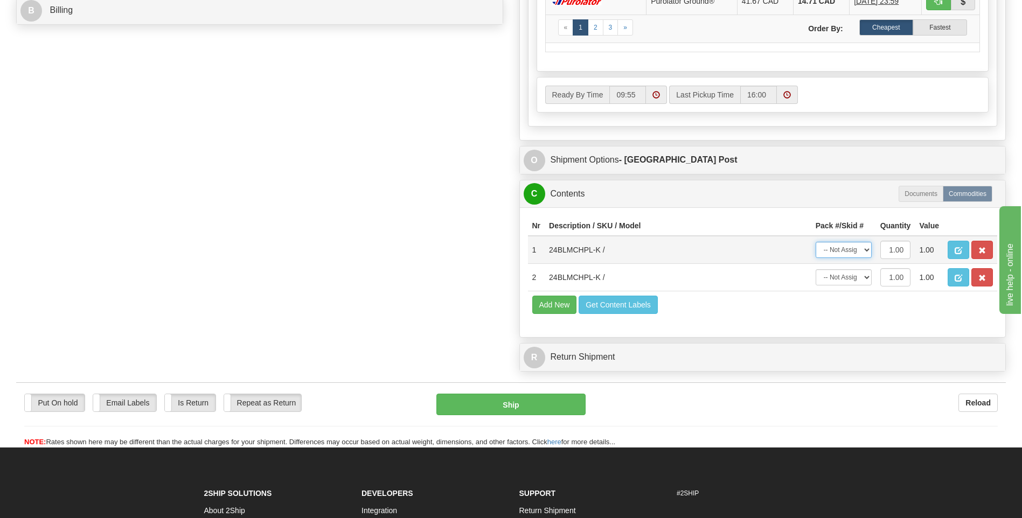
click at [852, 248] on select "-- Not Assigned -- Package 1" at bounding box center [844, 250] width 56 height 16
select select "0"
click at [816, 242] on select "-- Not Assigned -- Package 1" at bounding box center [844, 250] width 56 height 16
click at [852, 279] on select "-- Not Assigned -- Package 1" at bounding box center [844, 277] width 56 height 16
select select "0"
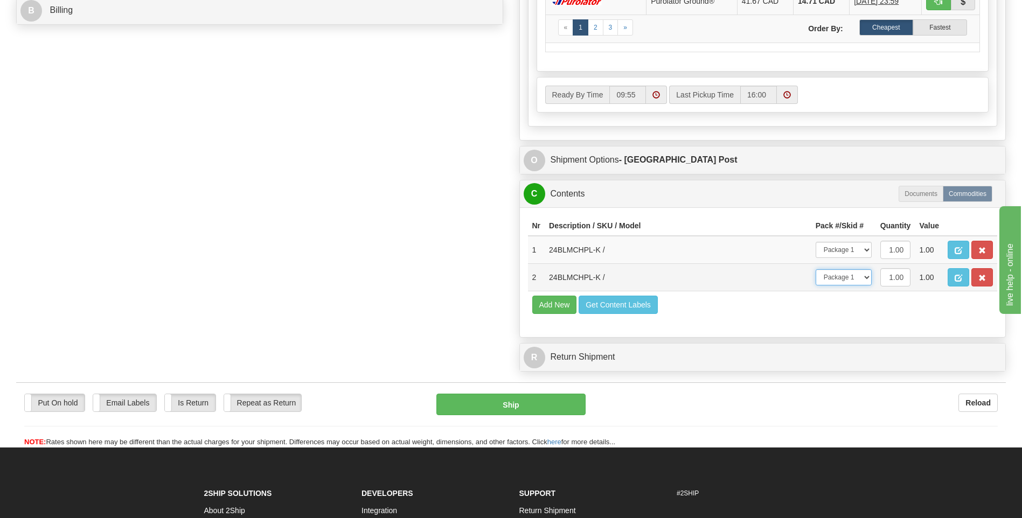
click at [816, 269] on select "-- Not Assigned -- Package 1" at bounding box center [844, 277] width 56 height 16
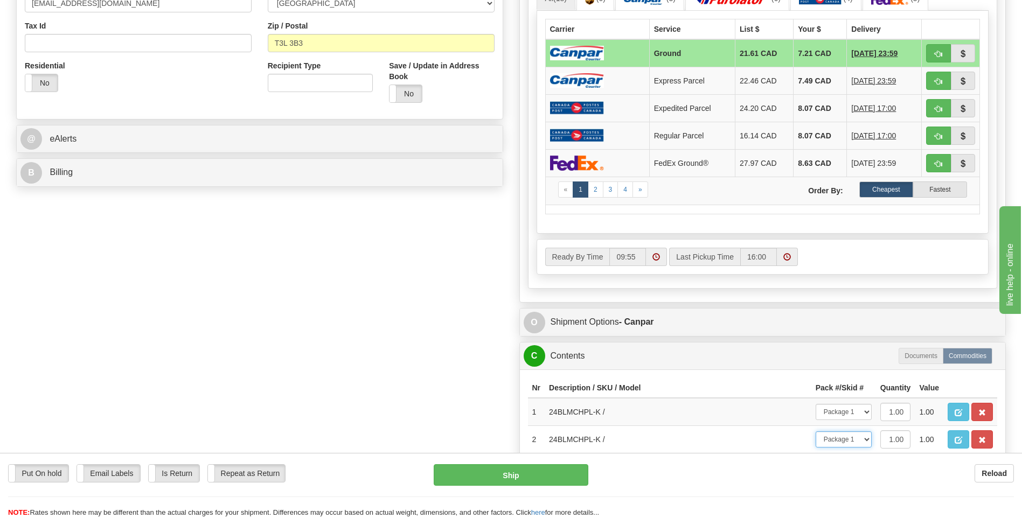
scroll to position [360, 0]
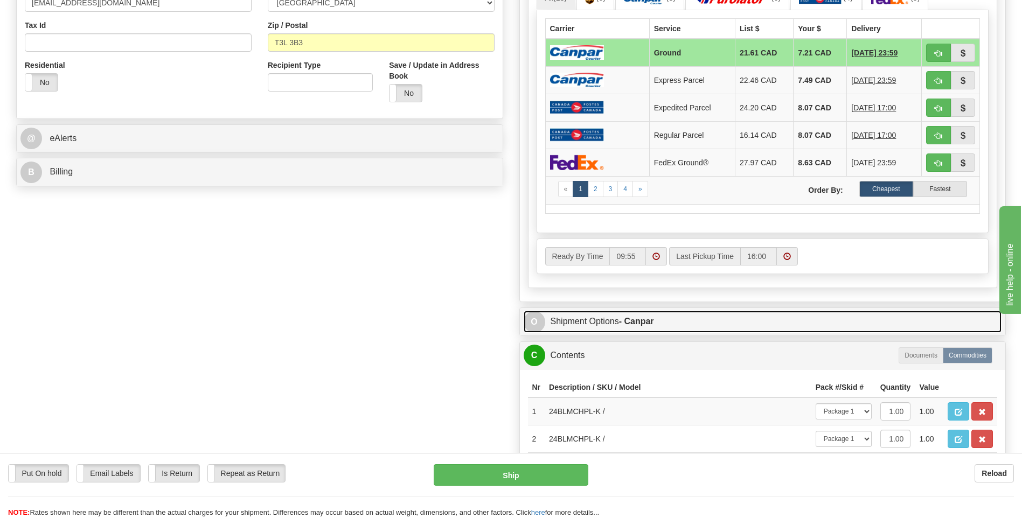
click at [629, 315] on link "O Shipment Options - Canpar" at bounding box center [763, 322] width 478 height 22
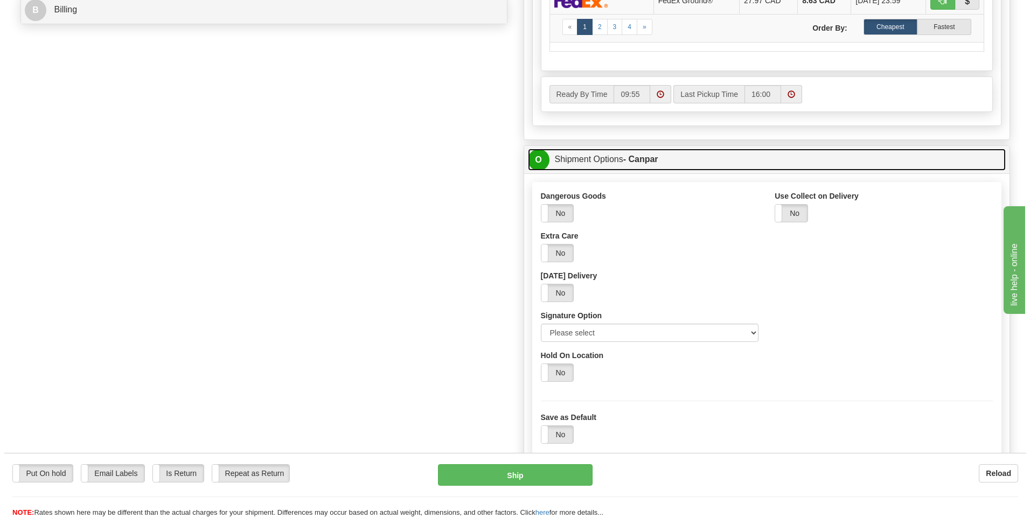
scroll to position [522, 0]
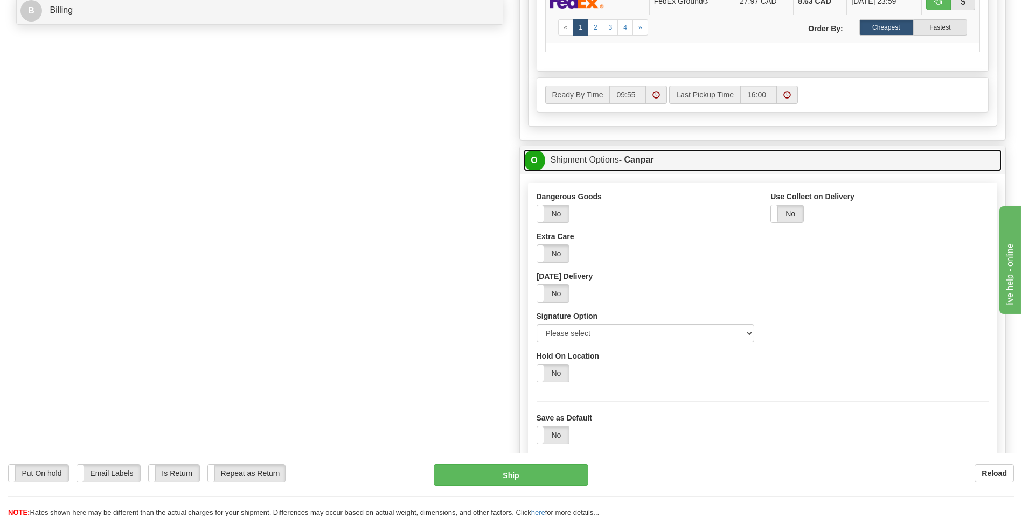
click at [613, 159] on link "O Shipment Options - Canpar" at bounding box center [763, 160] width 478 height 22
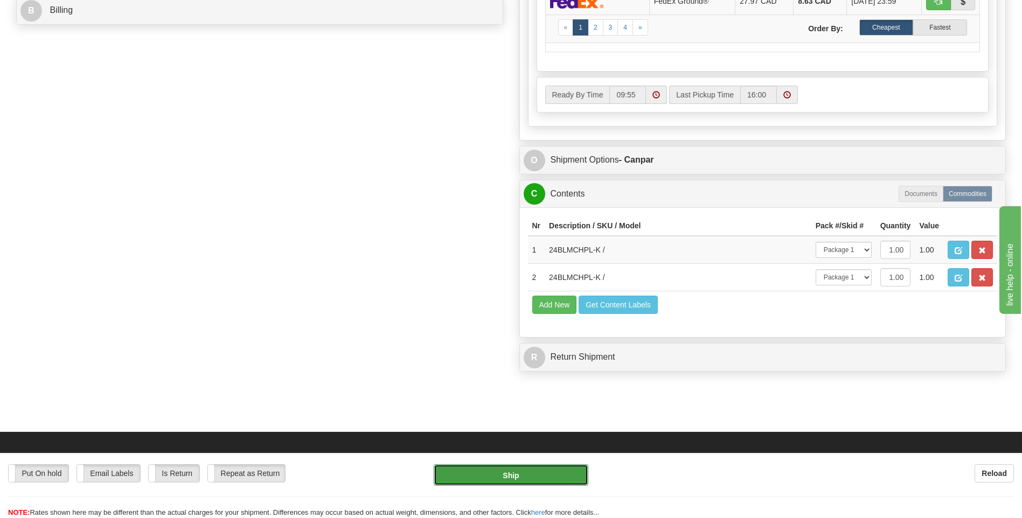
click at [515, 470] on button "Ship" at bounding box center [511, 475] width 154 height 22
type input "1"
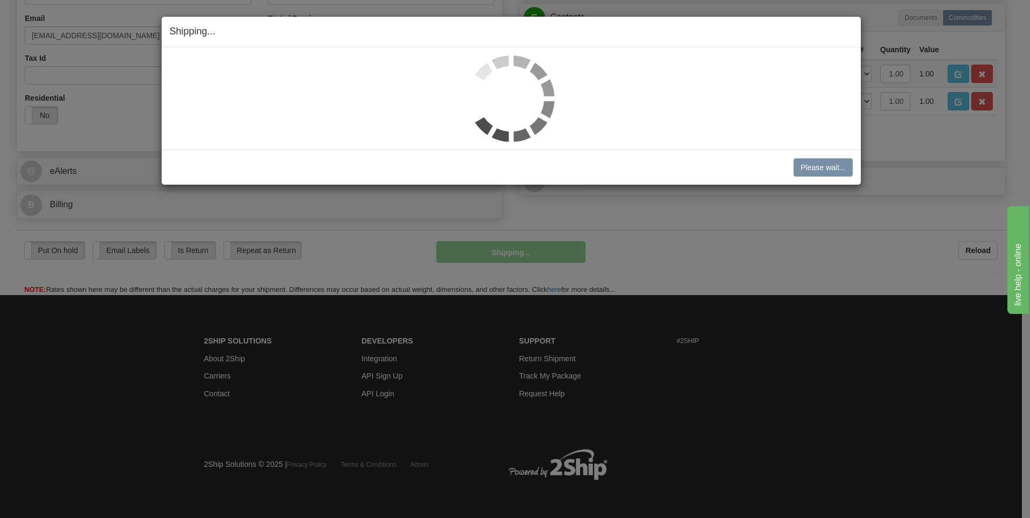
scroll to position [328, 0]
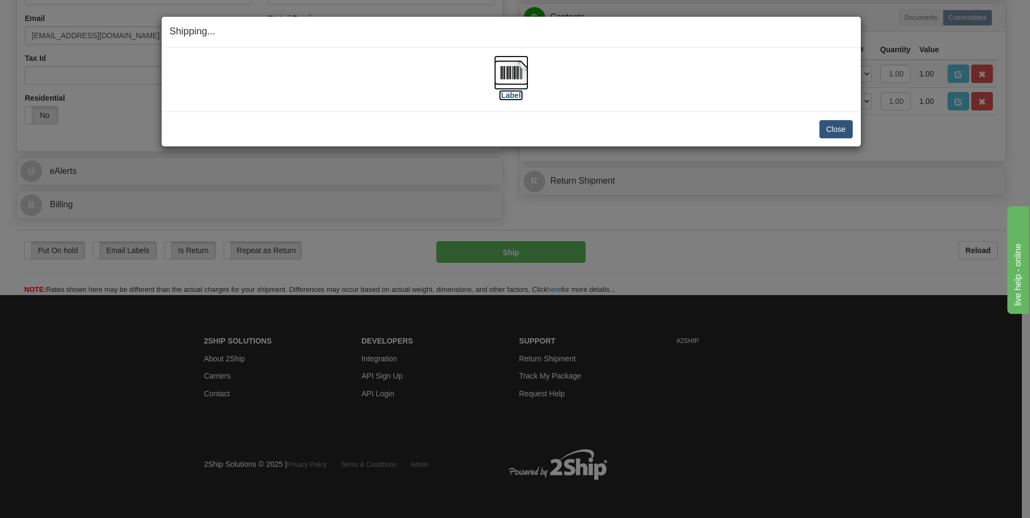
click at [506, 97] on label "[Label]" at bounding box center [511, 95] width 25 height 11
click at [837, 130] on button "Close" at bounding box center [836, 129] width 33 height 18
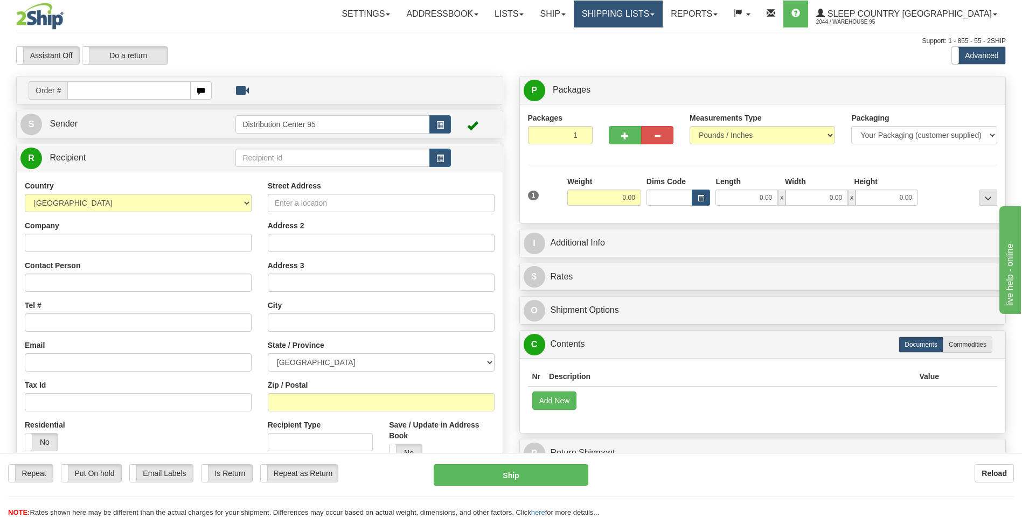
click at [663, 13] on link "Shipping lists" at bounding box center [618, 14] width 89 height 27
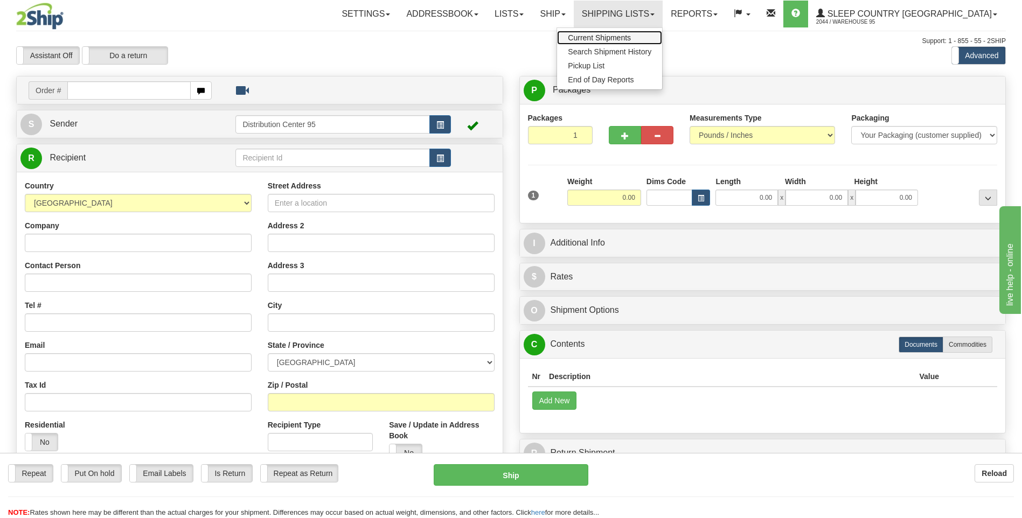
click at [631, 33] on span "Current Shipments" at bounding box center [599, 37] width 63 height 9
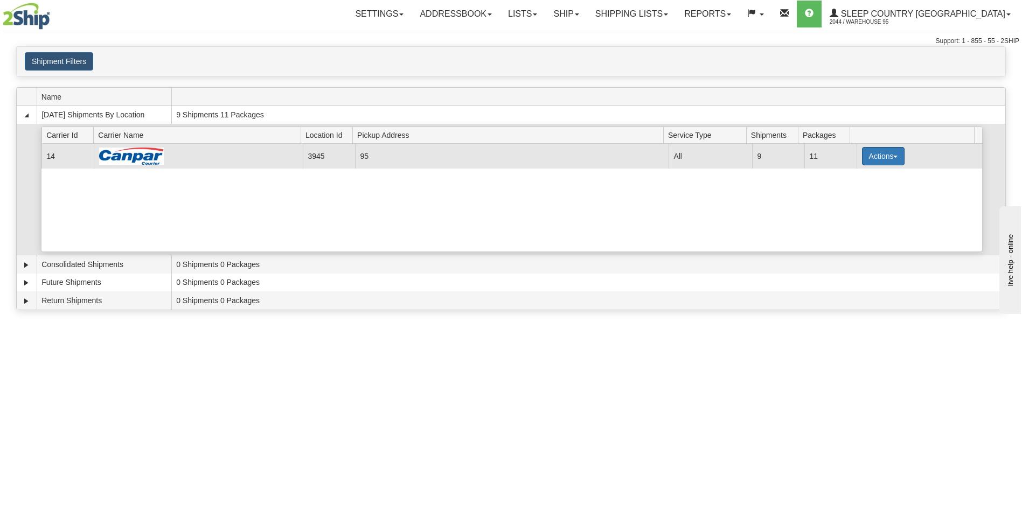
click at [884, 152] on button "Actions" at bounding box center [883, 156] width 43 height 18
click at [848, 190] on span "Close" at bounding box center [841, 190] width 25 height 8
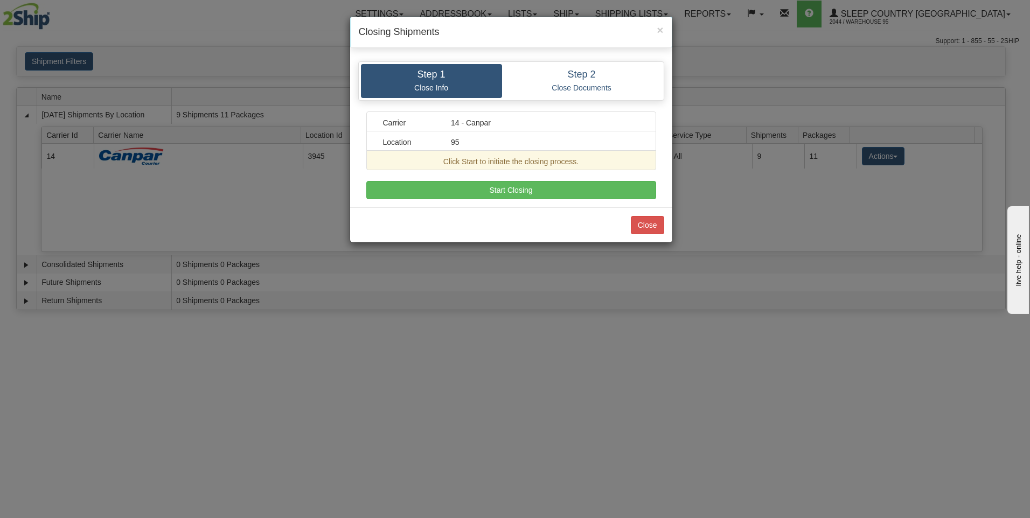
click at [416, 180] on div "Carrier 14 - Canpar Location 95 Click Start to initiate the closing process. A …" at bounding box center [511, 156] width 290 height 88
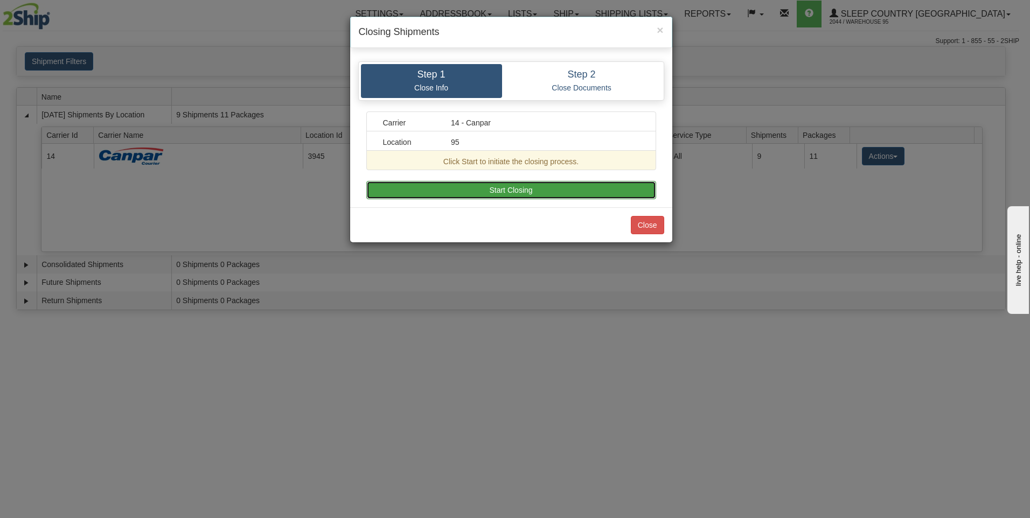
click at [419, 189] on button "Start Closing" at bounding box center [511, 190] width 290 height 18
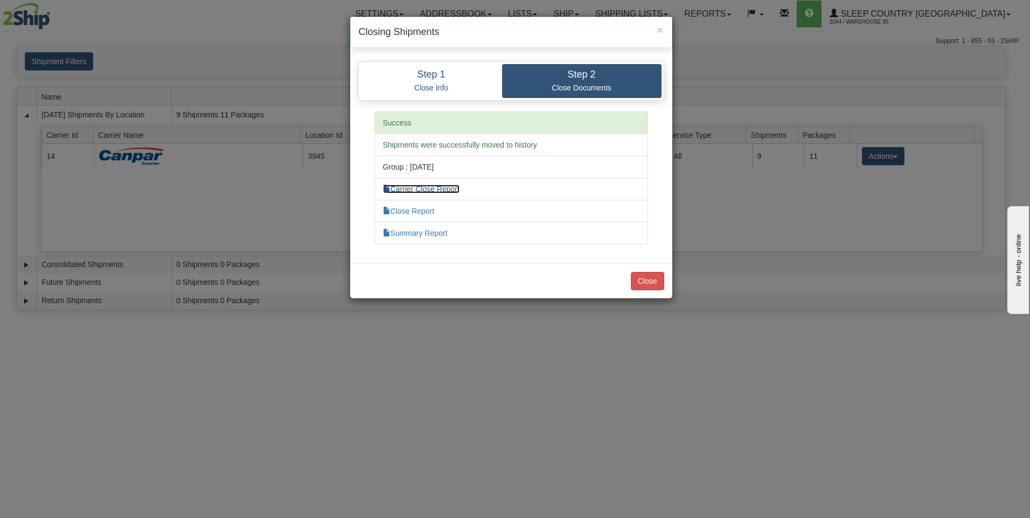
click at [420, 191] on link "Carrier Close Report" at bounding box center [421, 189] width 77 height 9
click at [404, 234] on link "Summary Report" at bounding box center [415, 233] width 65 height 9
